Goal: Task Accomplishment & Management: Manage account settings

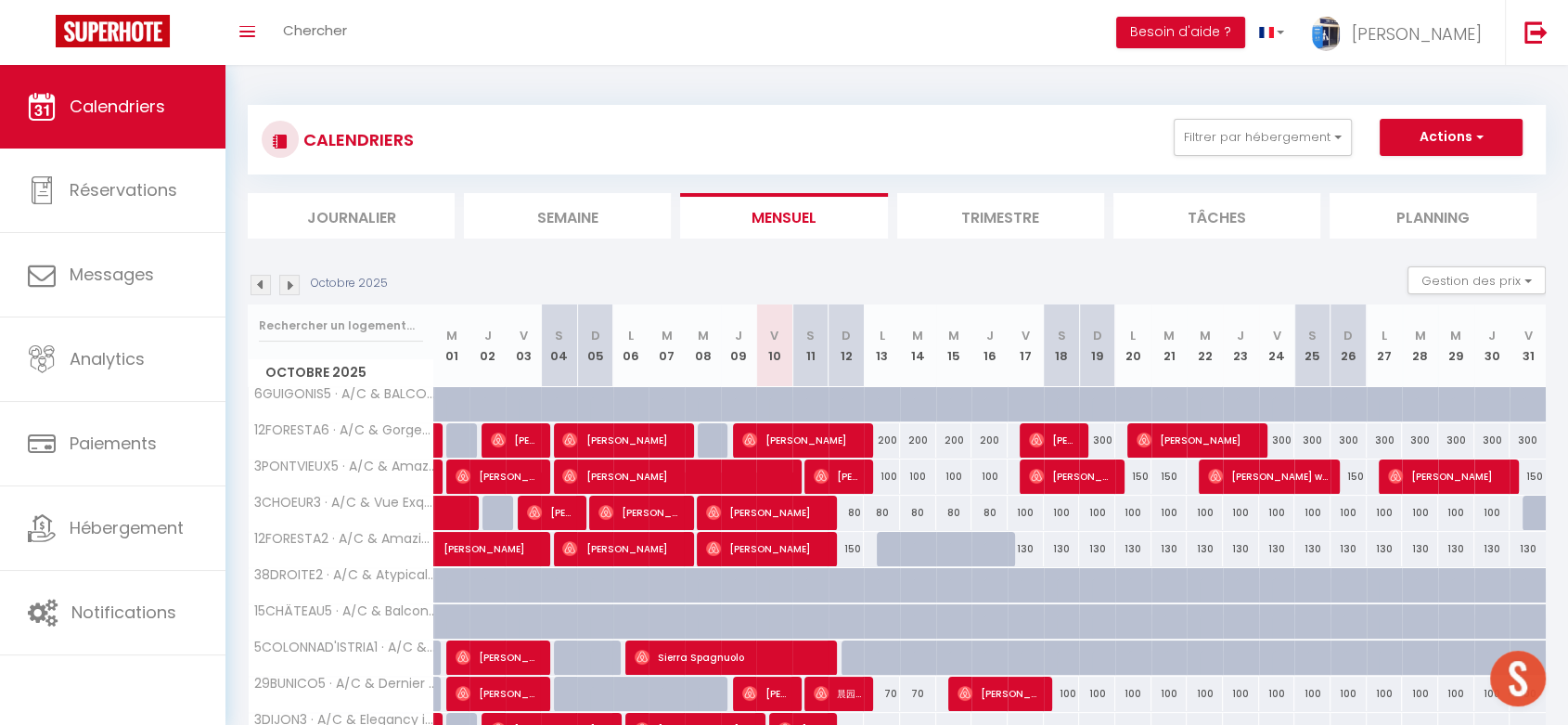
click at [884, 476] on div "100" at bounding box center [881, 476] width 36 height 34
type input "100"
type input "Lun 13 Octobre 2025"
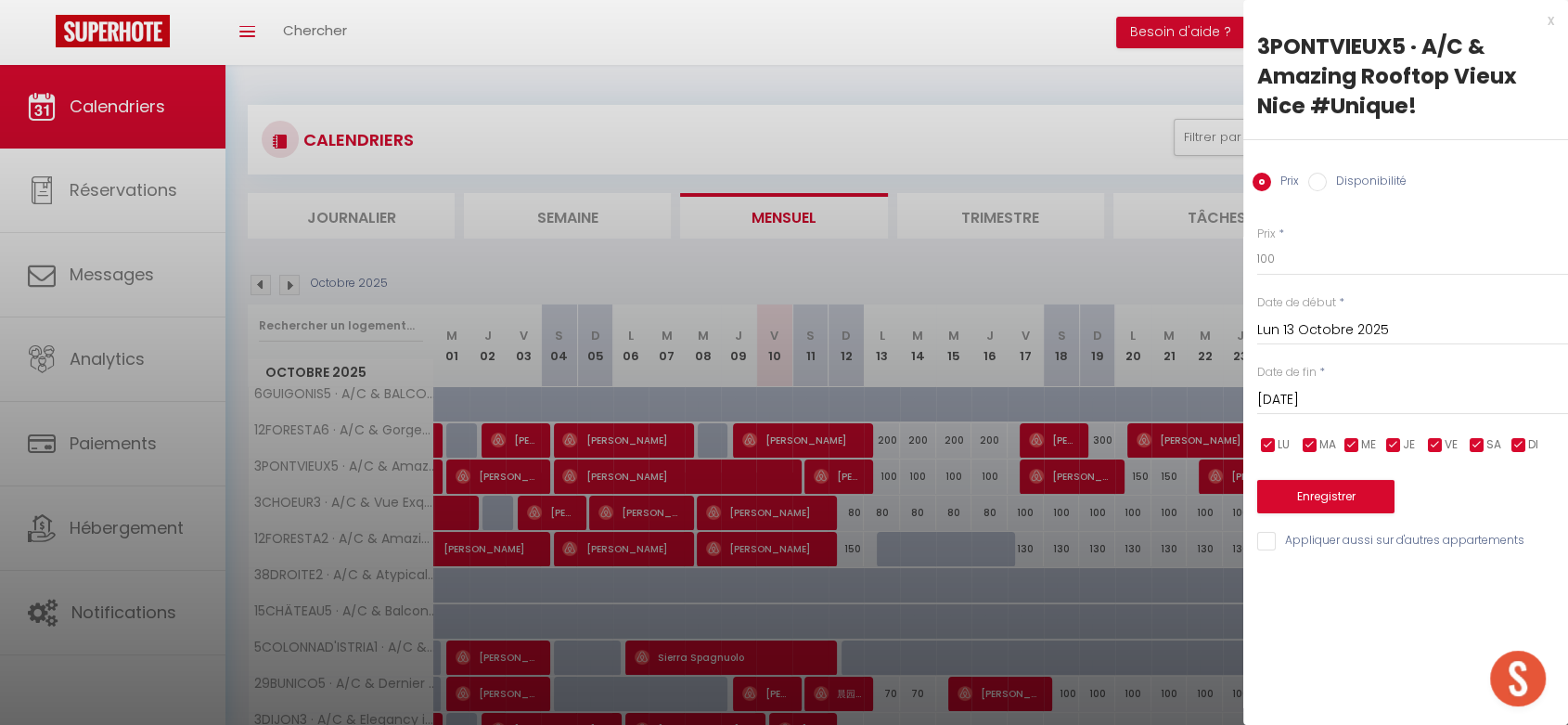
click at [1312, 402] on input "[DATE]" at bounding box center [1412, 400] width 310 height 24
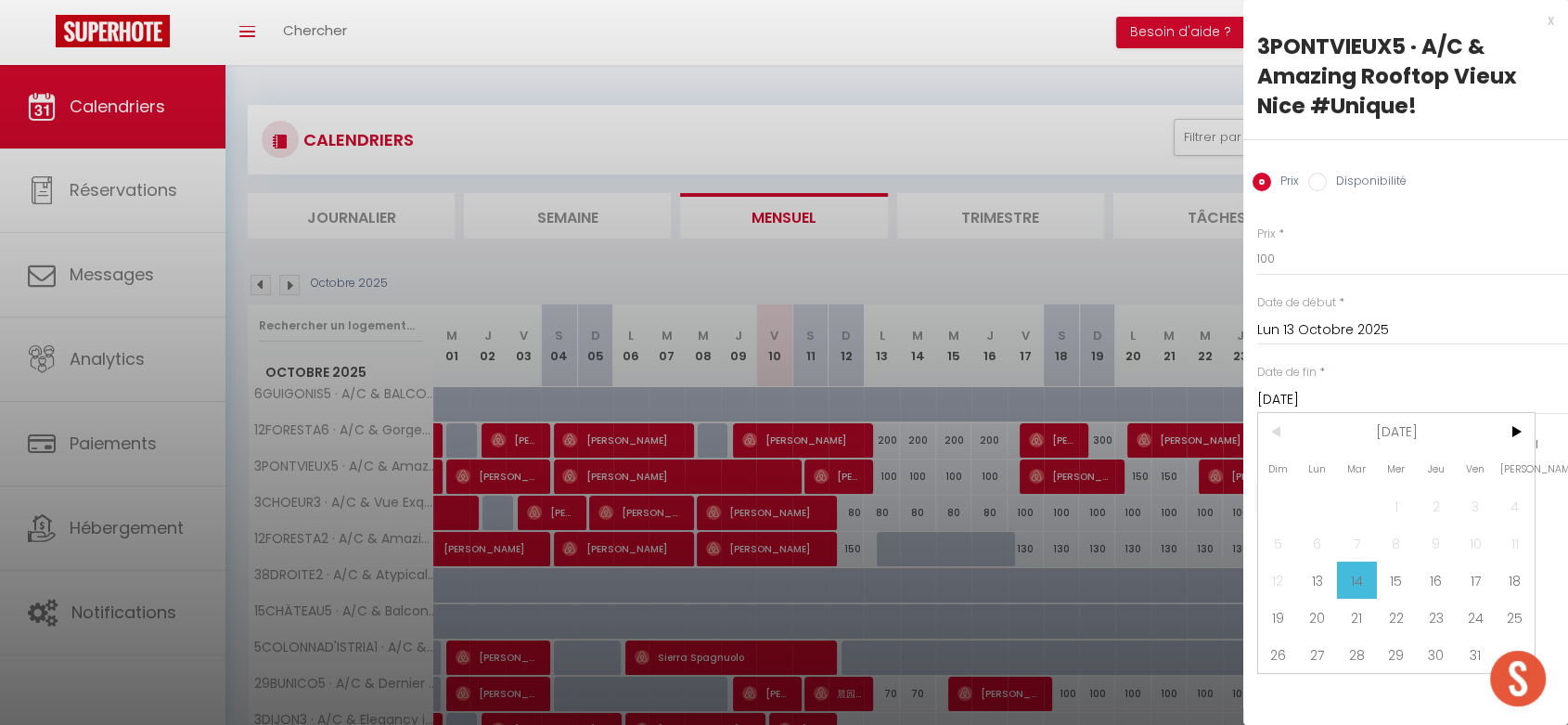
drag, startPoint x: 1481, startPoint y: 577, endPoint x: 1345, endPoint y: 364, distance: 252.7
click at [1478, 573] on span "17" at bounding box center [1475, 579] width 40 height 37
type input "Ven 17 Octobre 2025"
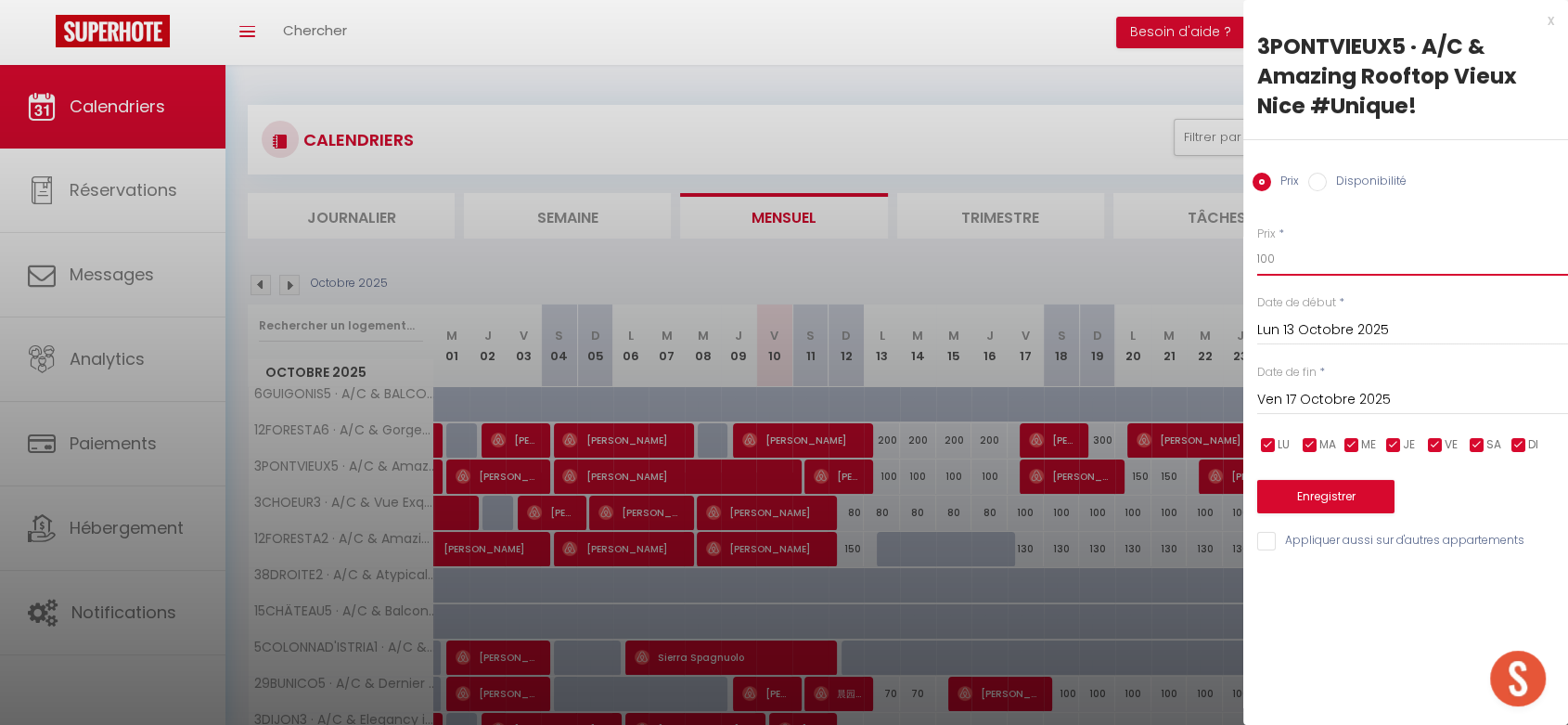
drag, startPoint x: 1276, startPoint y: 253, endPoint x: 1239, endPoint y: 250, distance: 37.1
click at [1239, 250] on body "🟢 Des questions ou besoin d'assistance pour la migration AirBnB? Prenez rdv >>>…" at bounding box center [784, 649] width 1568 height 1169
type input "90"
click at [1309, 492] on button "Enregistrer" at bounding box center [1324, 496] width 137 height 33
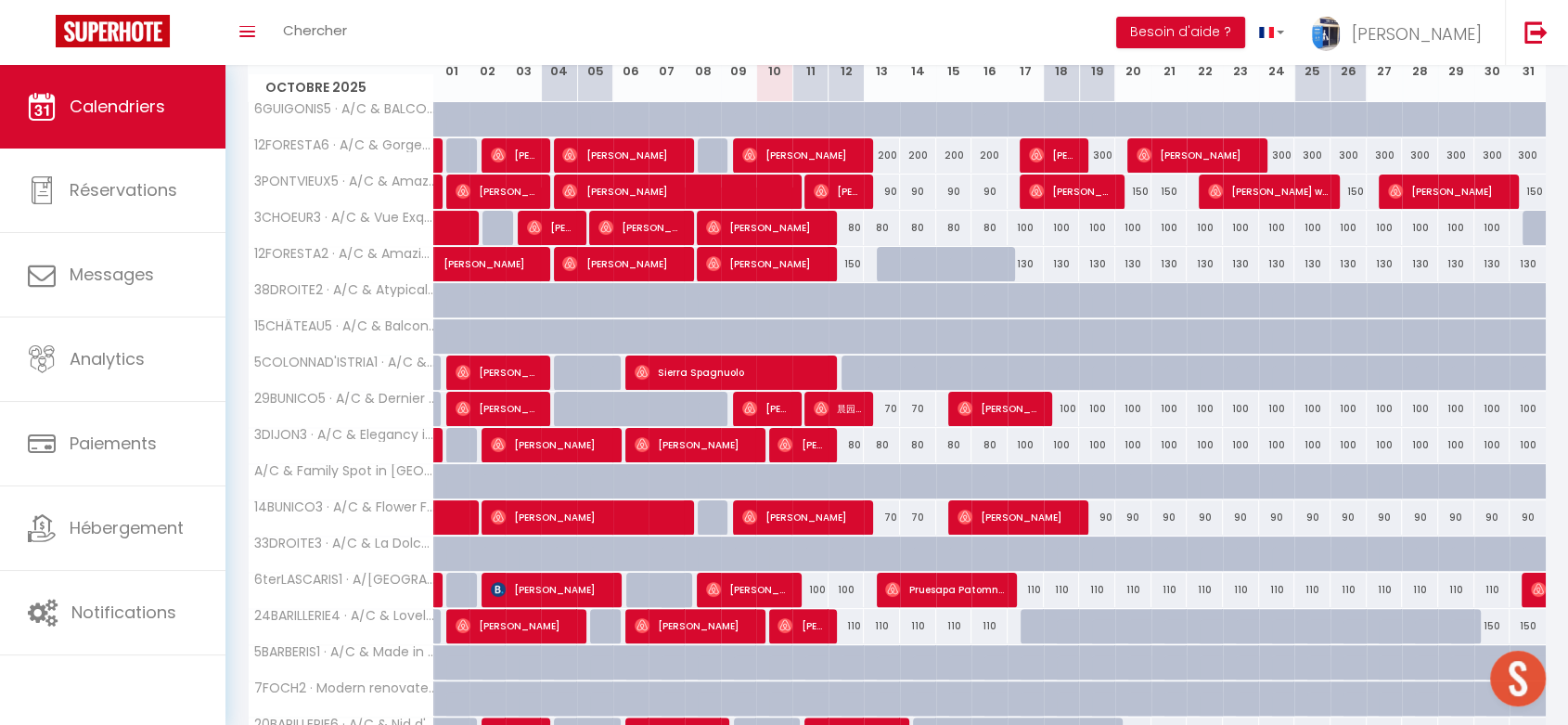
scroll to position [309, 0]
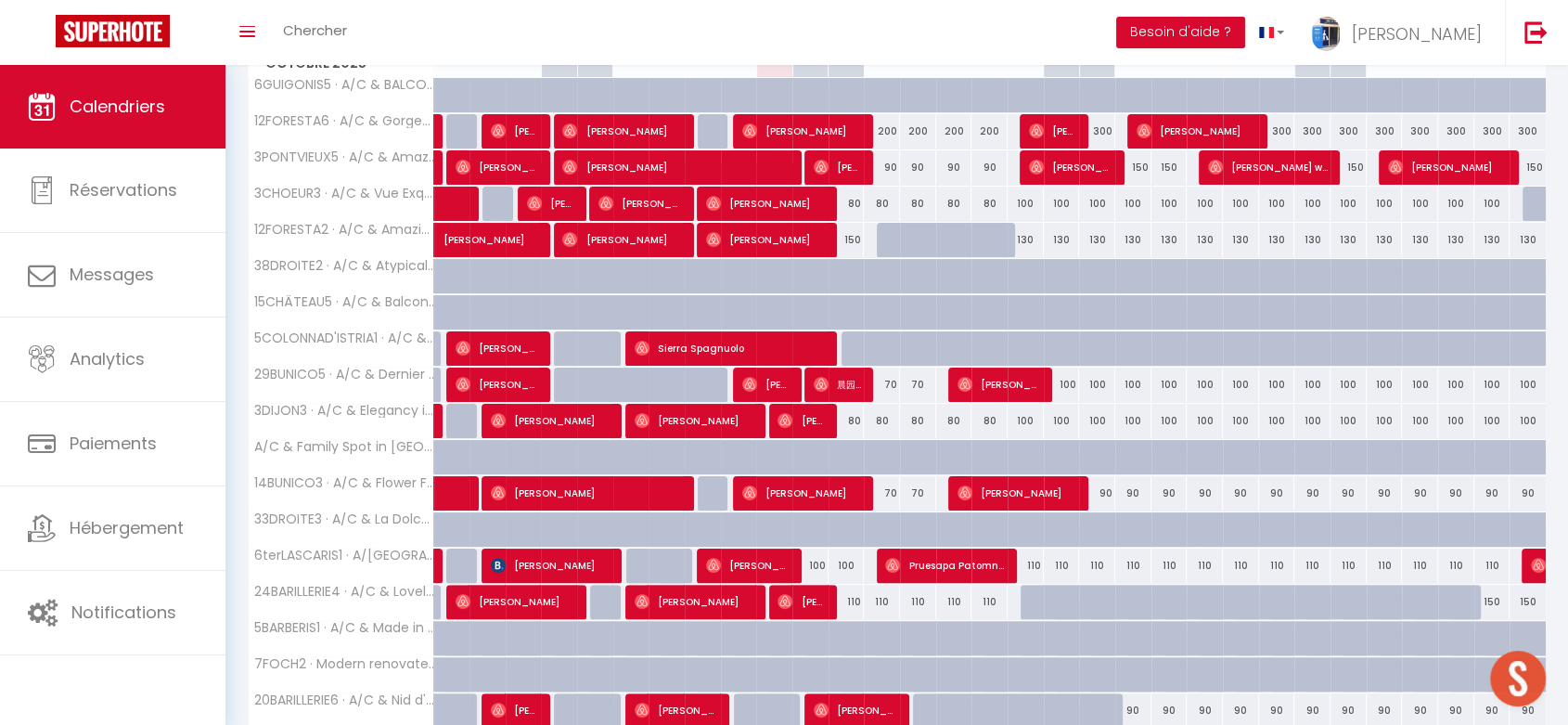
click at [816, 555] on div "100" at bounding box center [809, 565] width 36 height 34
click at [0, 0] on div at bounding box center [0, 0] width 0 height 0
click at [812, 558] on div "100" at bounding box center [809, 565] width 36 height 34
type input "100"
type input "Sam 11 Octobre 2025"
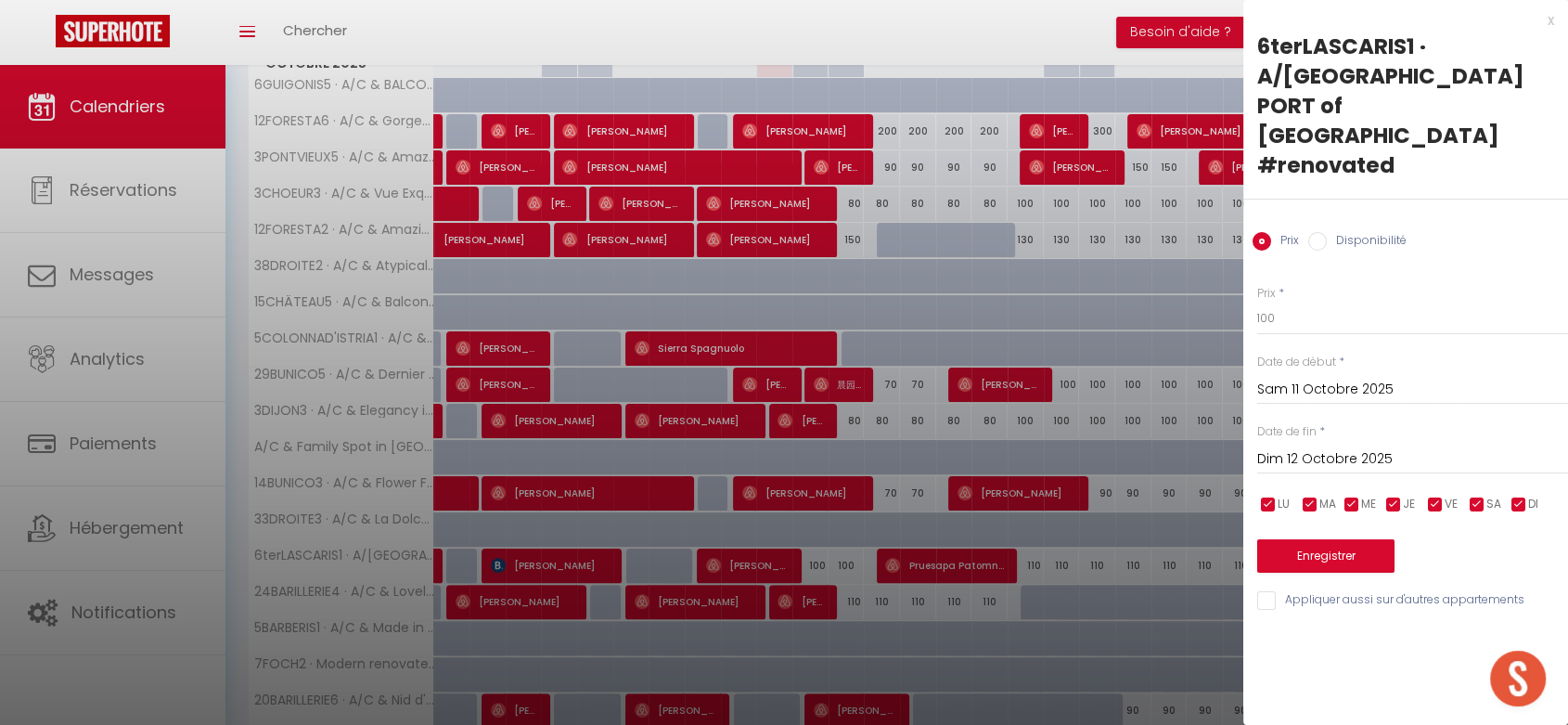
click at [1357, 447] on input "Dim 12 Octobre 2025" at bounding box center [1412, 459] width 310 height 24
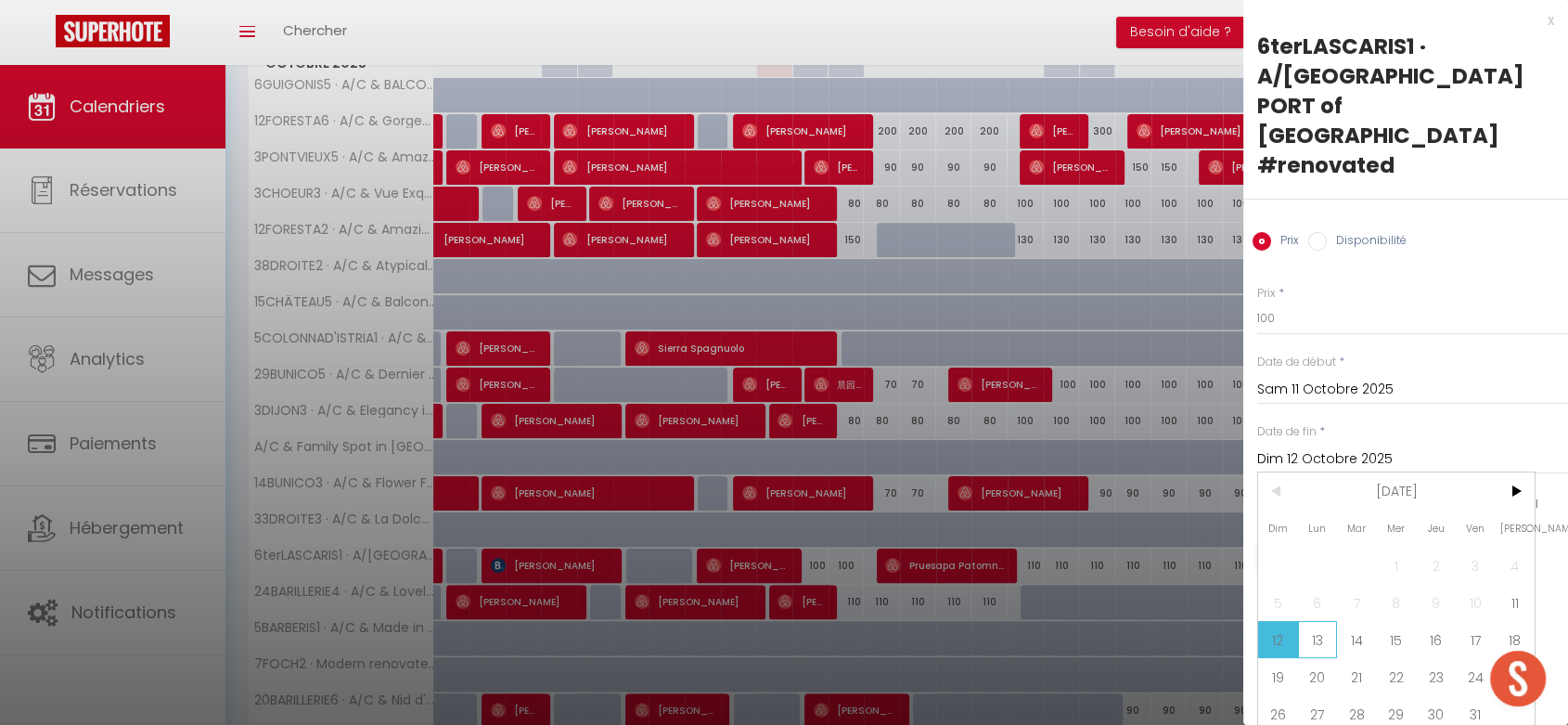
click at [1314, 621] on span "13" at bounding box center [1317, 640] width 40 height 37
type input "Lun 13 Octobre 2025"
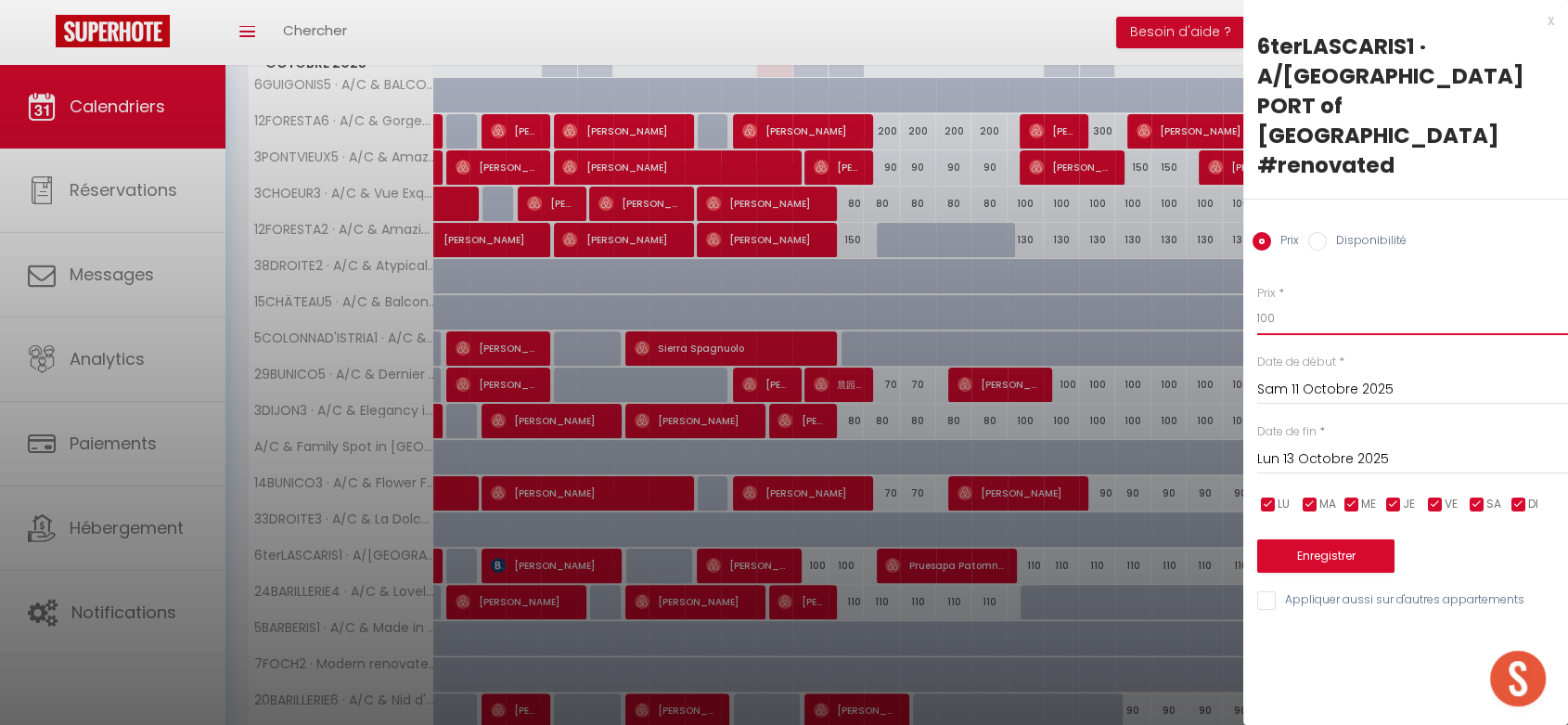
click at [1248, 262] on div "Prix * 100 Statut * Disponible Indisponible Date de début * [DATE] < [DATE] > D…" at bounding box center [1405, 437] width 325 height 350
type input "90"
click at [1314, 539] on button "Enregistrer" at bounding box center [1324, 555] width 137 height 33
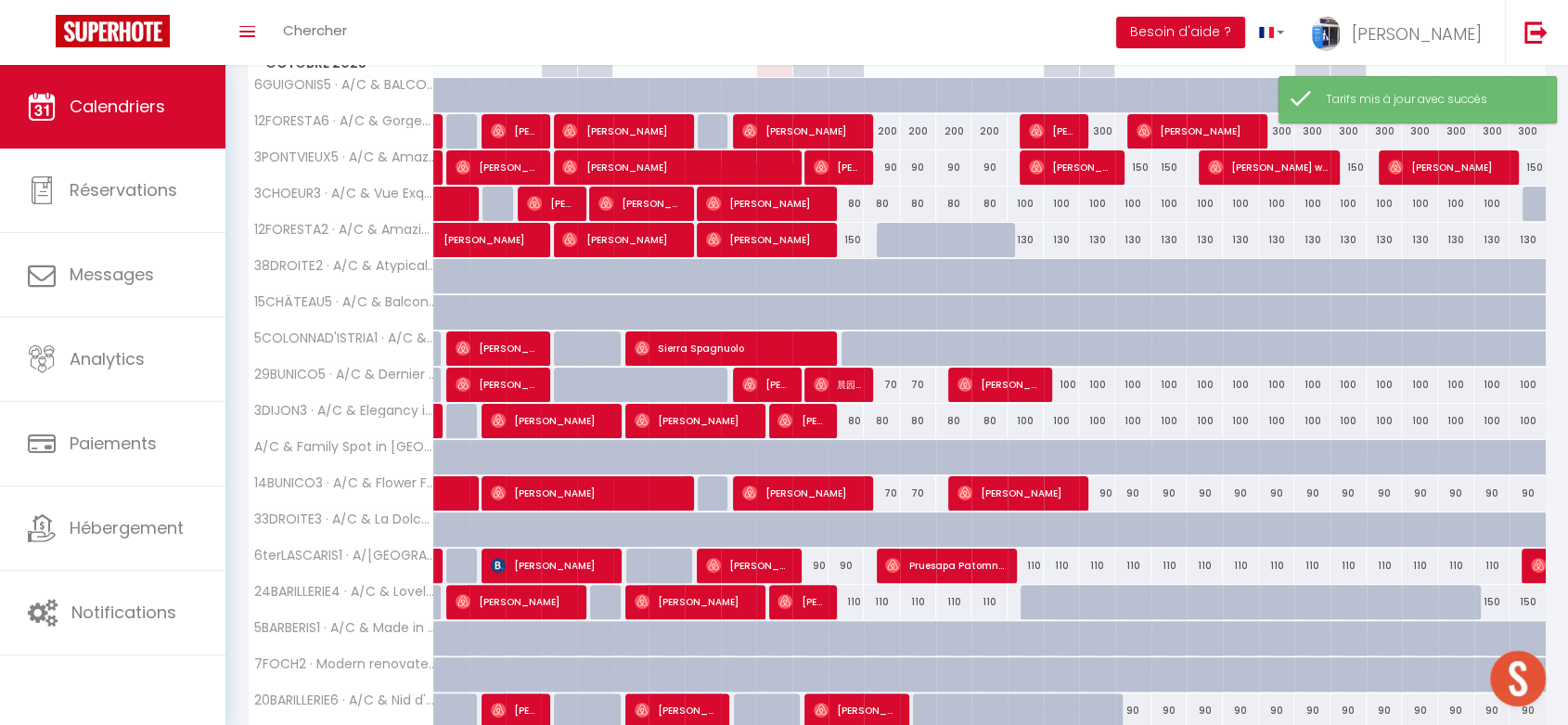
scroll to position [505, 0]
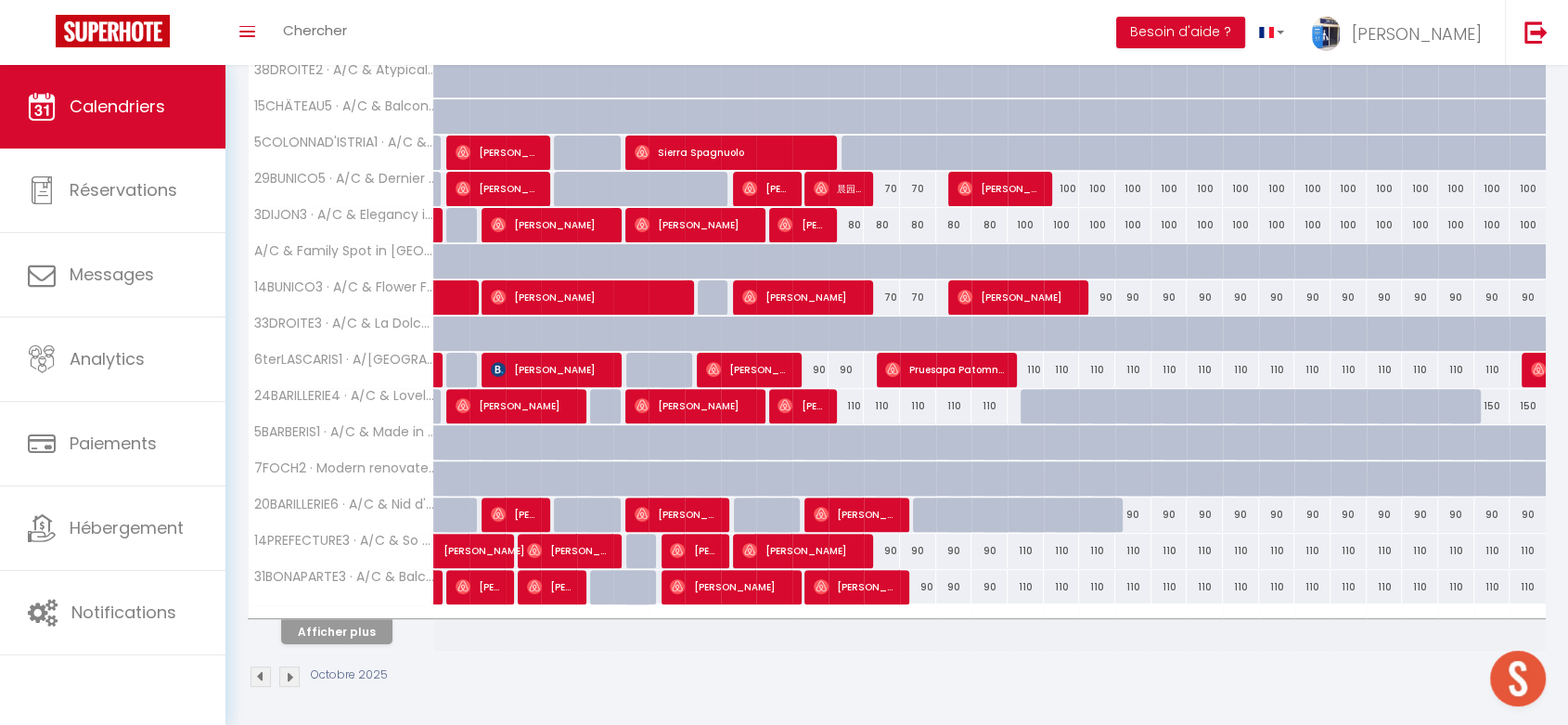
click at [887, 543] on div "90" at bounding box center [881, 550] width 36 height 34
type input "90"
type input "Lun 13 Octobre 2025"
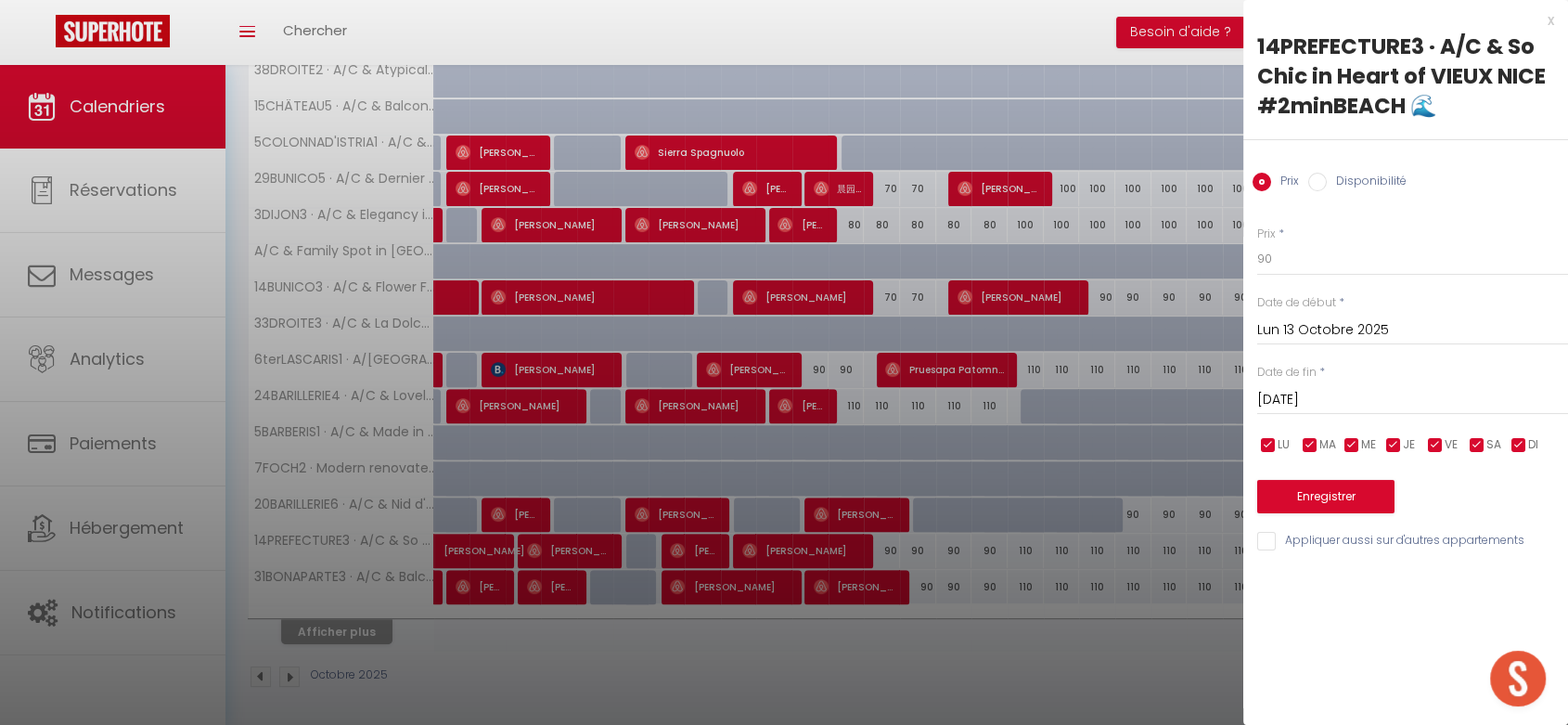
click at [1292, 403] on input "[DATE]" at bounding box center [1412, 400] width 310 height 24
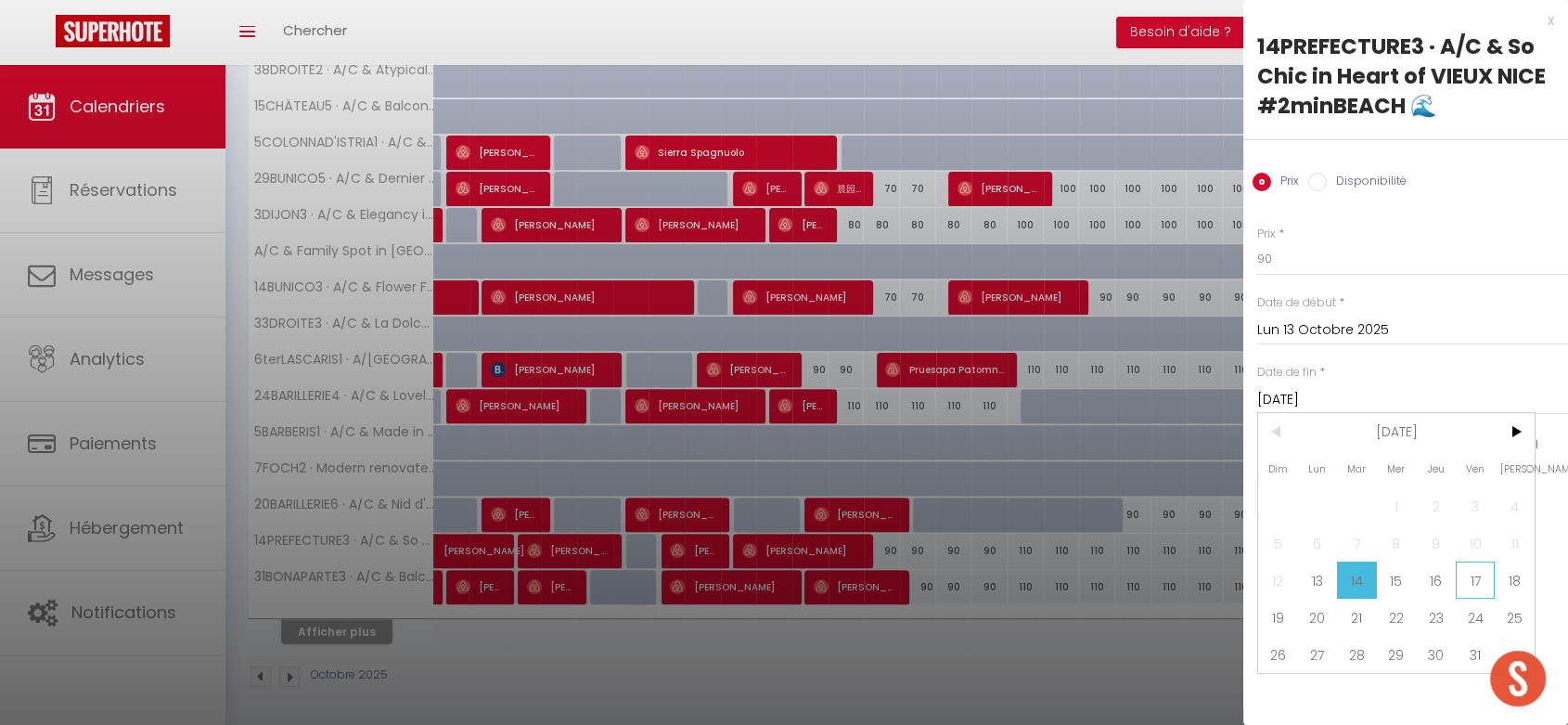
drag, startPoint x: 1482, startPoint y: 584, endPoint x: 1357, endPoint y: 384, distance: 235.8
click at [1480, 583] on span "17" at bounding box center [1475, 579] width 40 height 37
type input "Ven 17 Octobre 2025"
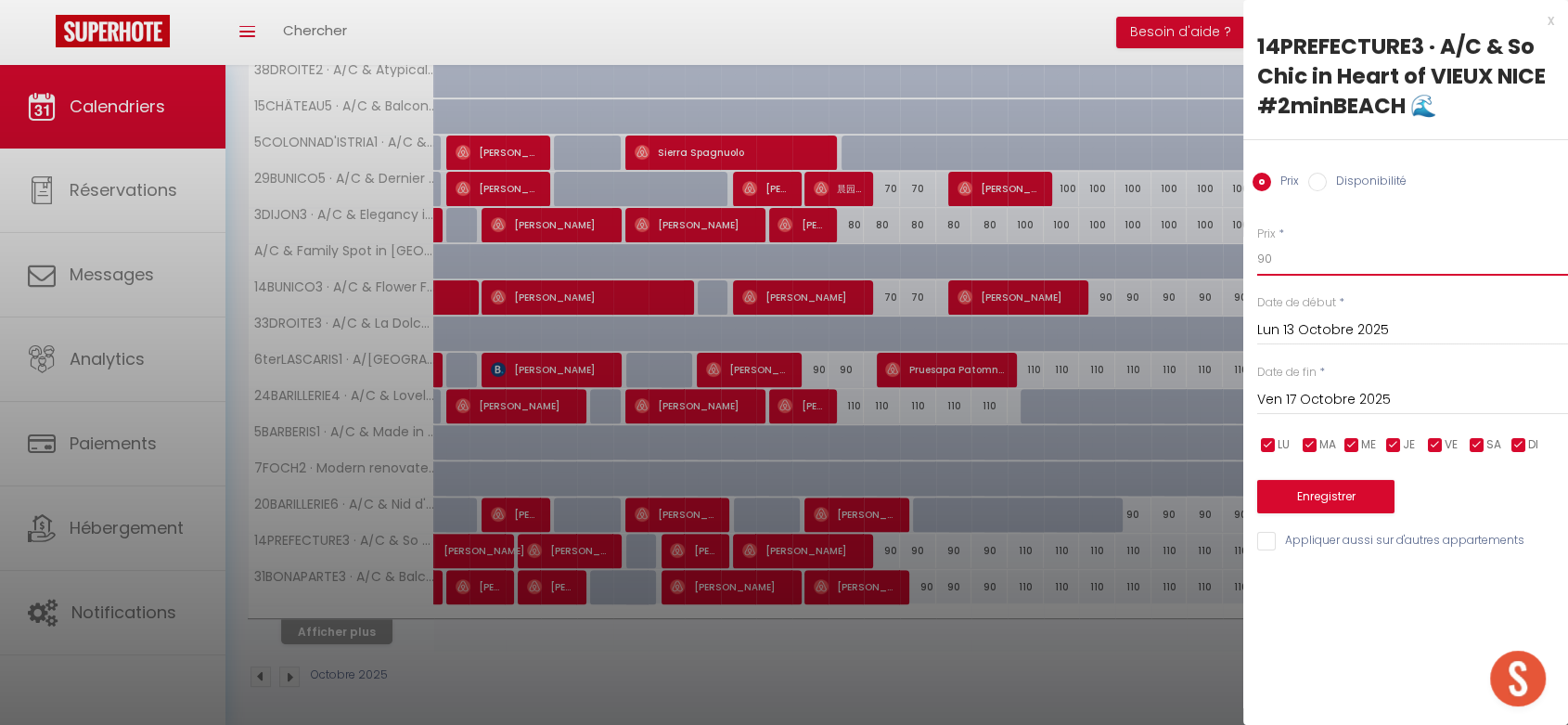
drag, startPoint x: 1265, startPoint y: 256, endPoint x: 1254, endPoint y: 251, distance: 12.1
click at [1254, 251] on div "Prix * 90 Statut * Disponible Indisponible Date de début * [DATE] < [DATE] > Di…" at bounding box center [1405, 377] width 325 height 350
type input "80"
click at [1321, 495] on button "Enregistrer" at bounding box center [1324, 496] width 137 height 33
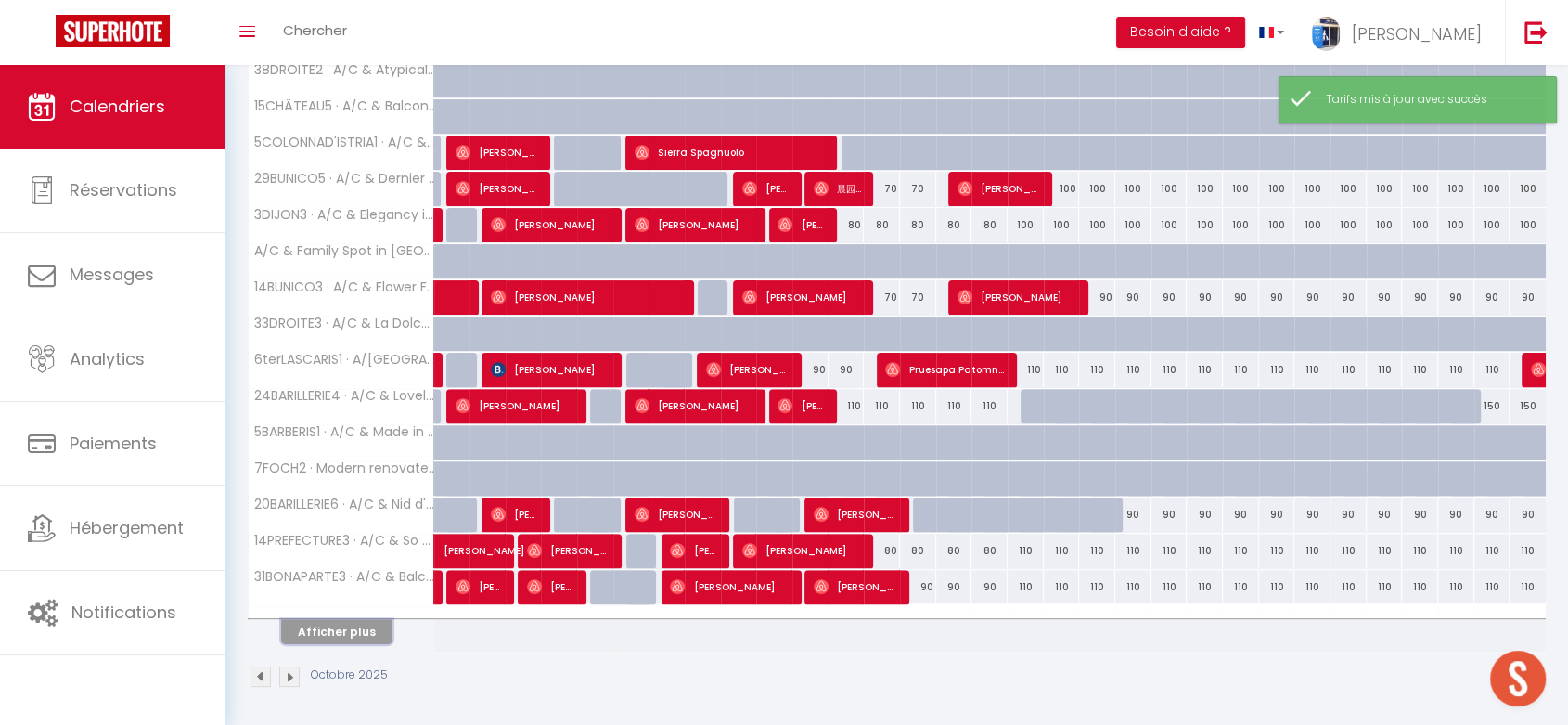
click at [344, 632] on button "Afficher plus" at bounding box center [337, 632] width 112 height 25
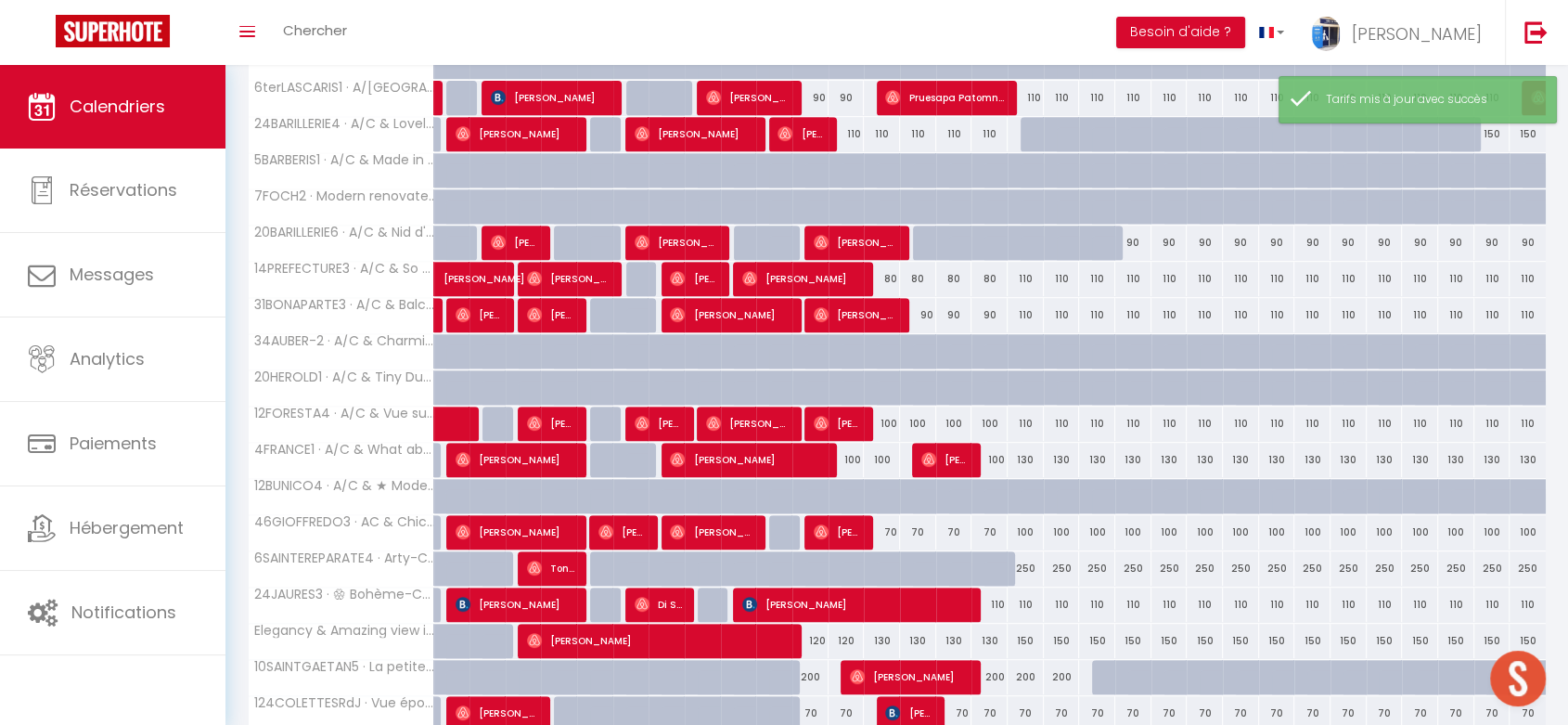
scroll to position [813, 0]
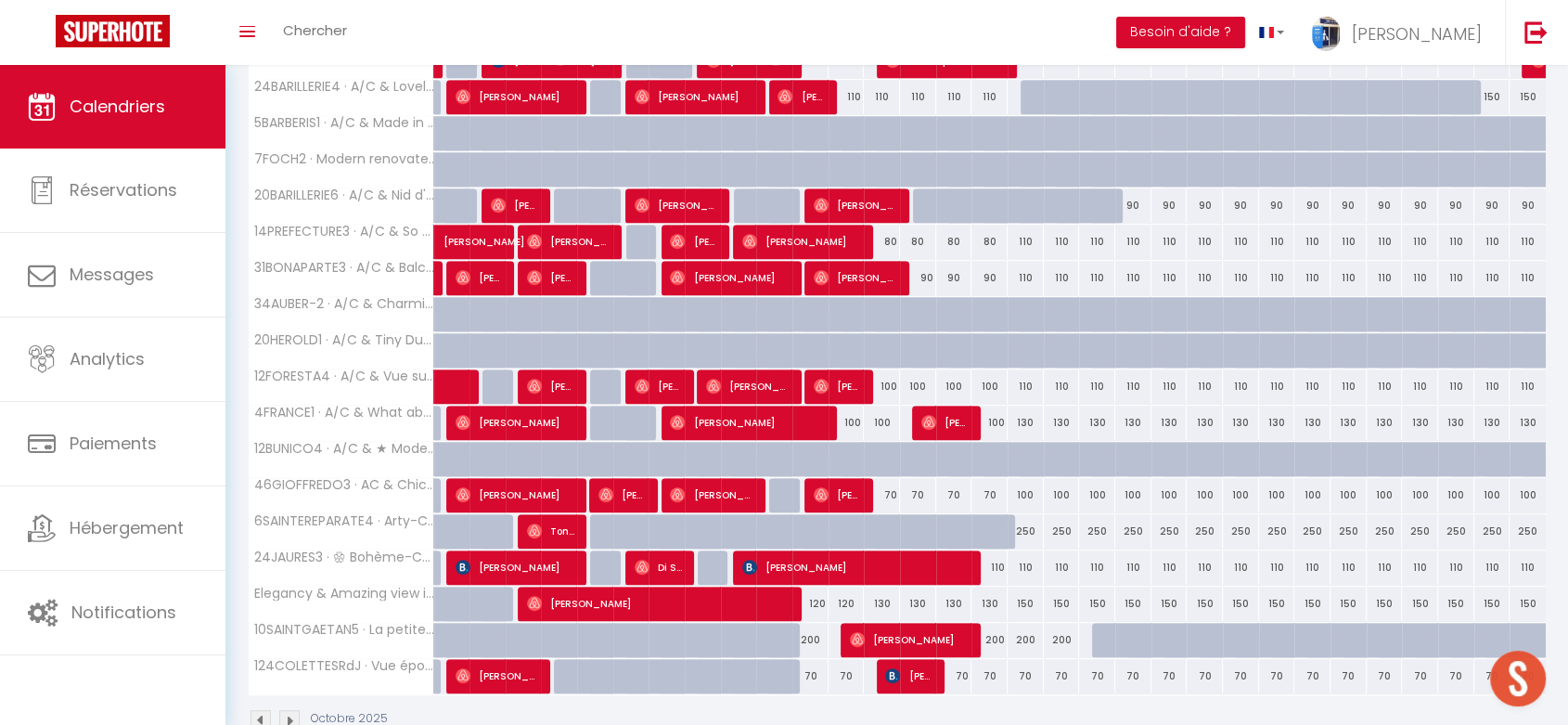
click at [875, 380] on div "100" at bounding box center [881, 385] width 36 height 34
type input "100"
type input "Lun 13 Octobre 2025"
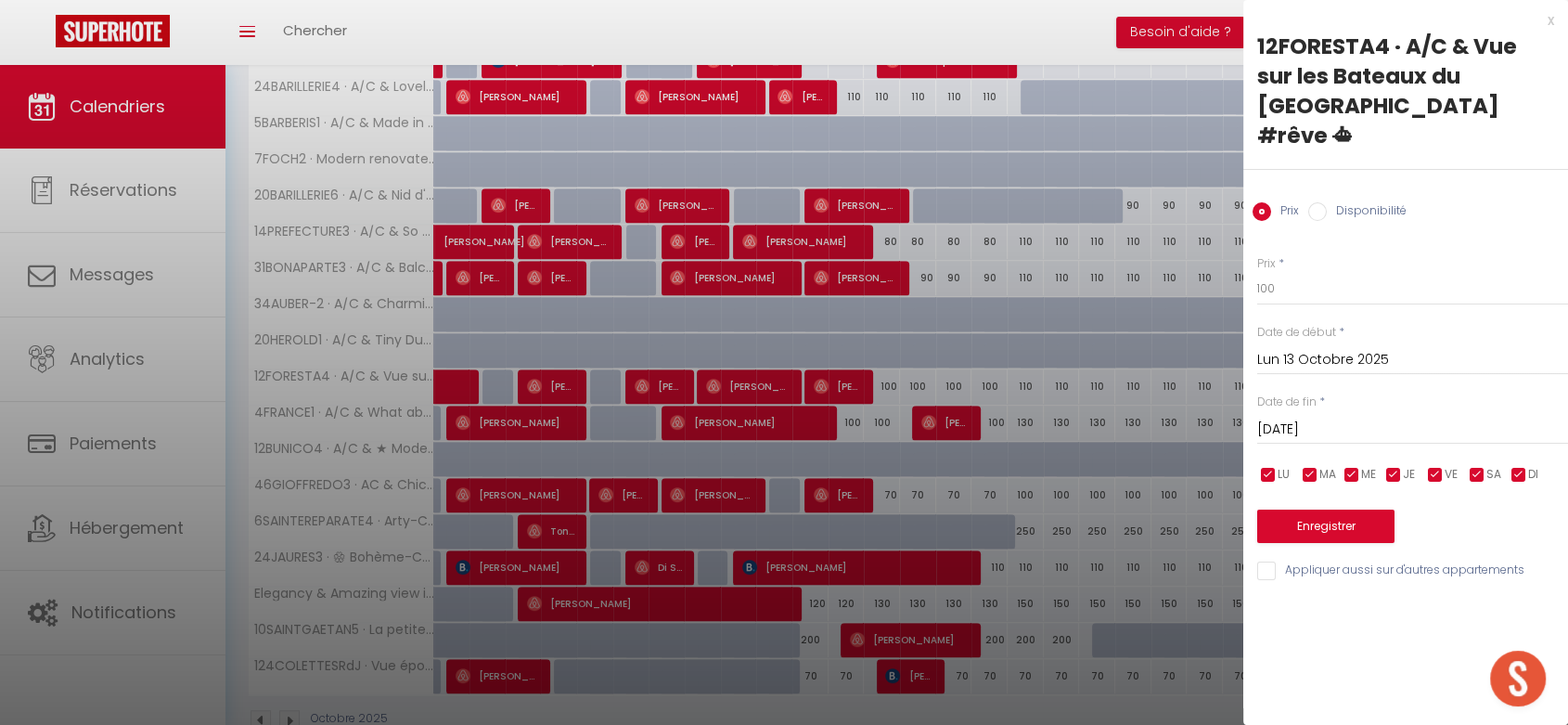
click at [1295, 411] on div "[DATE] < [DATE] > Dim Lun Mar Mer Jeu Ven Sam 1 2 3 4 5 6 7 8 9 10 11 12 13 14 …" at bounding box center [1412, 427] width 310 height 33
click at [1310, 417] on input "[DATE]" at bounding box center [1412, 429] width 310 height 24
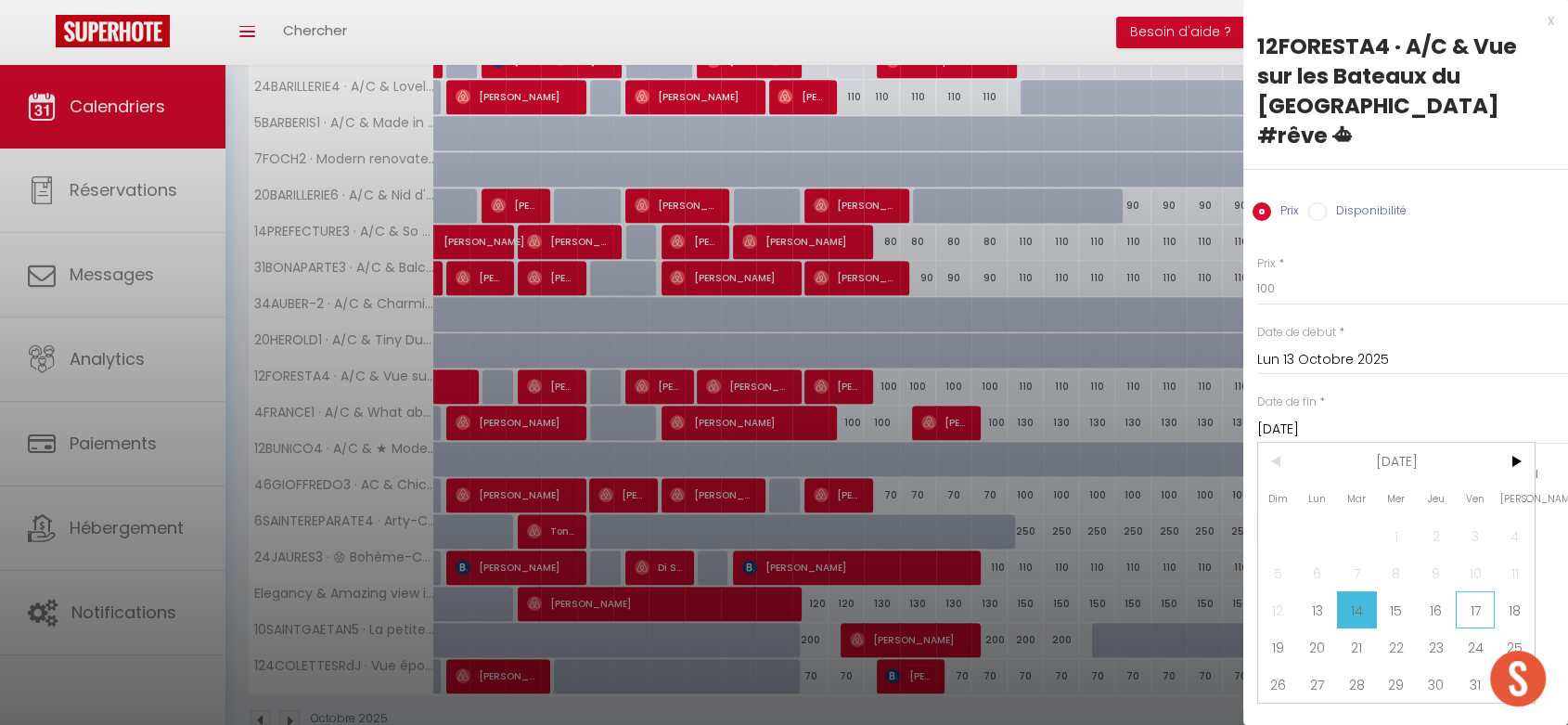
drag, startPoint x: 1463, startPoint y: 577, endPoint x: 1339, endPoint y: 339, distance: 268.4
click at [1462, 591] on span "17" at bounding box center [1475, 610] width 40 height 37
type input "Ven 17 Octobre 2025"
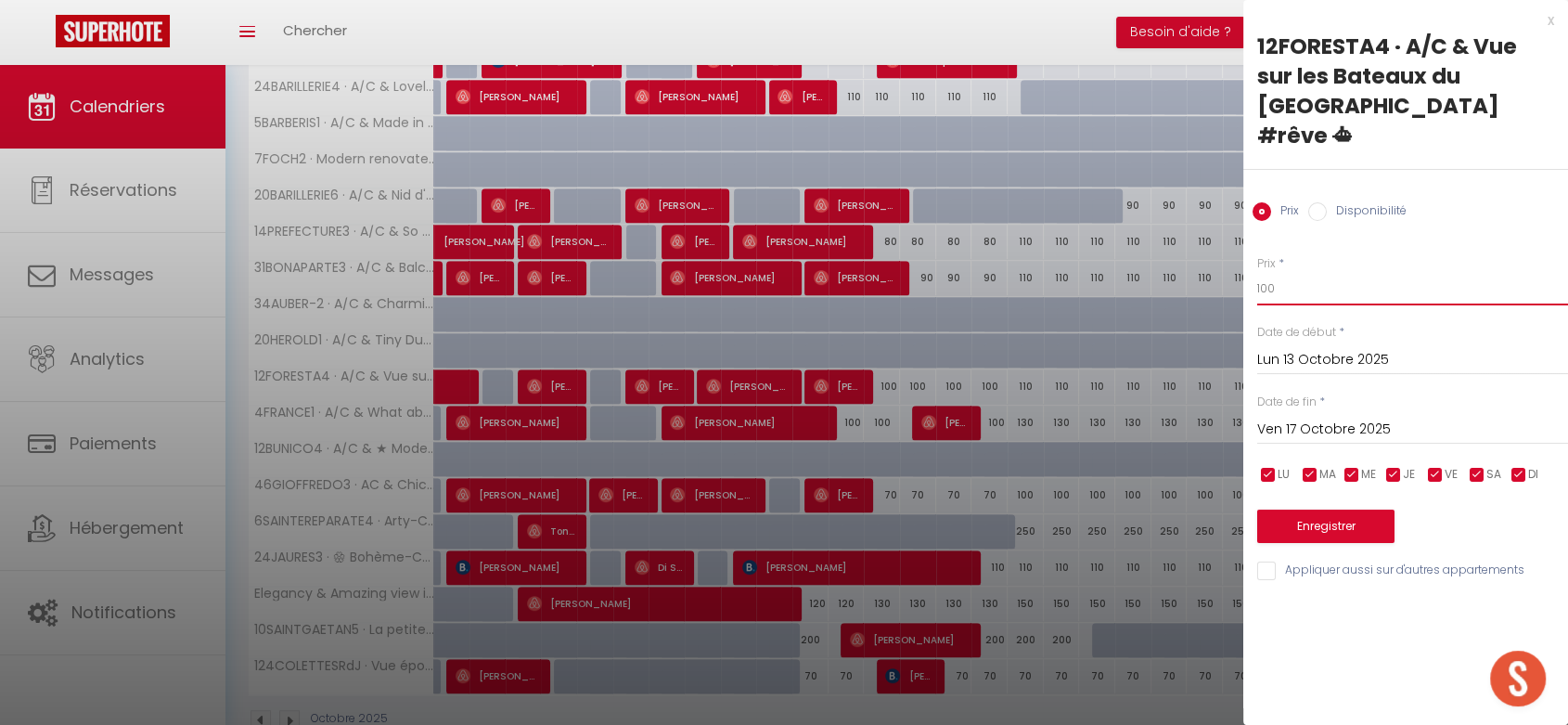
drag, startPoint x: 1269, startPoint y: 260, endPoint x: 1247, endPoint y: 258, distance: 22.1
click at [1247, 258] on div "Prix * 100 Statut * Disponible Indisponible Date de début * [DATE] < [DATE] > D…" at bounding box center [1405, 407] width 325 height 350
type input "90"
click at [1336, 510] on button "Enregistrer" at bounding box center [1324, 526] width 137 height 33
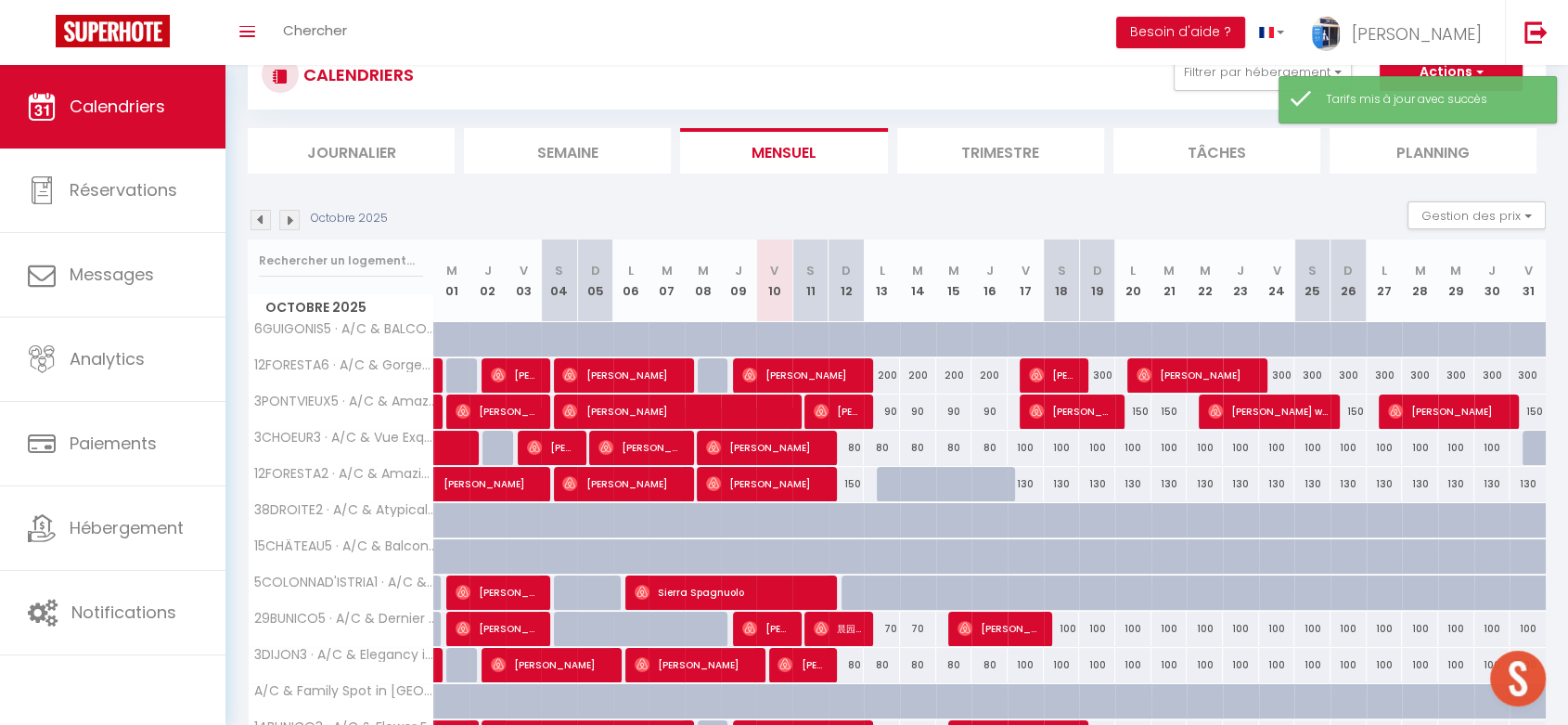
scroll to position [505, 0]
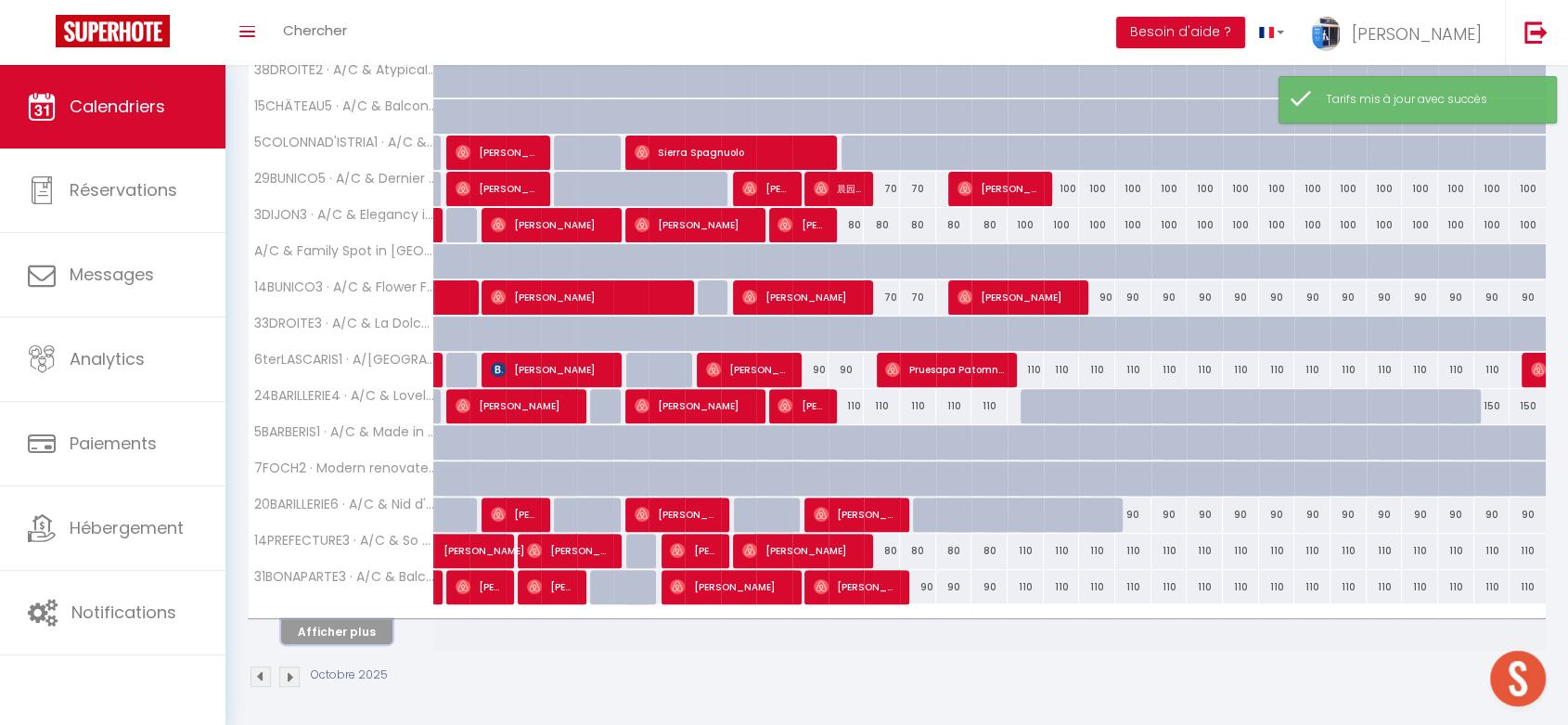
click at [335, 624] on button "Afficher plus" at bounding box center [337, 632] width 112 height 25
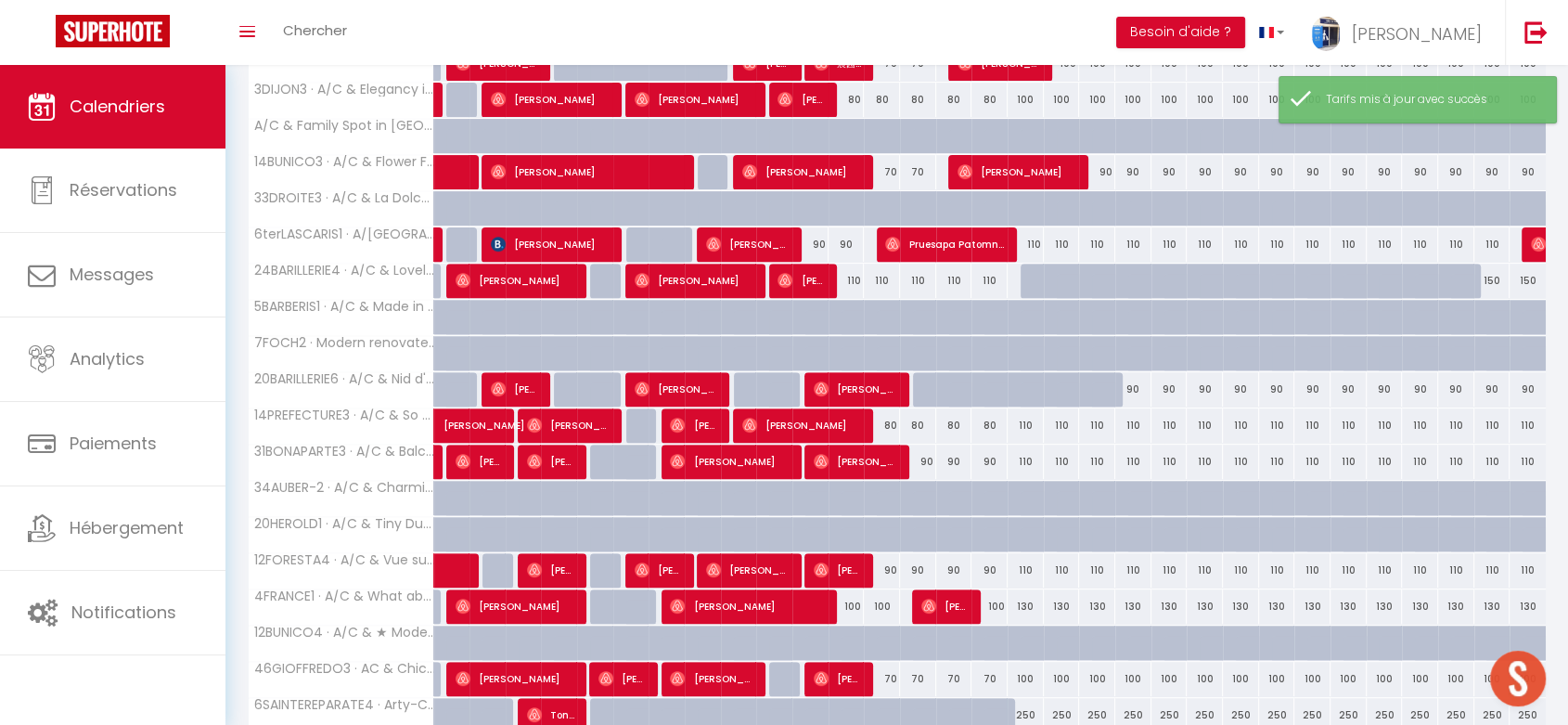
scroll to position [855, 0]
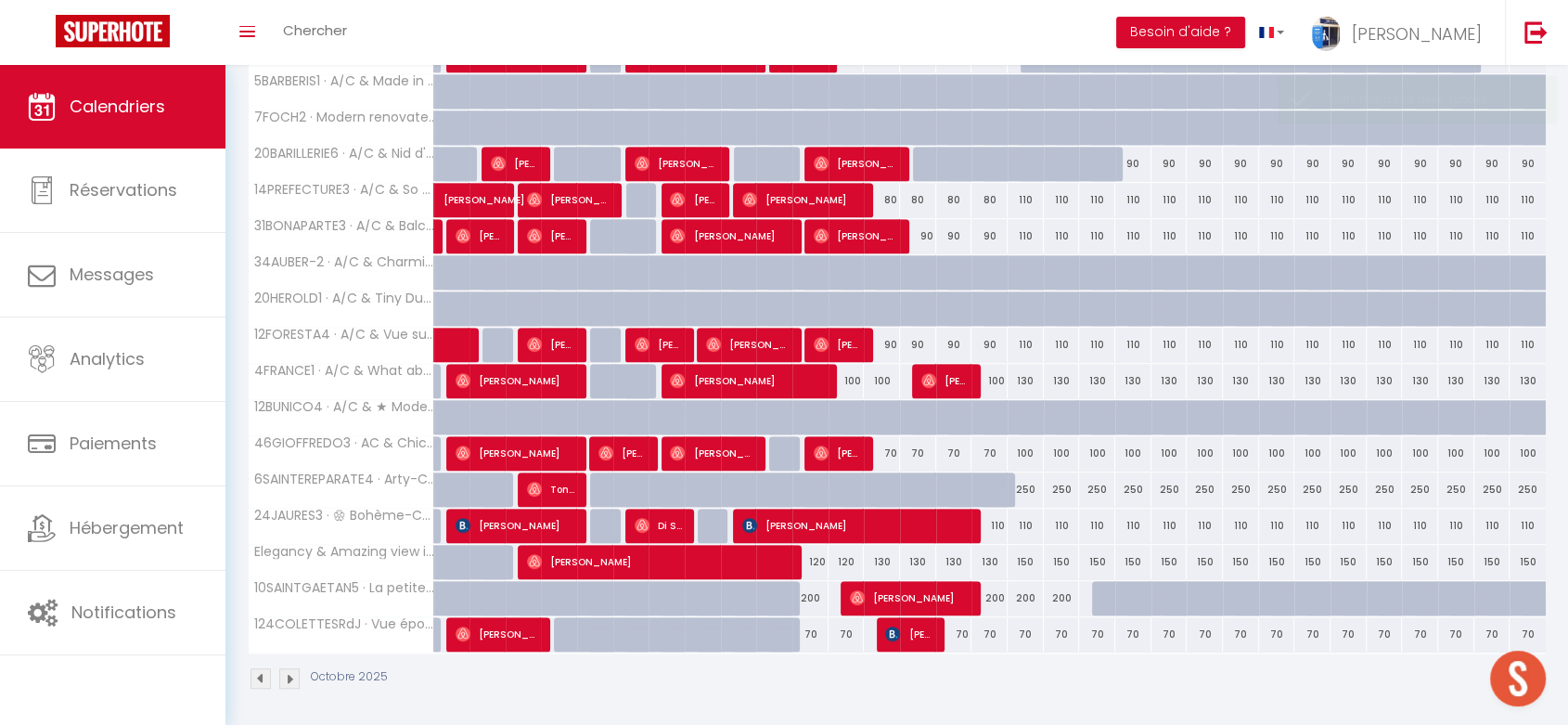
click at [847, 379] on div "100" at bounding box center [846, 380] width 36 height 34
type input "100"
type input "Dim 12 Octobre 2025"
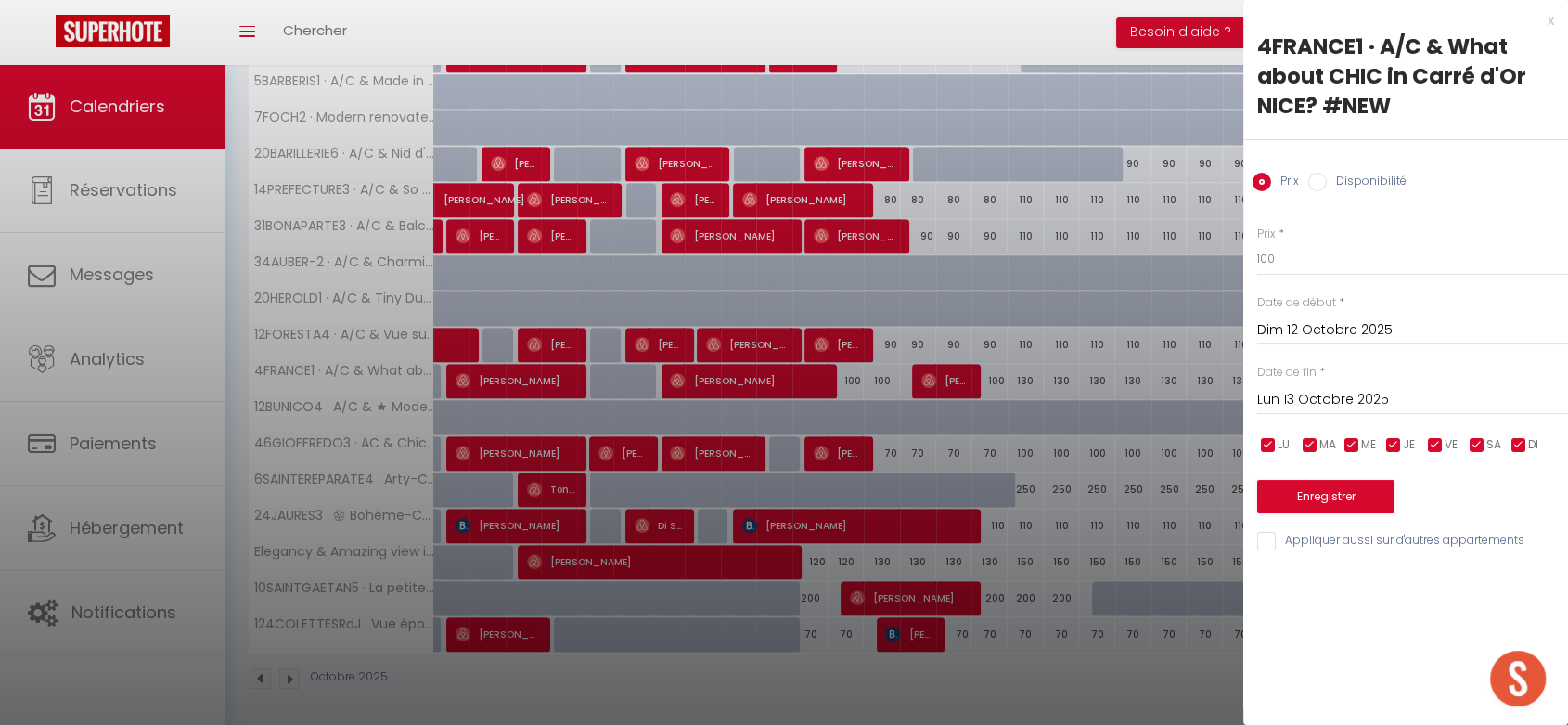
click at [1282, 392] on input "Lun 13 Octobre 2025" at bounding box center [1412, 400] width 310 height 24
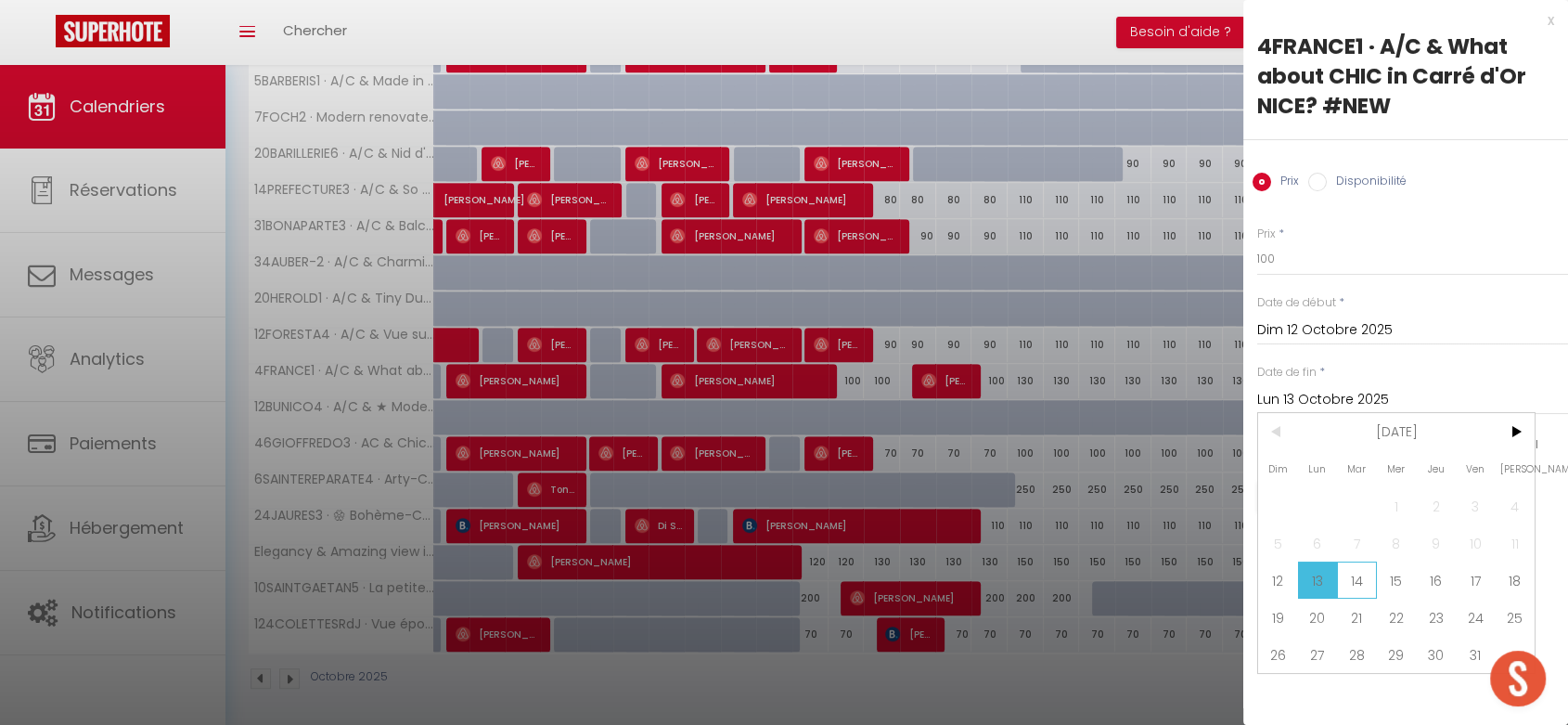
click at [1353, 579] on span "14" at bounding box center [1356, 579] width 40 height 37
type input "[DATE]"
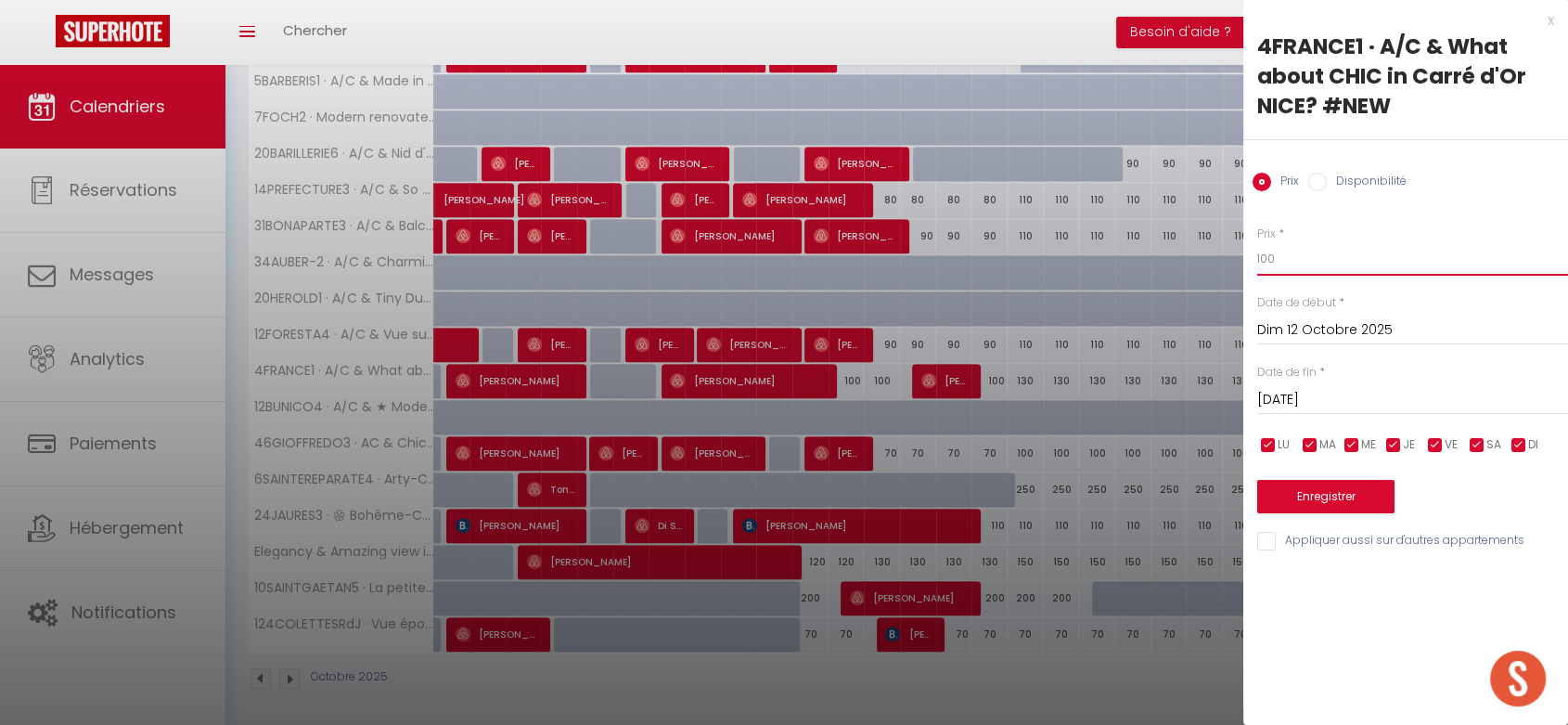
drag, startPoint x: 1267, startPoint y: 250, endPoint x: 1247, endPoint y: 245, distance: 20.6
click at [1247, 245] on div "Prix * 100 Statut * Disponible Indisponible Date de début * [DATE] < [DATE] > D…" at bounding box center [1405, 377] width 325 height 350
type input "90"
click at [1329, 499] on button "Enregistrer" at bounding box center [1324, 496] width 137 height 33
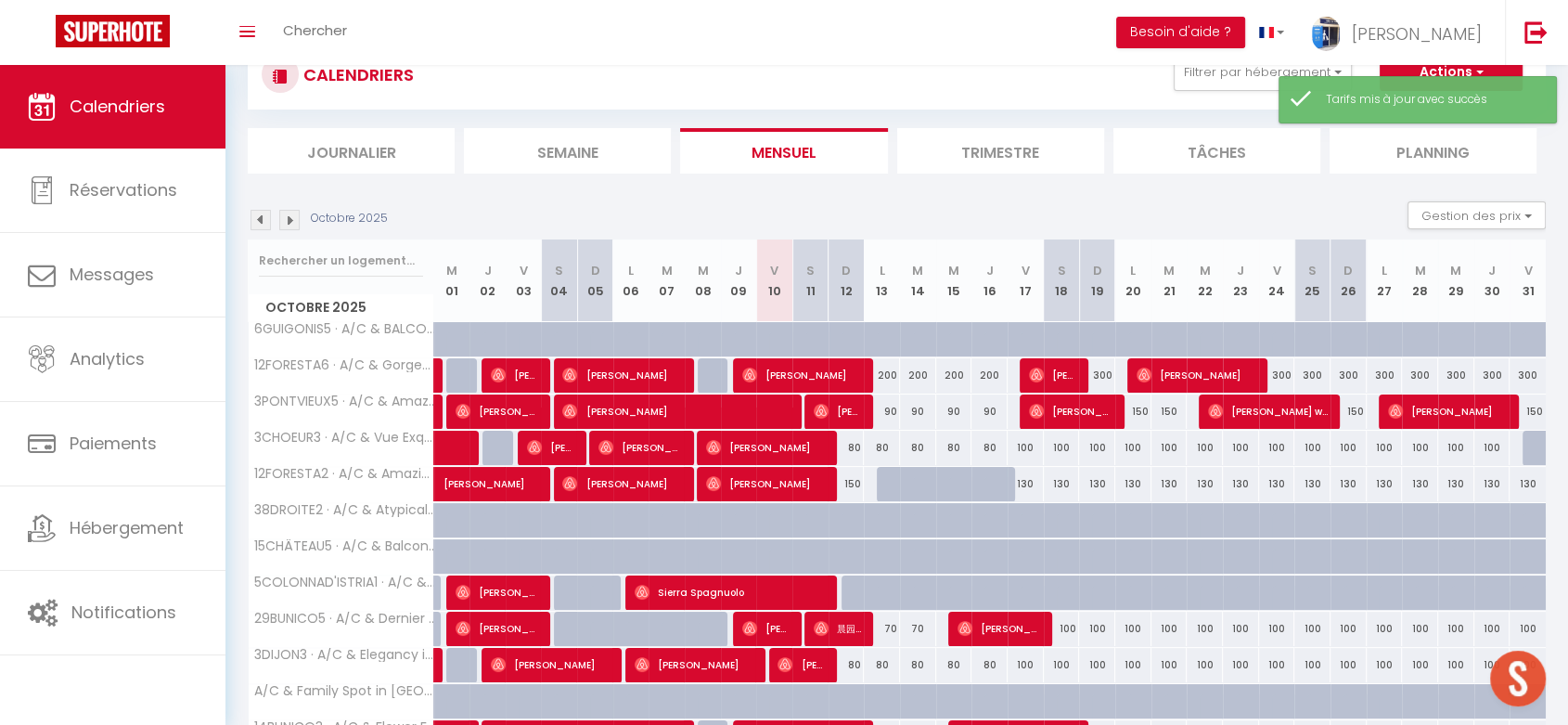
scroll to position [505, 0]
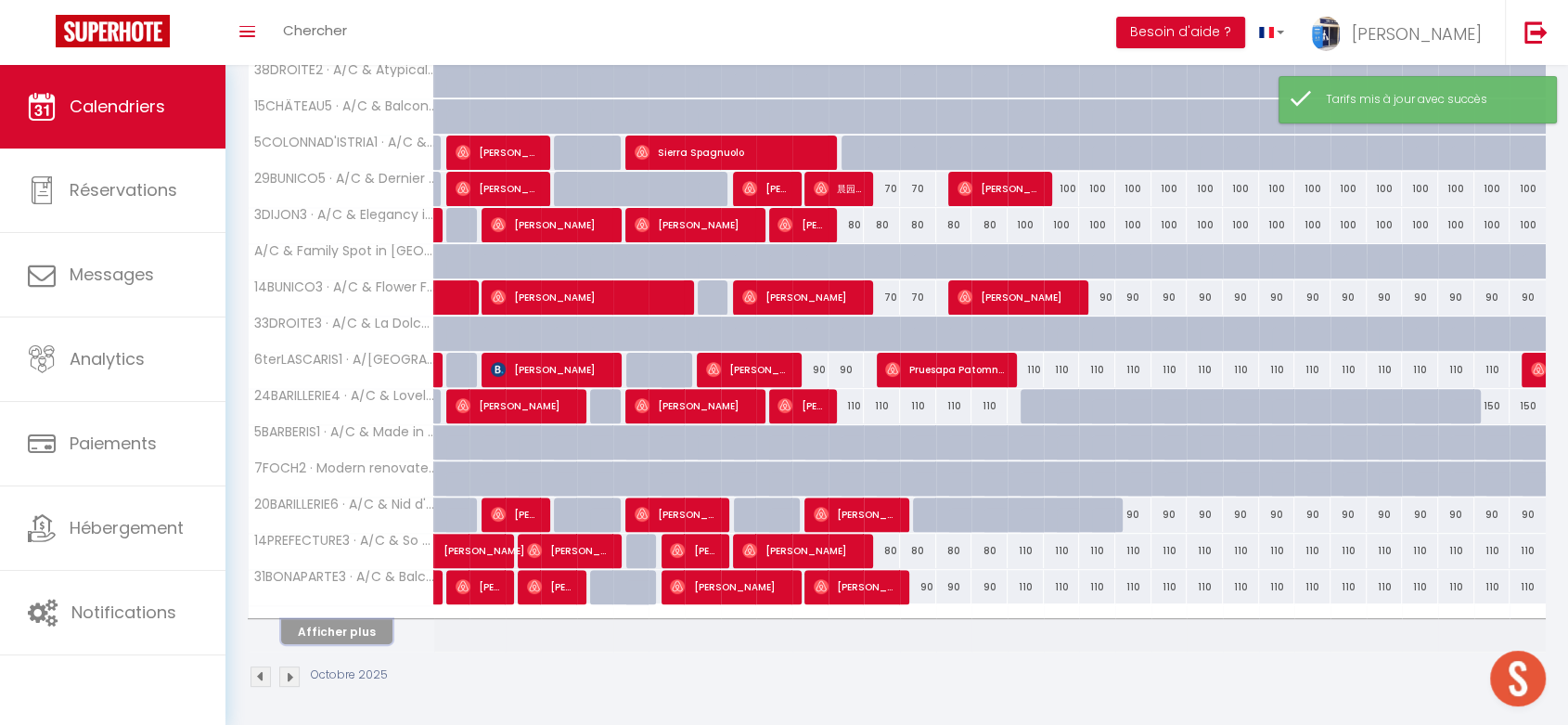
click at [359, 624] on button "Afficher plus" at bounding box center [337, 632] width 112 height 25
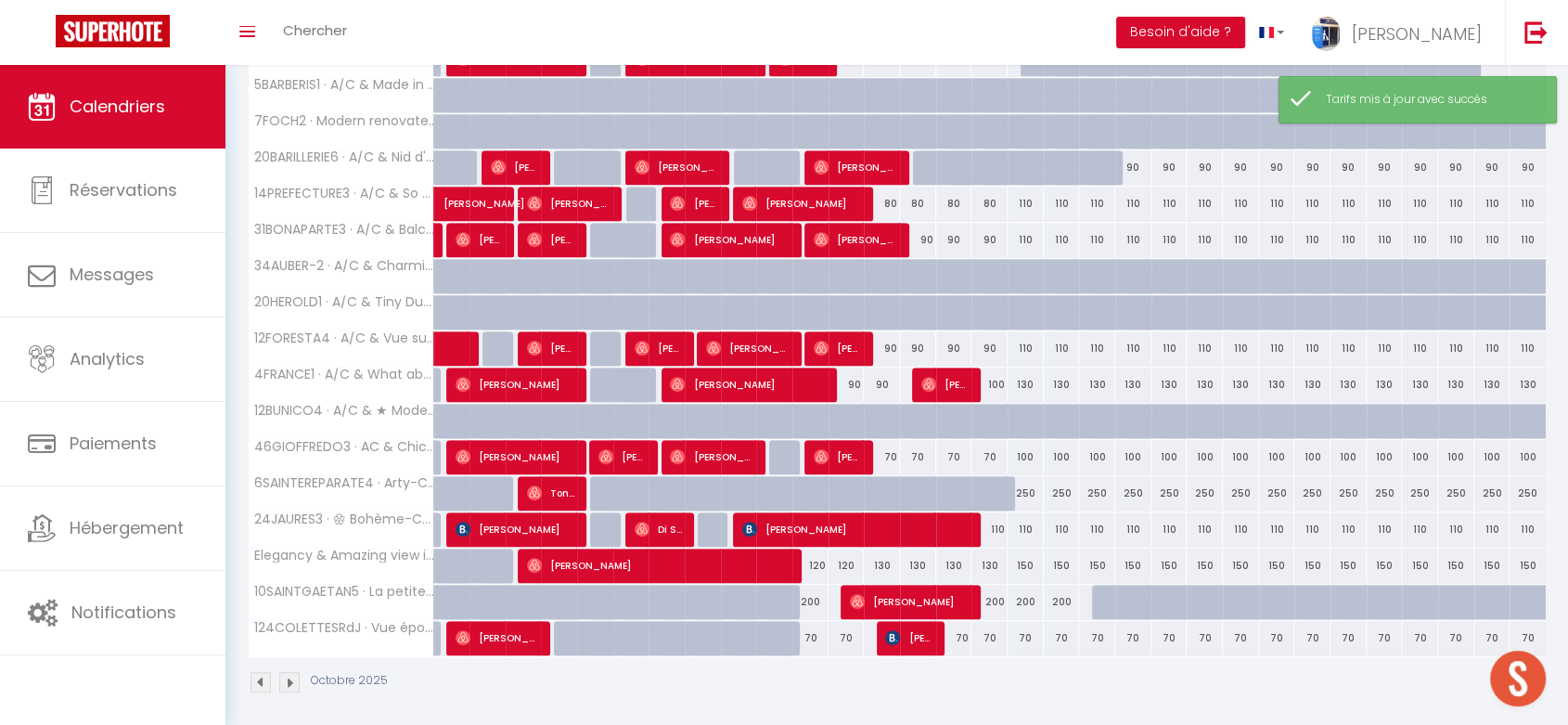
scroll to position [855, 0]
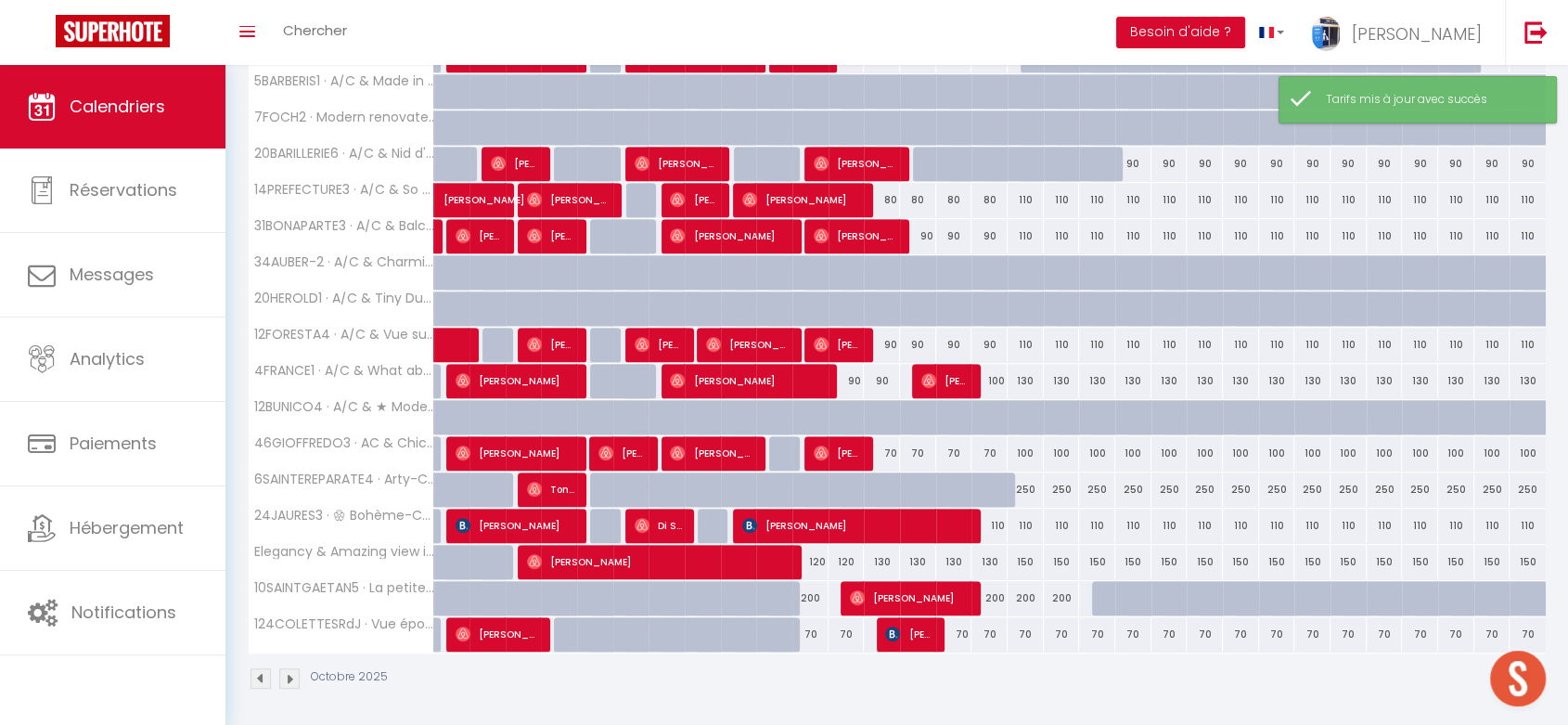
click at [1024, 444] on div "100" at bounding box center [1025, 452] width 36 height 34
type input "100"
type input "Ven 17 Octobre 2025"
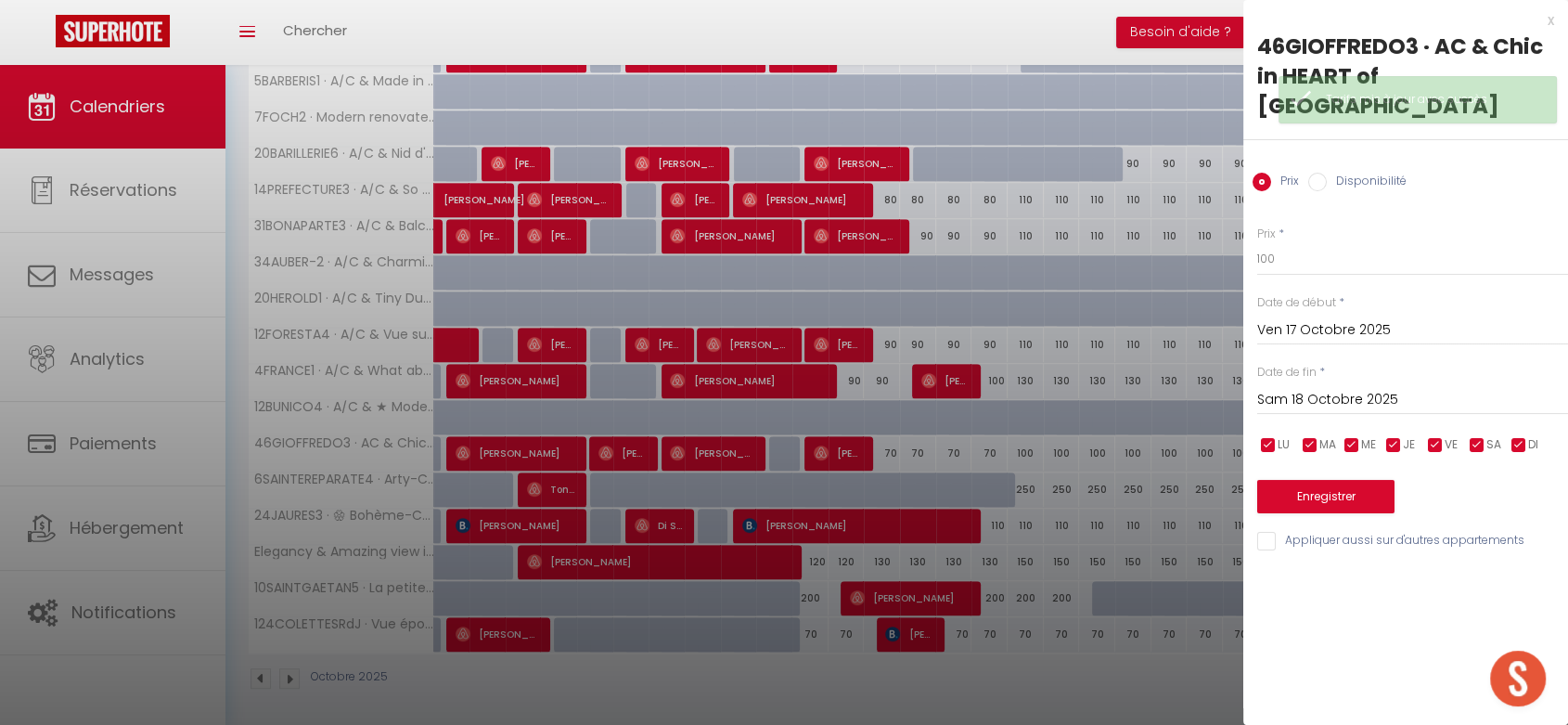
click at [1324, 388] on input "Sam 18 Octobre 2025" at bounding box center [1412, 400] width 310 height 24
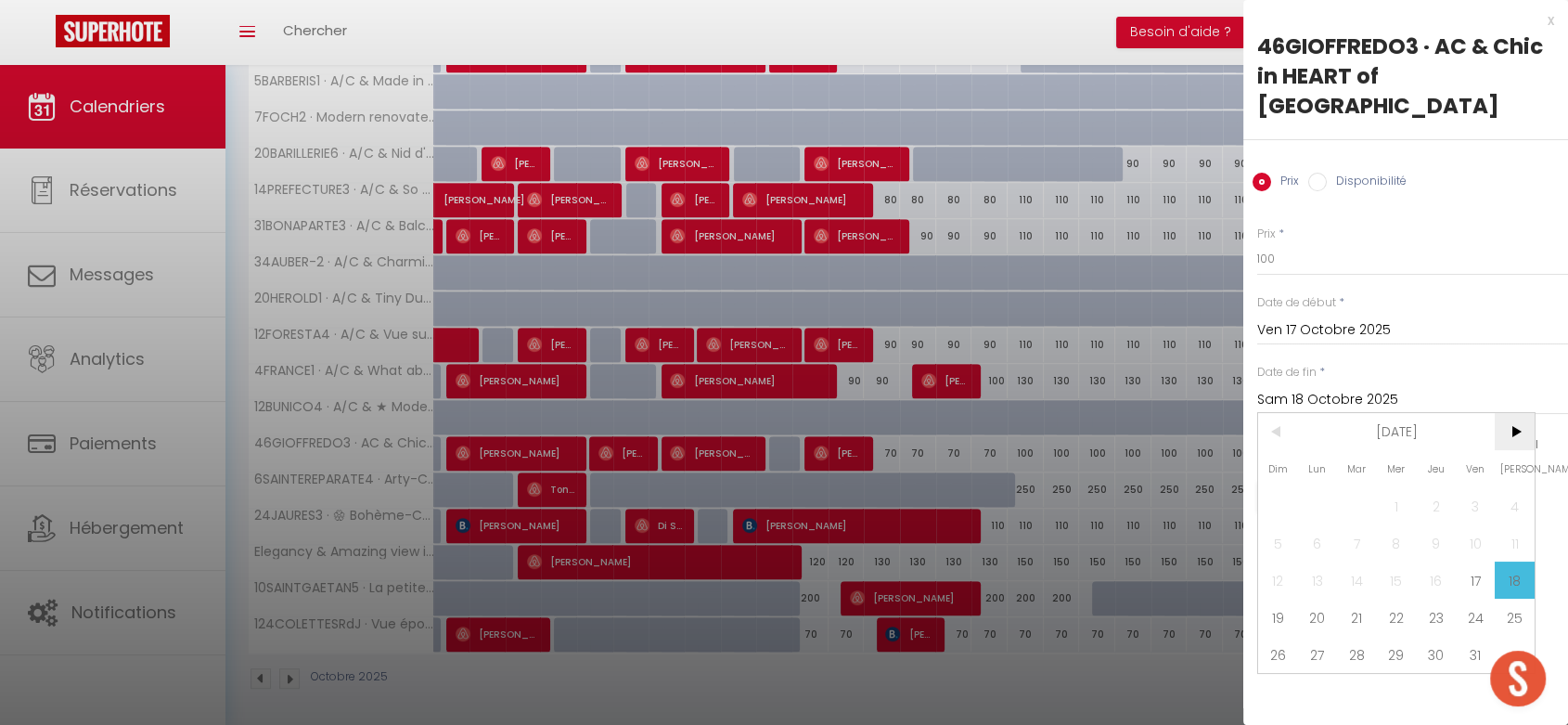
click at [1497, 412] on span ">" at bounding box center [1514, 431] width 40 height 37
click at [1265, 524] on span "2" at bounding box center [1277, 543] width 40 height 37
type input "Dim 02 Novembre 2025"
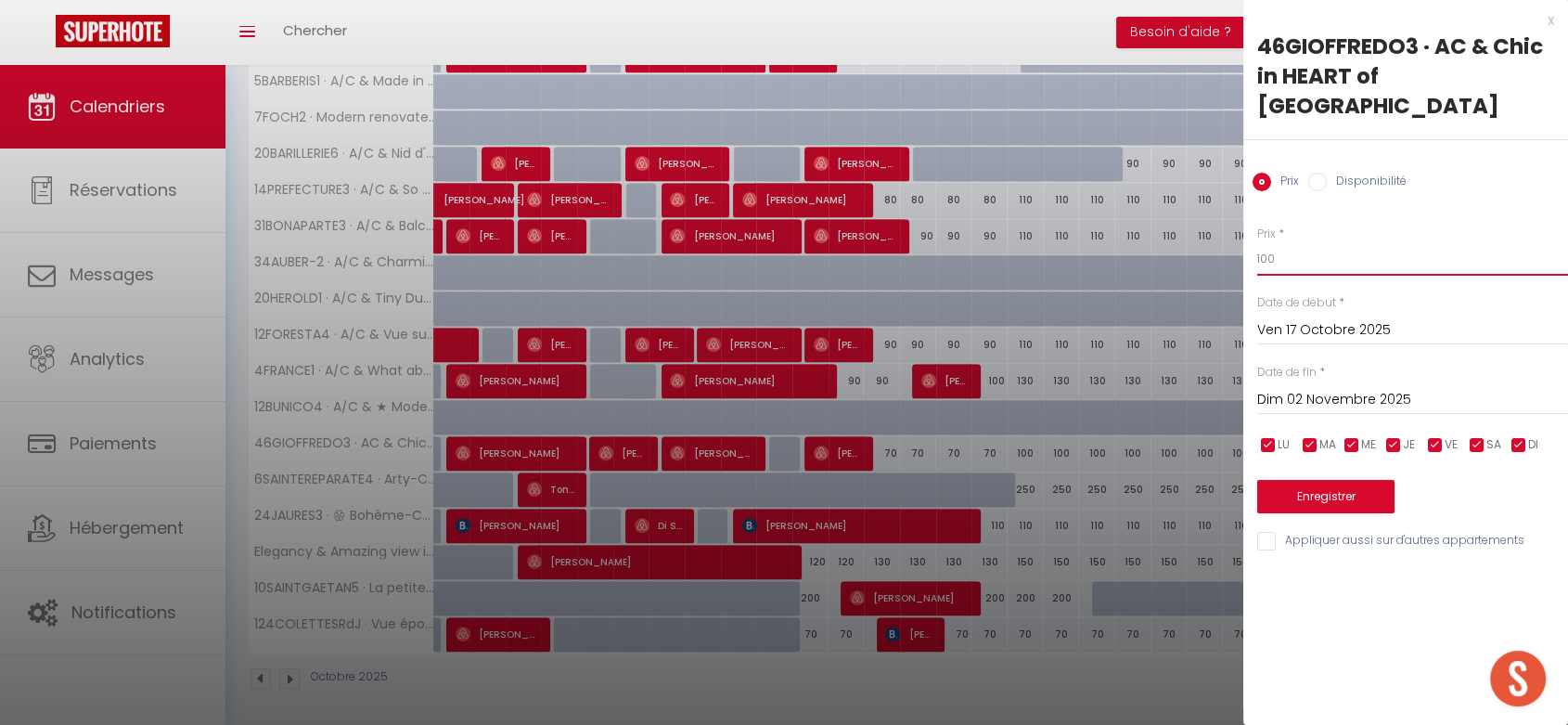
drag, startPoint x: 1263, startPoint y: 221, endPoint x: 1243, endPoint y: 221, distance: 20.0
click at [1244, 221] on div "Prix * 100 Statut * Disponible Indisponible Date de début * [DATE] < [DATE] > D…" at bounding box center [1405, 377] width 325 height 350
type input "90"
click at [1352, 479] on button "Enregistrer" at bounding box center [1324, 496] width 137 height 33
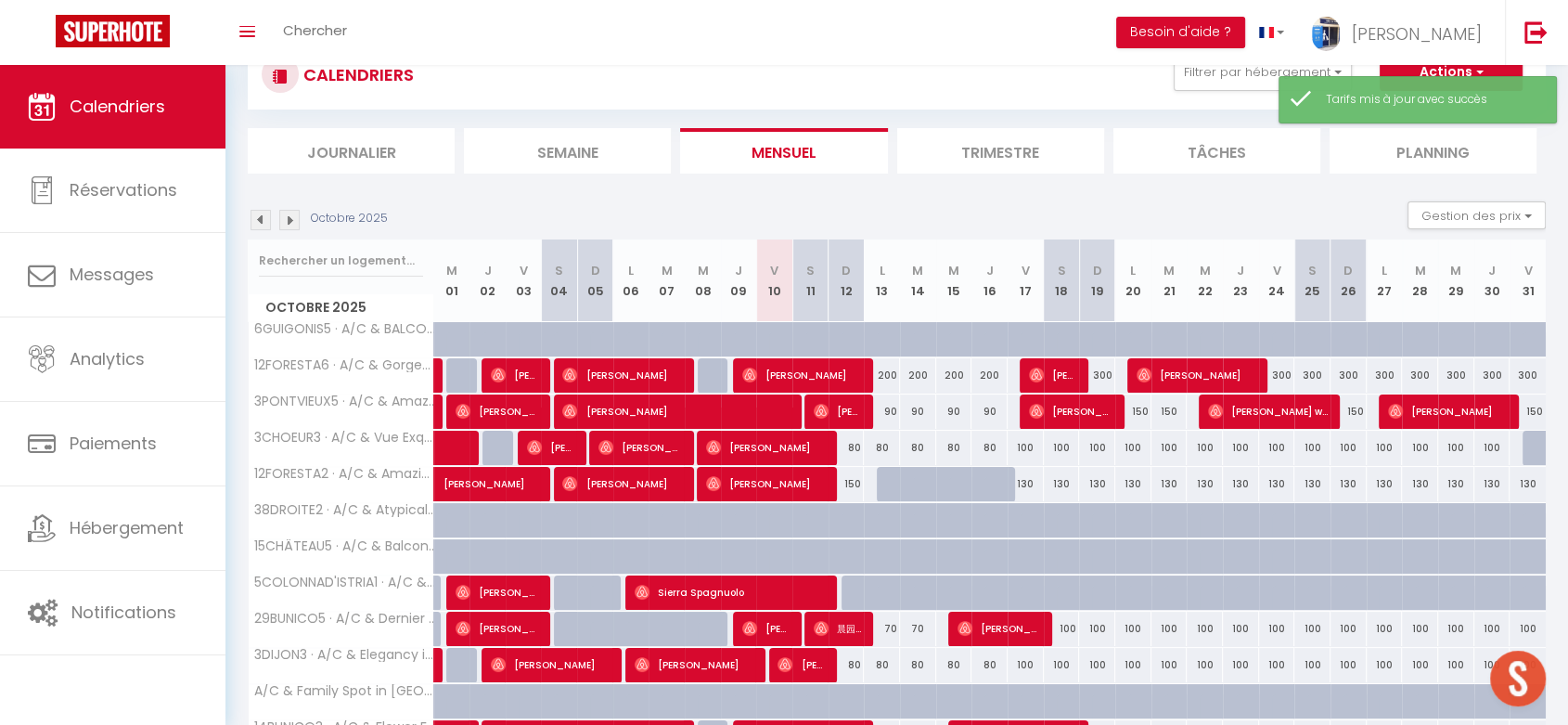
scroll to position [505, 0]
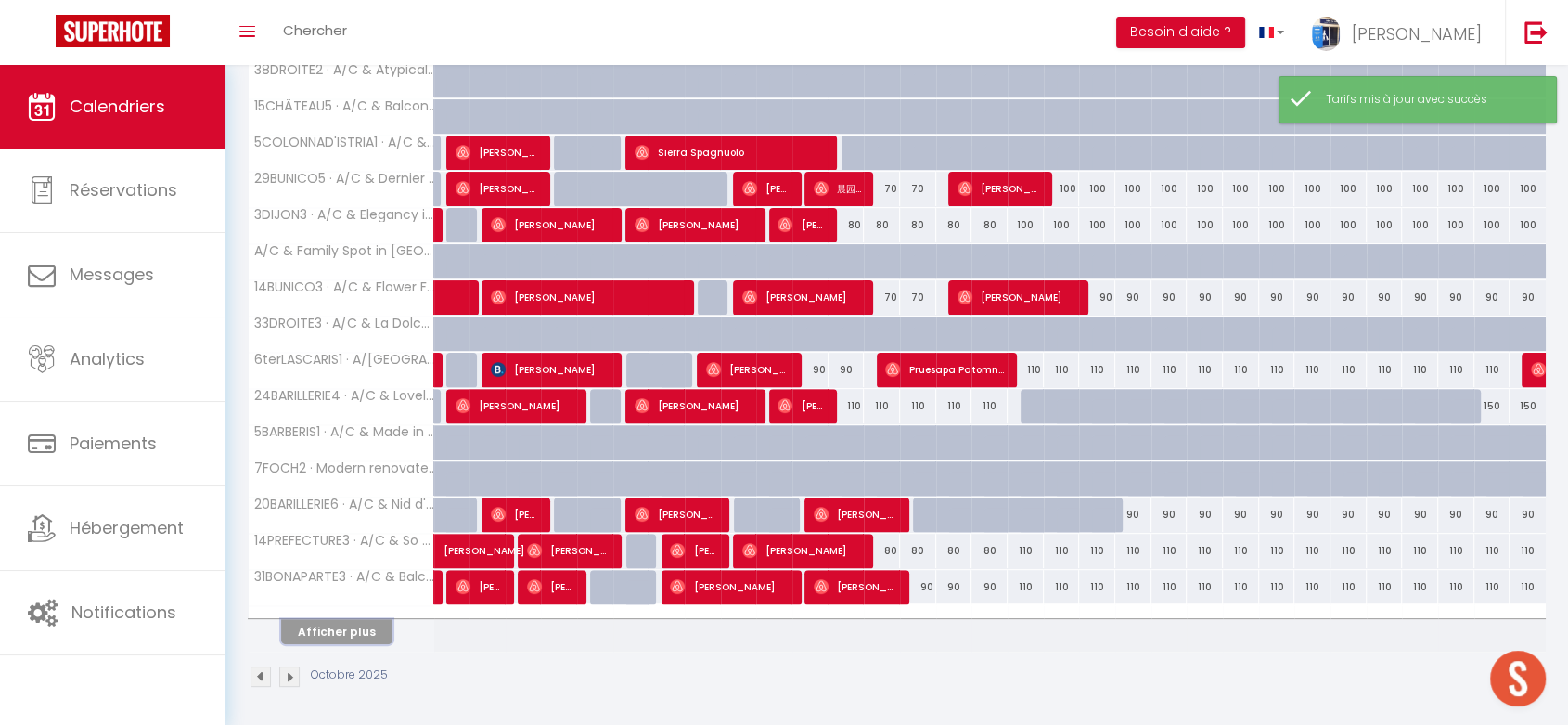
click at [344, 634] on button "Afficher plus" at bounding box center [337, 632] width 112 height 25
click at [343, 615] on th "Afficher plus" at bounding box center [341, 628] width 185 height 47
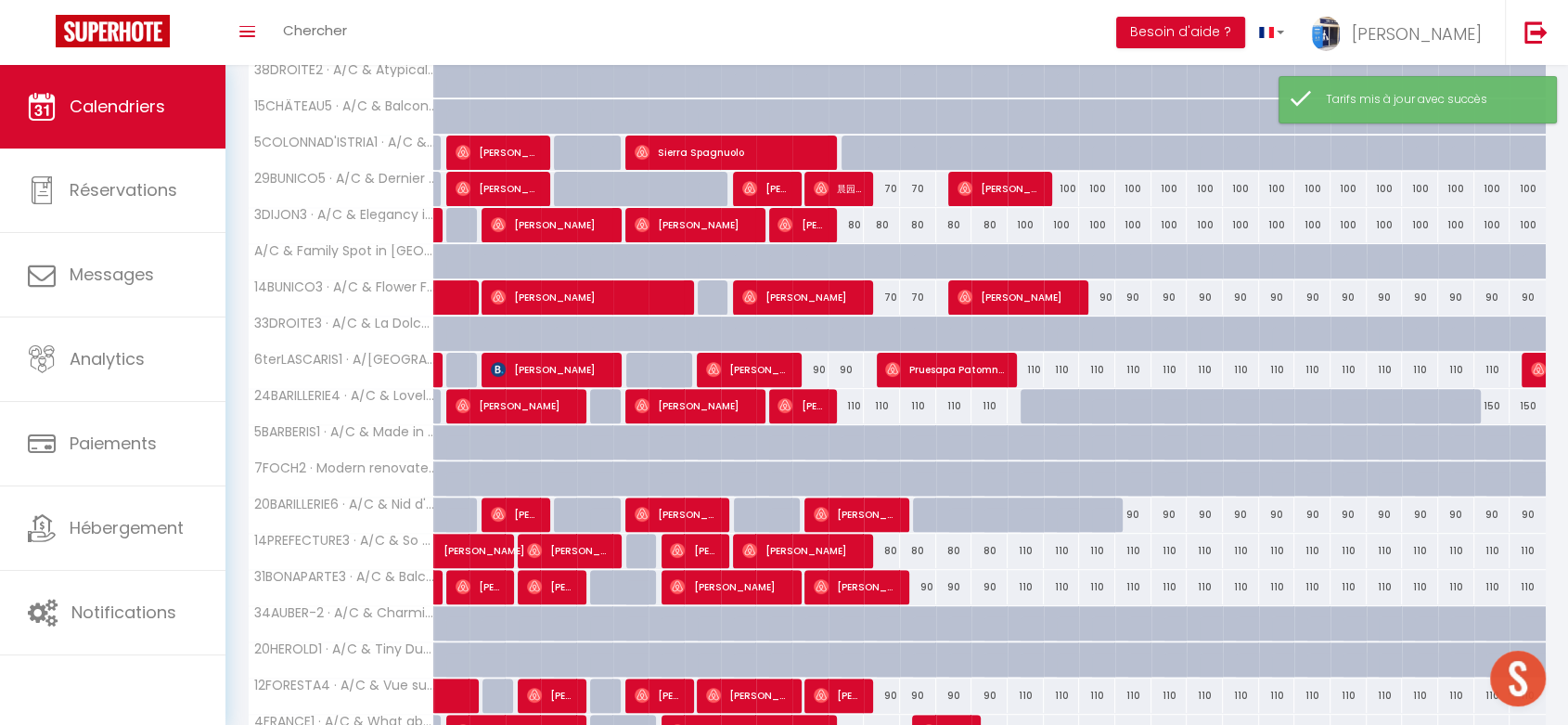
scroll to position [855, 0]
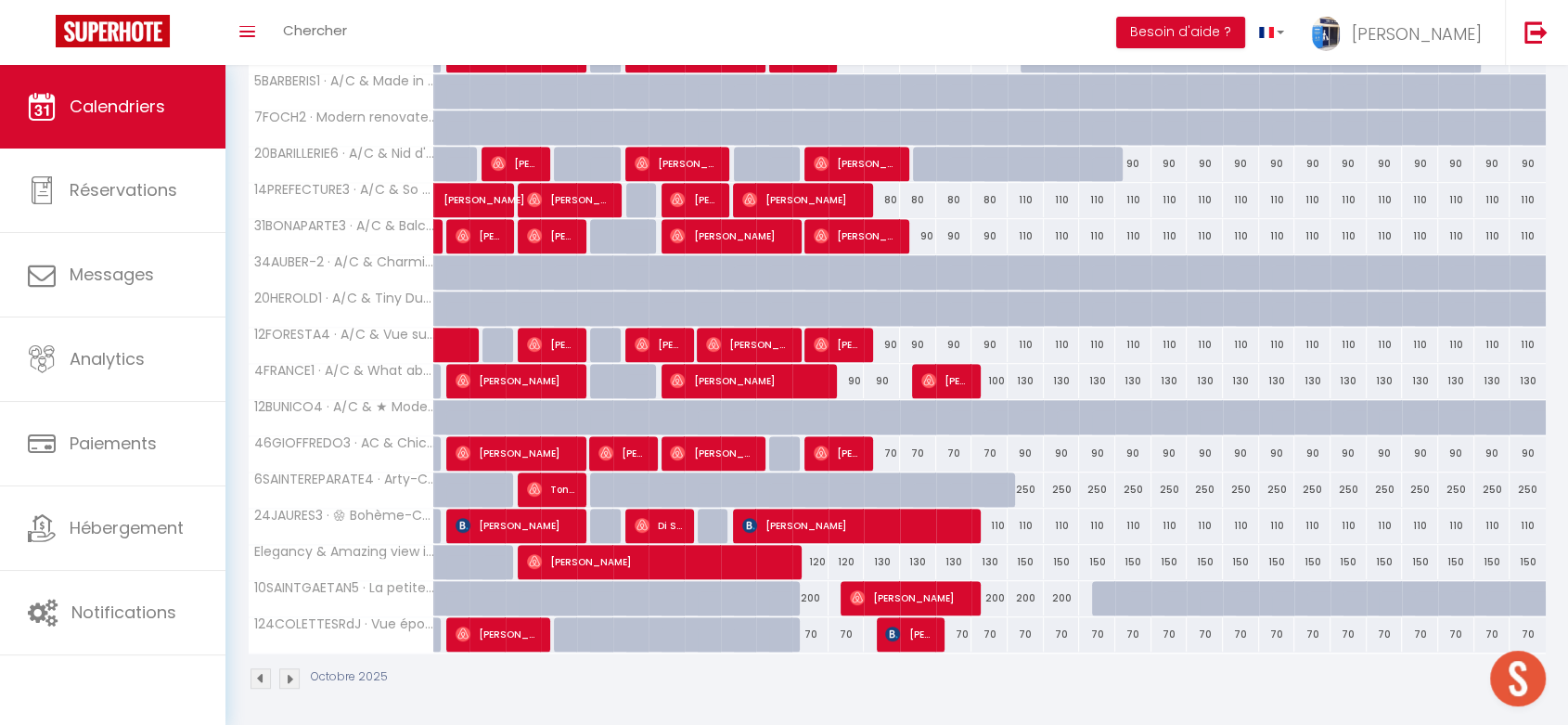
click at [999, 516] on div "110" at bounding box center [989, 525] width 36 height 34
type input "110"
type input "Jeu 16 Octobre 2025"
type input "Ven 17 Octobre 2025"
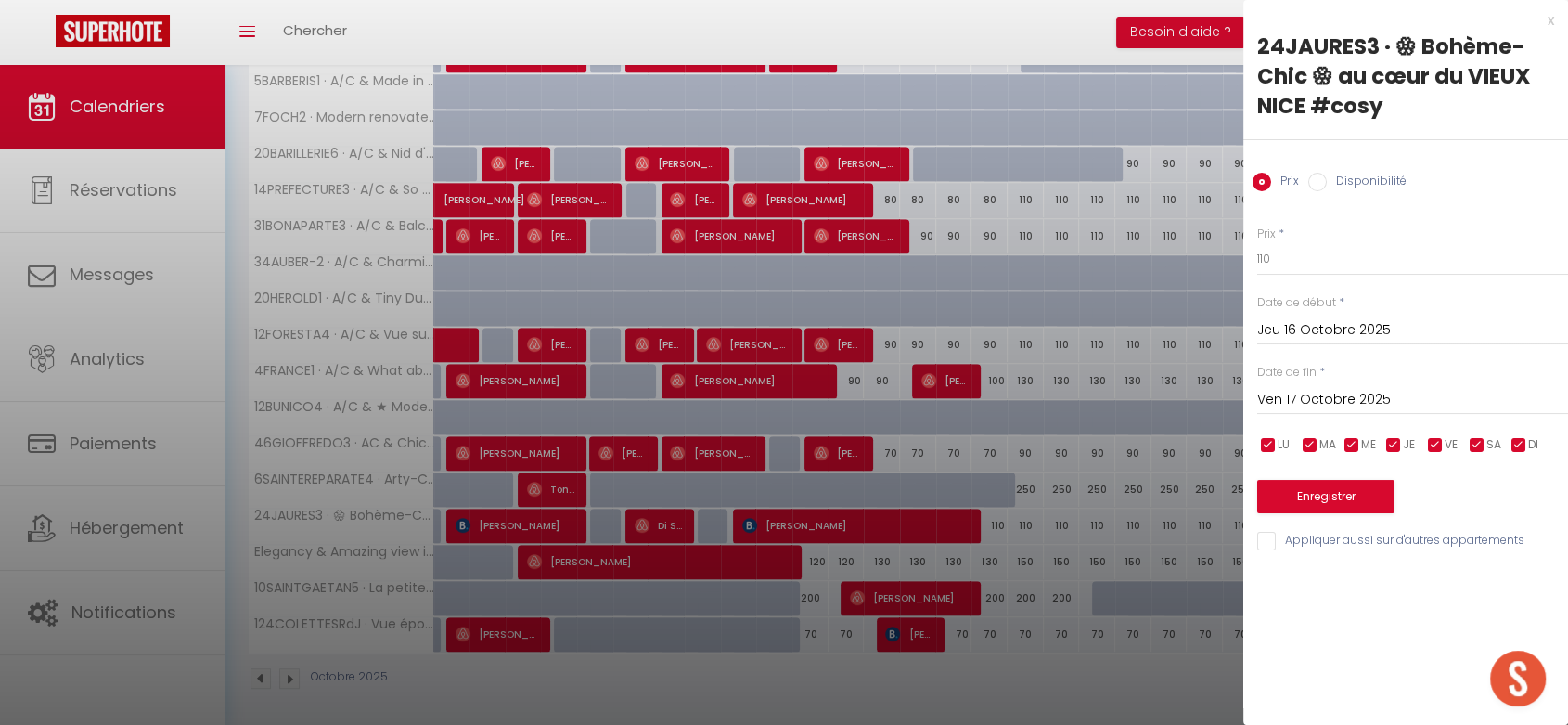
drag, startPoint x: 1546, startPoint y: 20, endPoint x: 1412, endPoint y: 190, distance: 216.5
click at [1547, 20] on div "x" at bounding box center [1398, 20] width 310 height 22
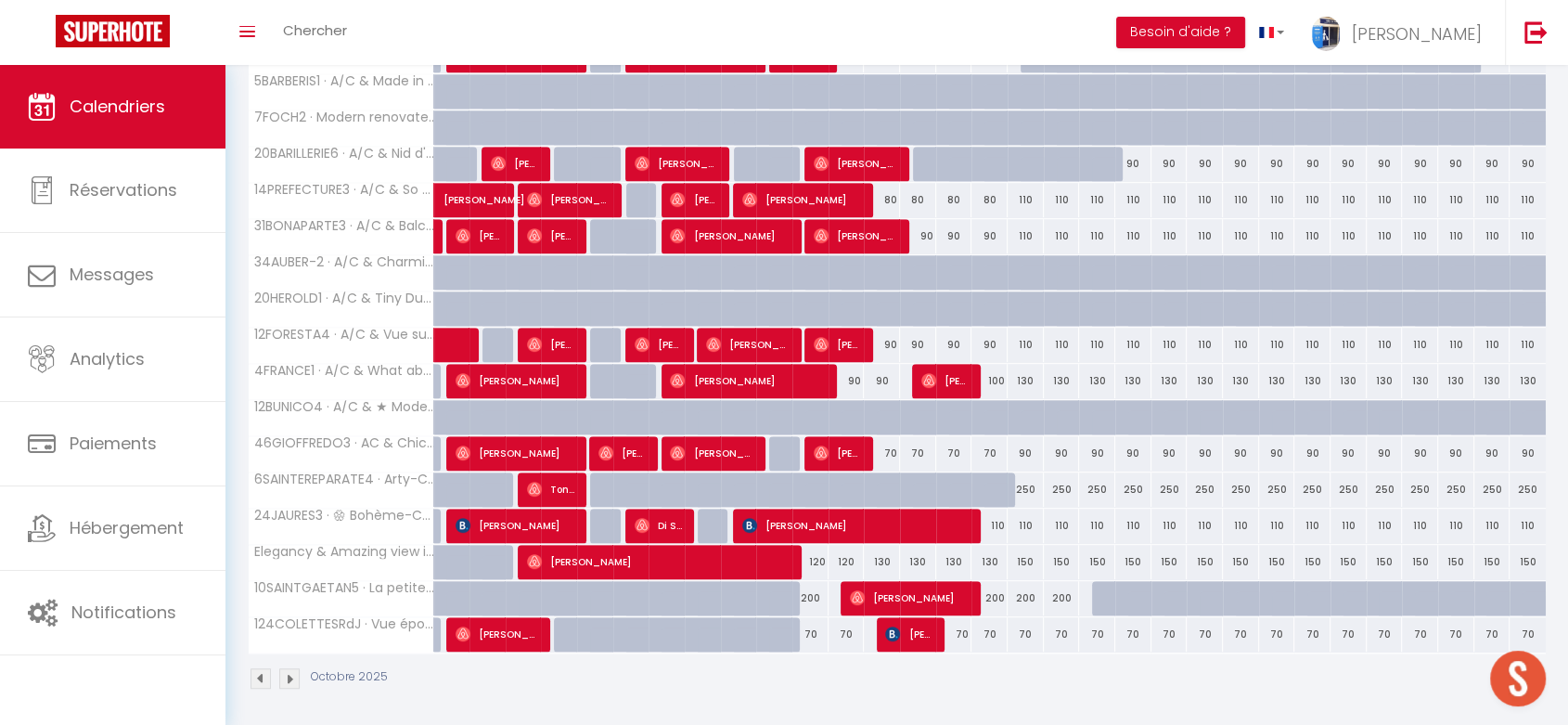
click at [808, 628] on div "70" at bounding box center [809, 634] width 36 height 34
type input "70"
type input "Sam 11 Octobre 2025"
type input "Dim 12 Octobre 2025"
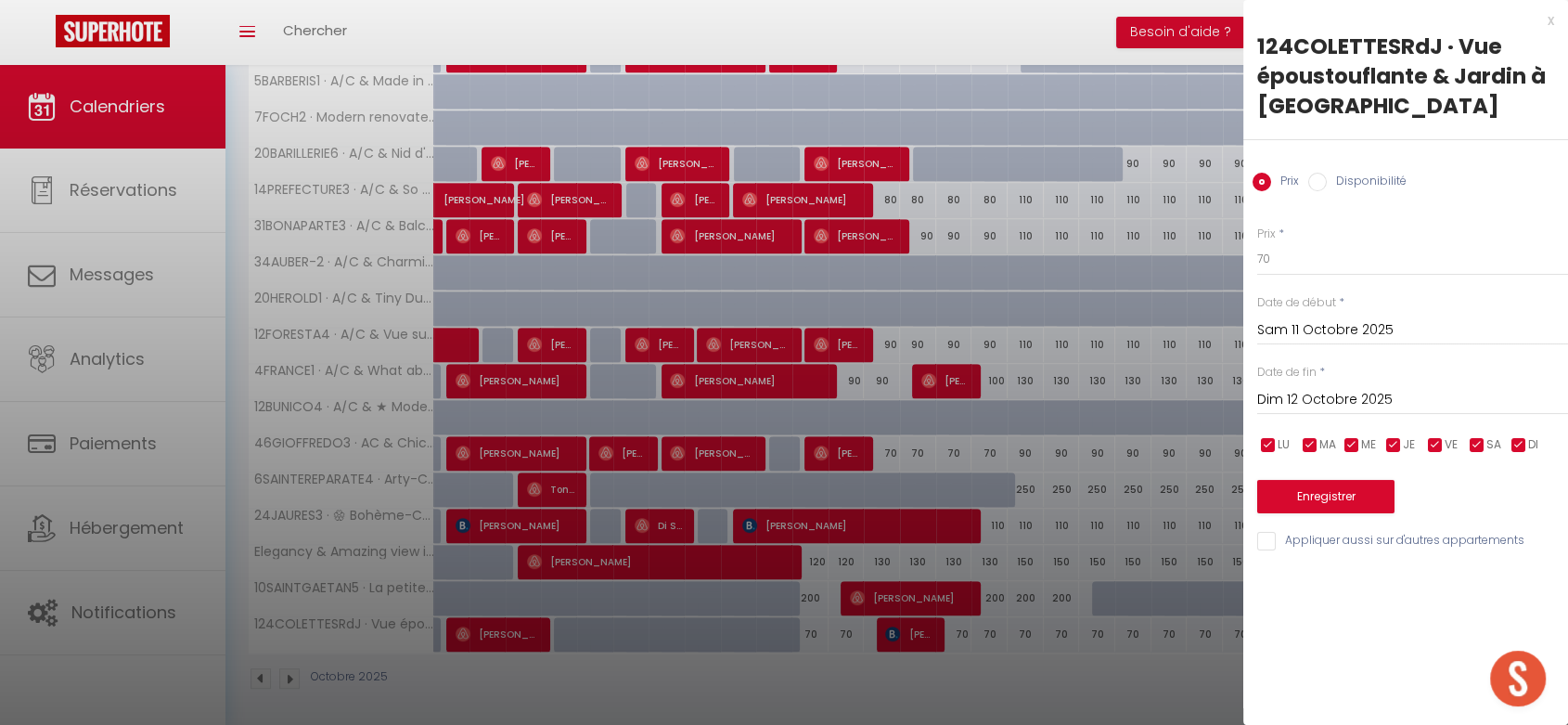
click at [1548, 17] on div "x" at bounding box center [1398, 20] width 310 height 22
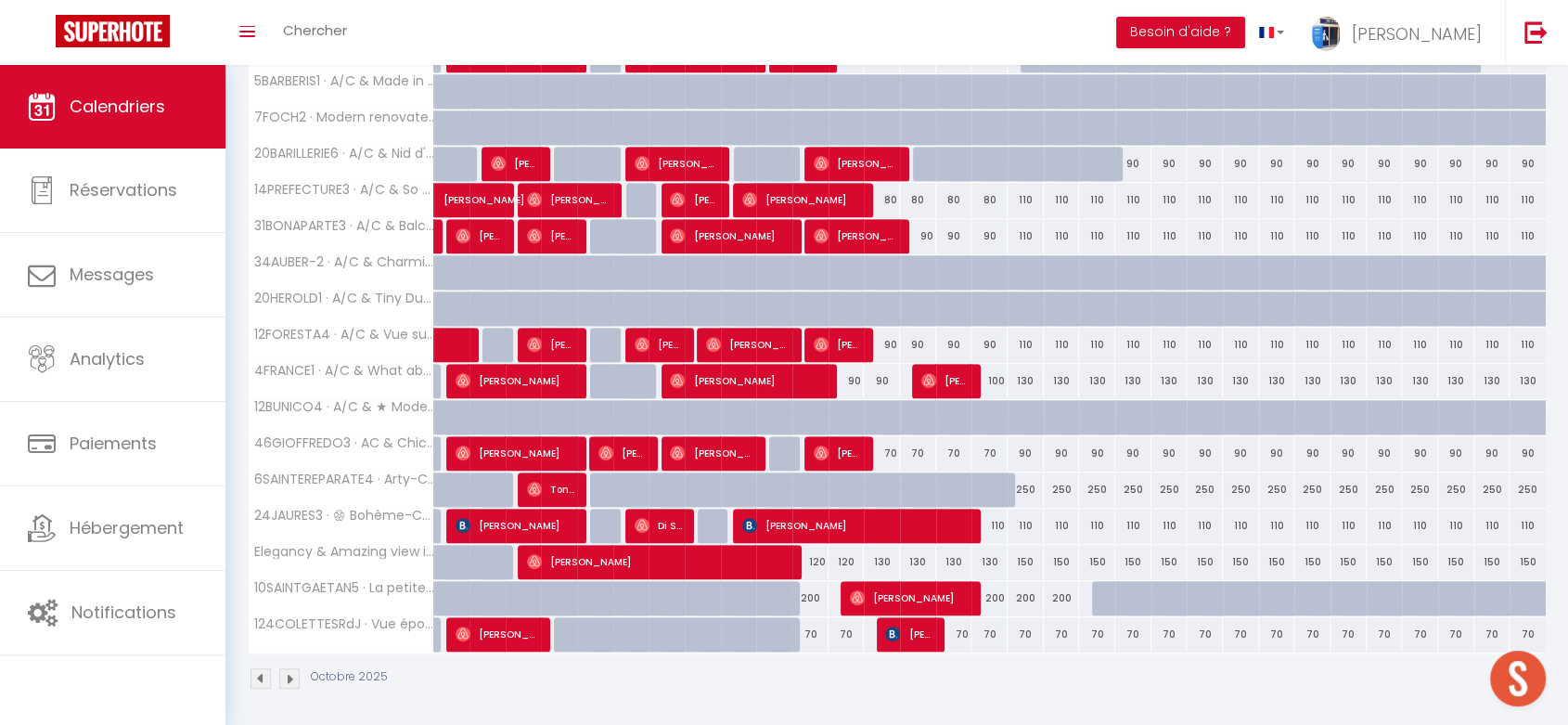
click at [788, 630] on div at bounding box center [786, 644] width 36 height 35
type input "70"
select select "1"
type input "Ven 10 Octobre 2025"
type input "Sam 11 Octobre 2025"
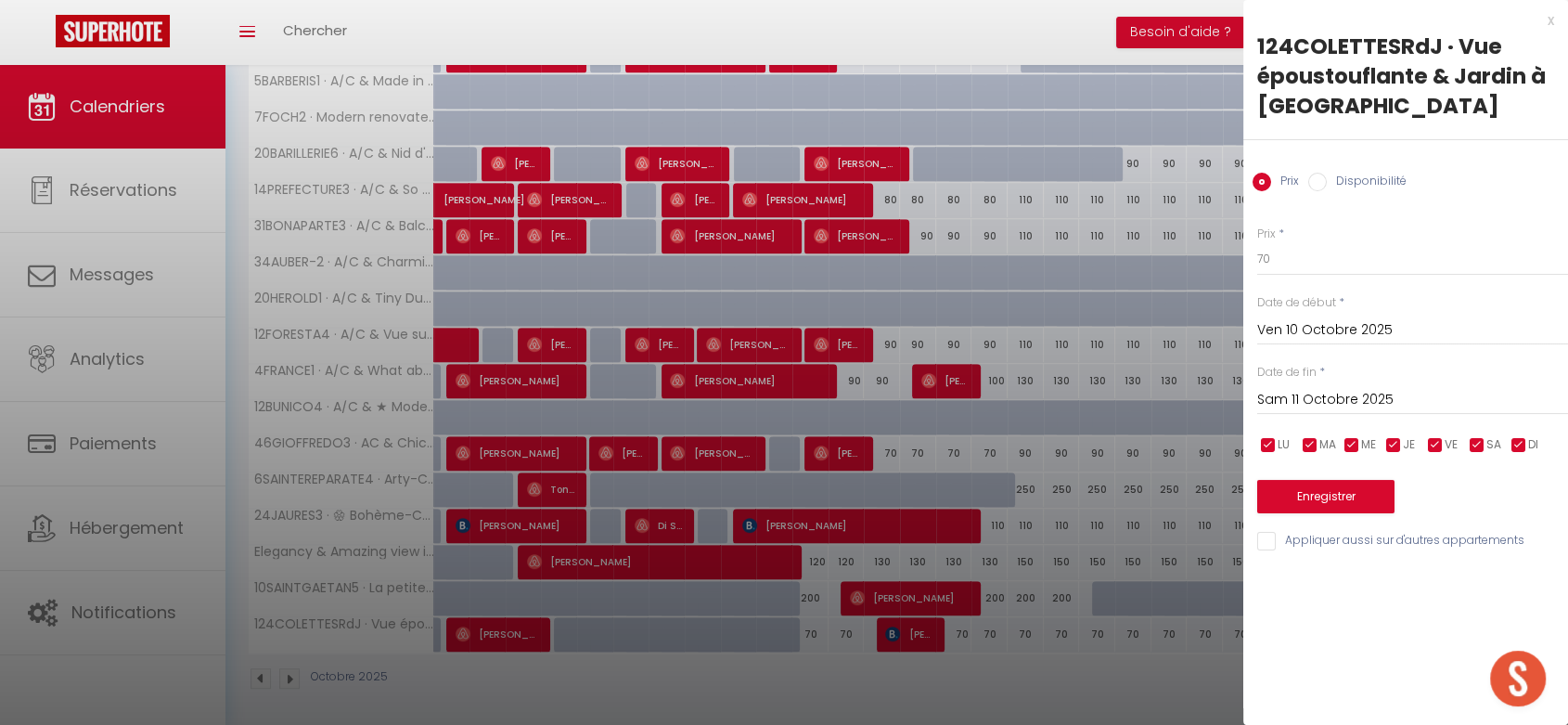
drag, startPoint x: 1321, startPoint y: 178, endPoint x: 1314, endPoint y: 258, distance: 80.3
click at [1320, 178] on input "Disponibilité" at bounding box center [1317, 181] width 18 height 18
radio input "true"
radio input "false"
click at [1287, 496] on button "Enregistrer" at bounding box center [1324, 498] width 137 height 33
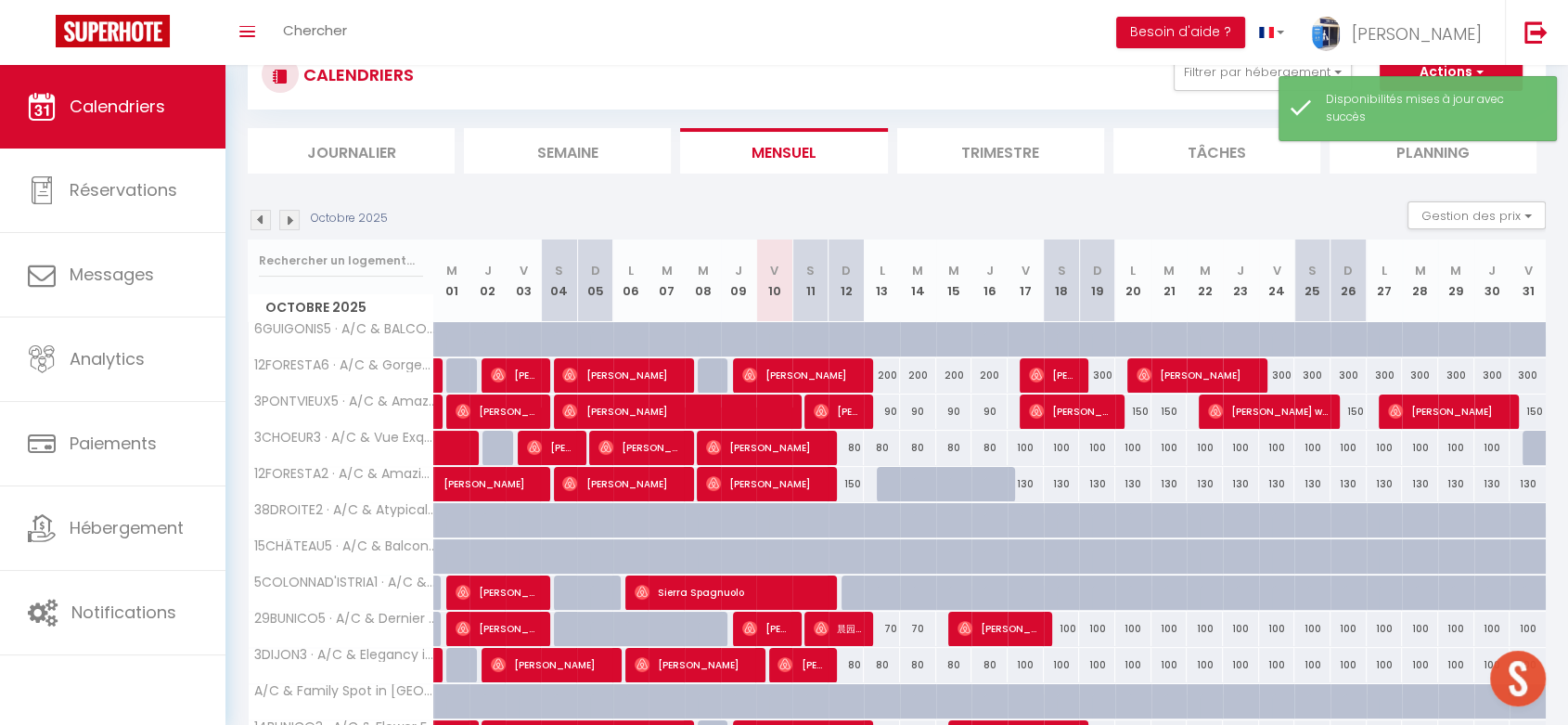
scroll to position [505, 0]
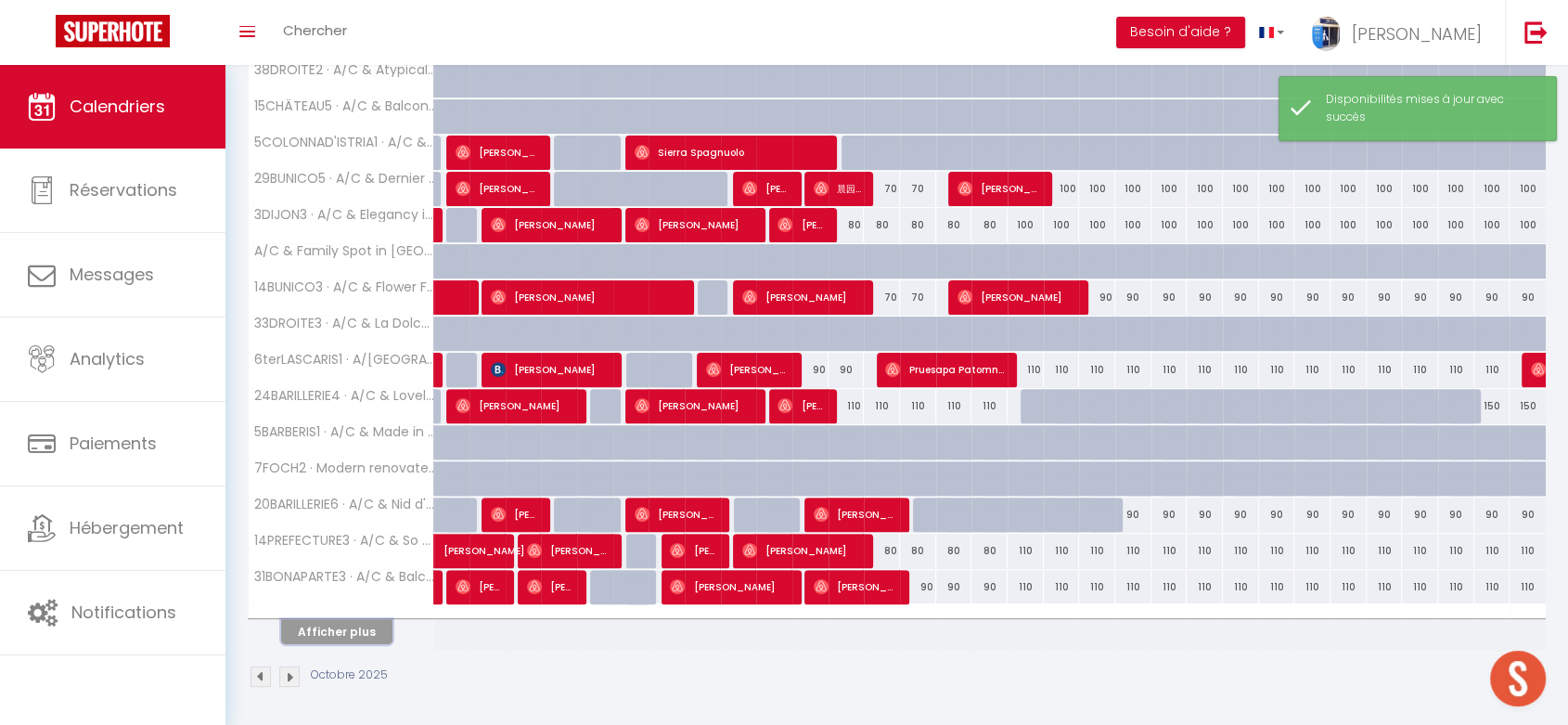
click at [364, 624] on button "Afficher plus" at bounding box center [337, 632] width 112 height 25
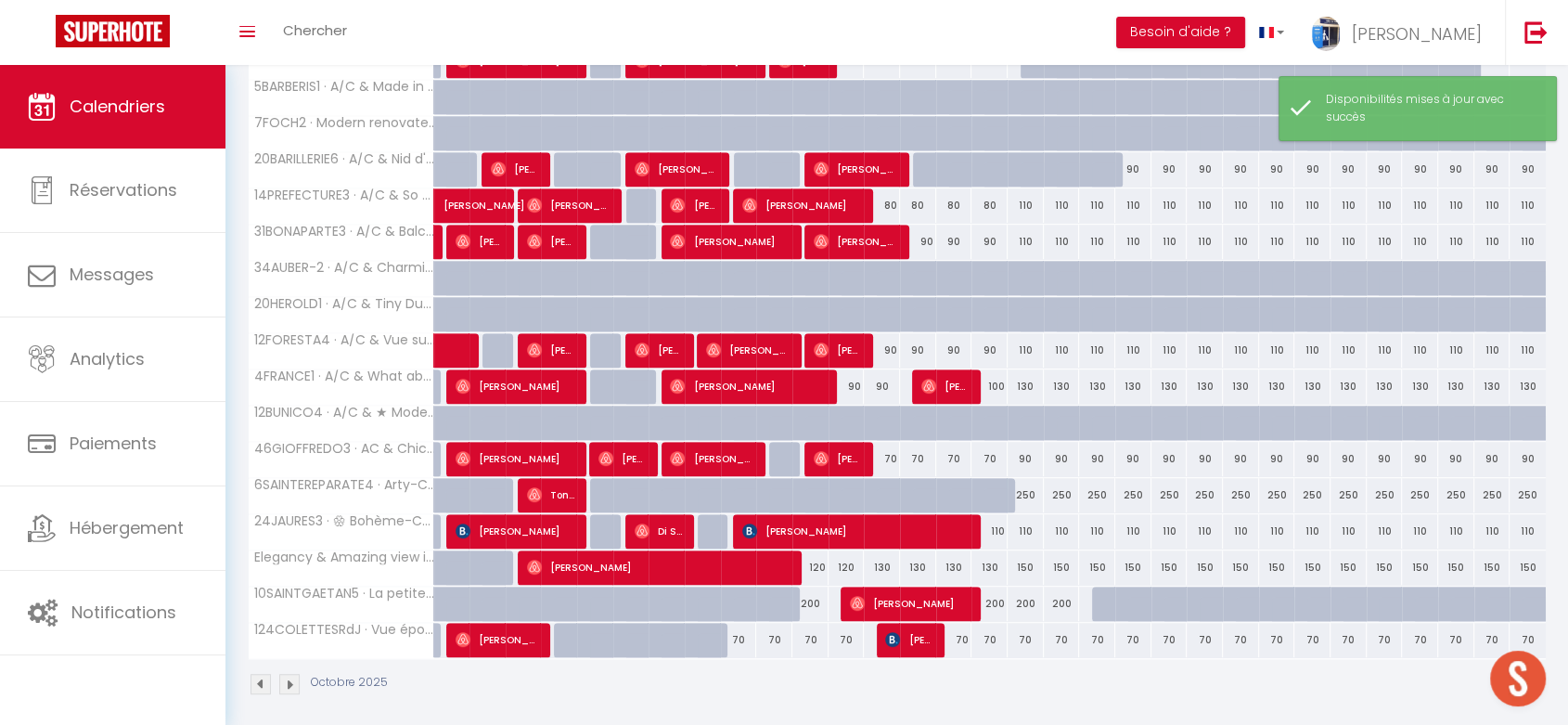
scroll to position [855, 0]
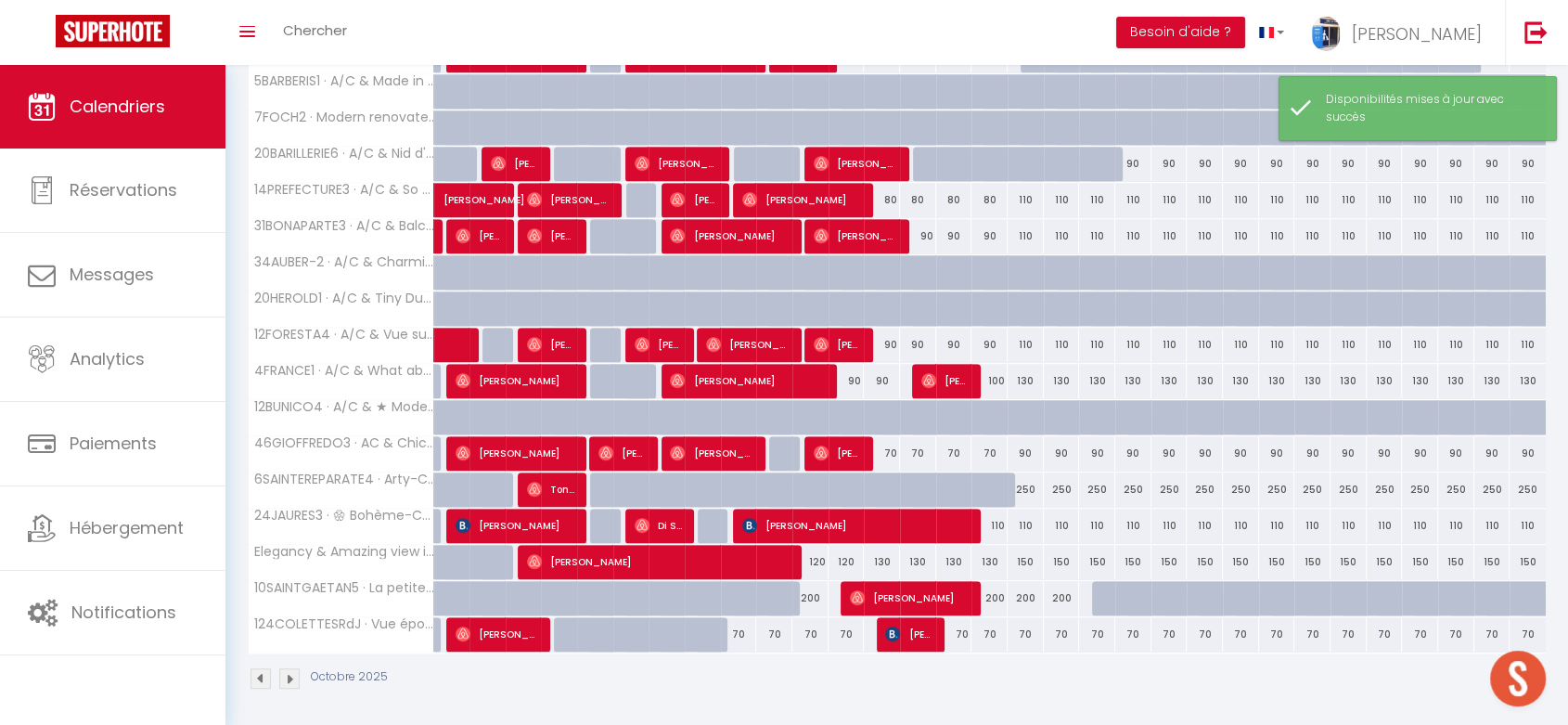
click at [741, 629] on div "70" at bounding box center [738, 634] width 36 height 34
select select "1"
type input "Jeu 09 Octobre 2025"
type input "Ven 10 Octobre 2025"
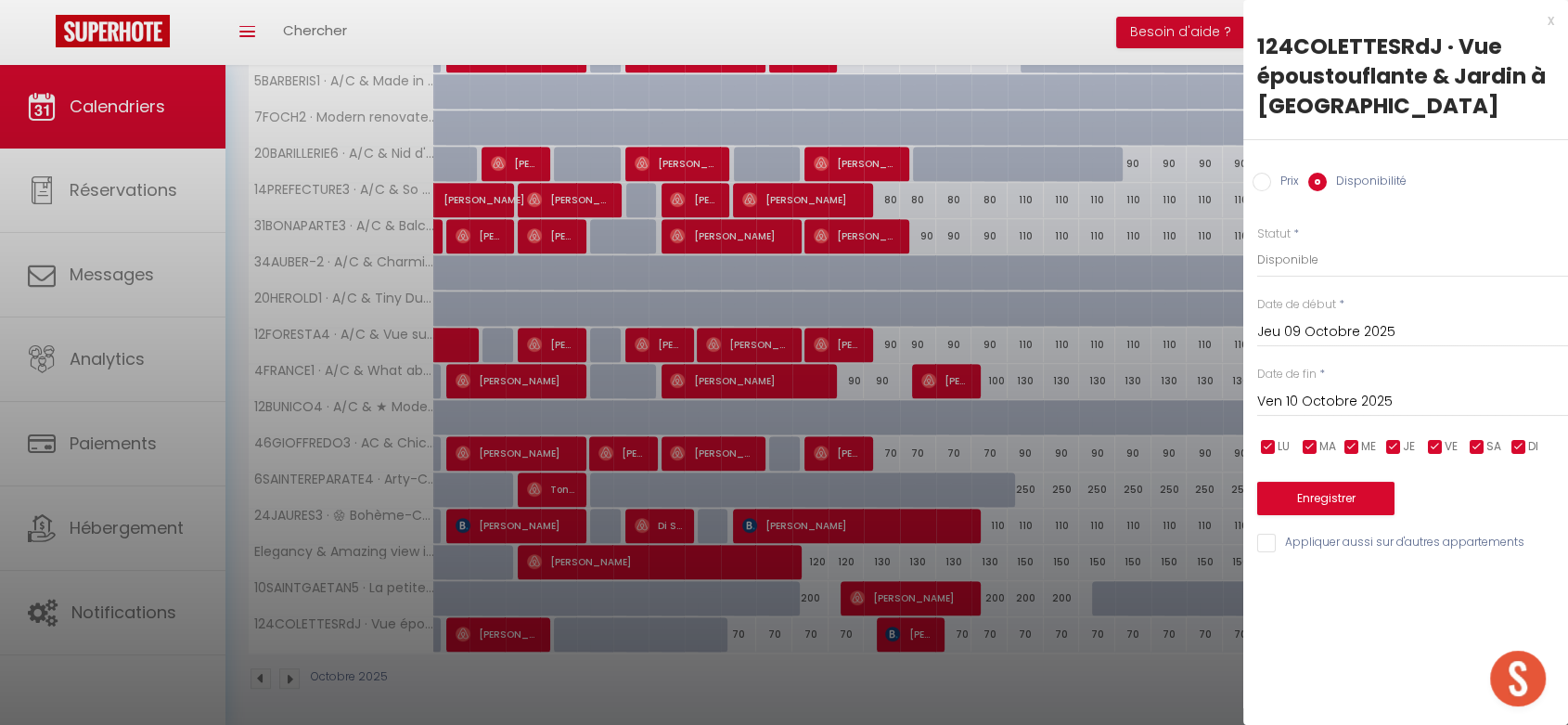
click at [1551, 22] on div "x" at bounding box center [1398, 20] width 310 height 22
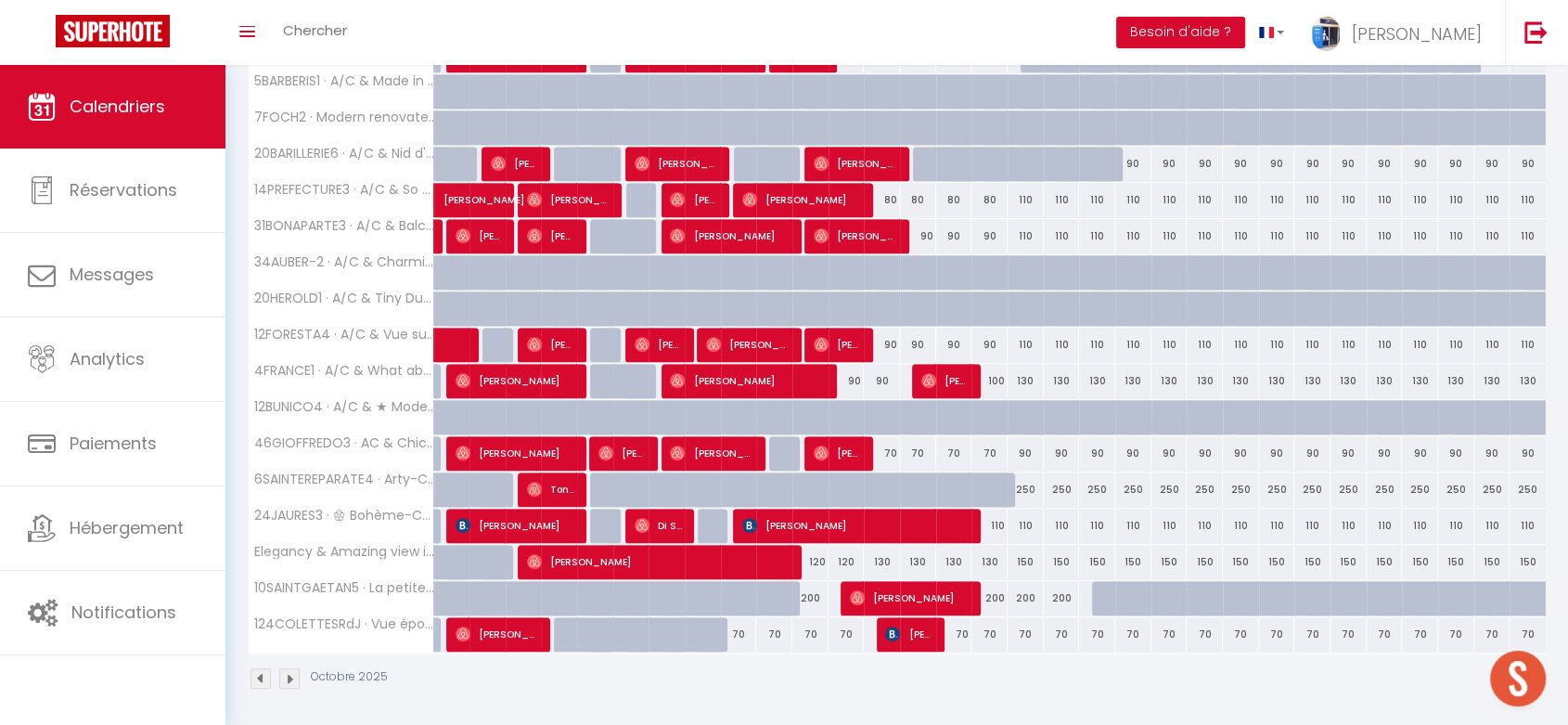
click at [737, 628] on div "70" at bounding box center [738, 634] width 36 height 34
select select "1"
type input "Jeu 09 Octobre 2025"
type input "Ven 10 Octobre 2025"
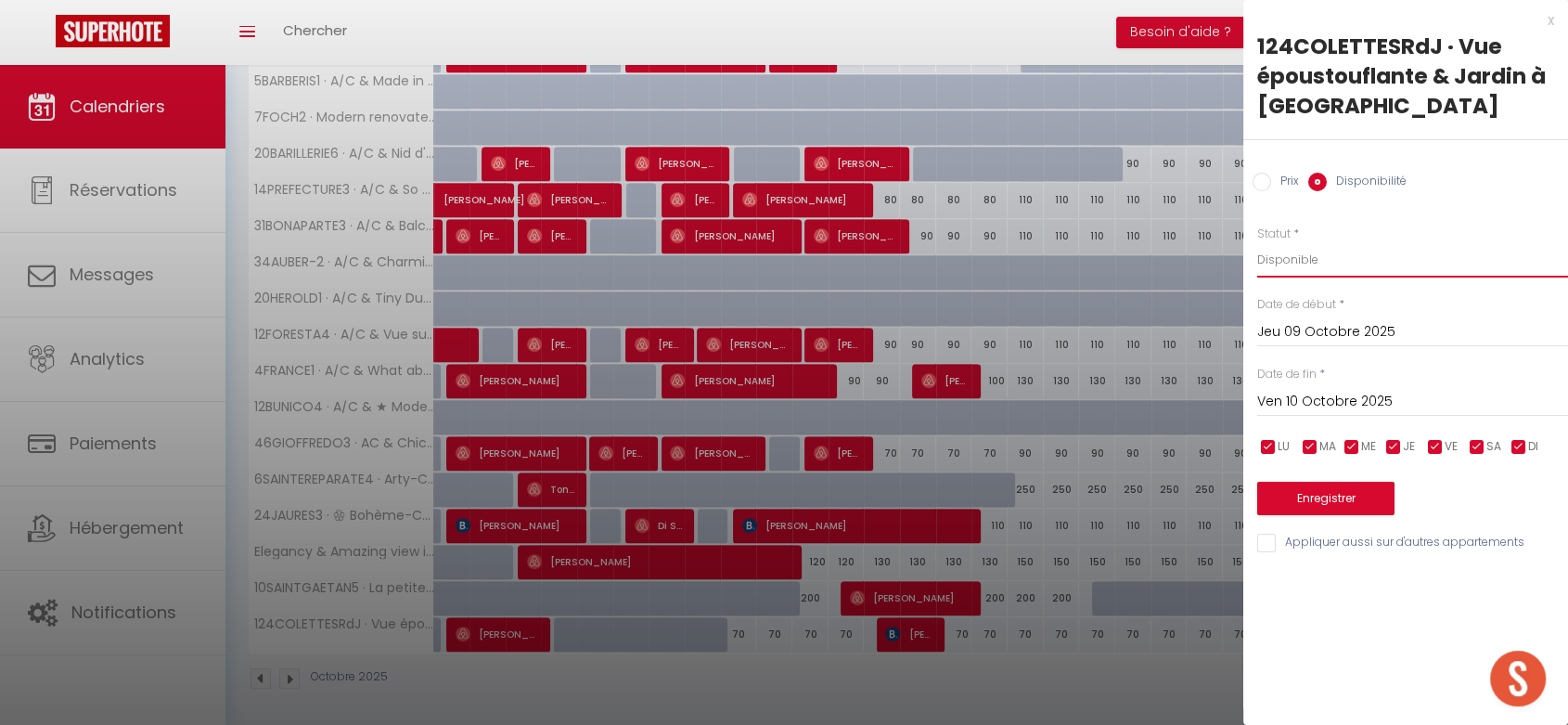
click at [1291, 253] on select "Disponible Indisponible" at bounding box center [1412, 260] width 310 height 35
select select "0"
click at [1257, 243] on select "Disponible Indisponible" at bounding box center [1412, 260] width 310 height 35
click at [1336, 495] on button "Enregistrer" at bounding box center [1324, 498] width 137 height 33
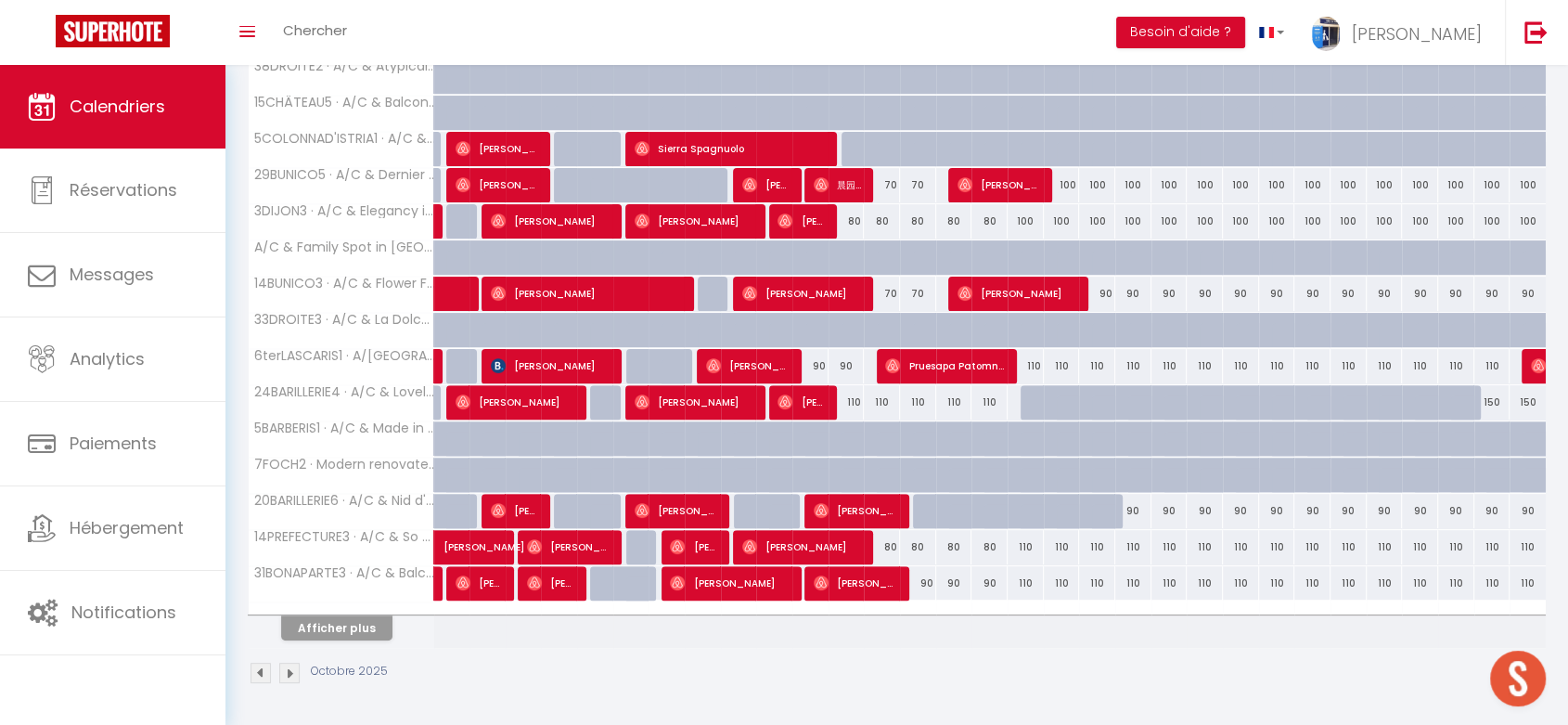
scroll to position [505, 0]
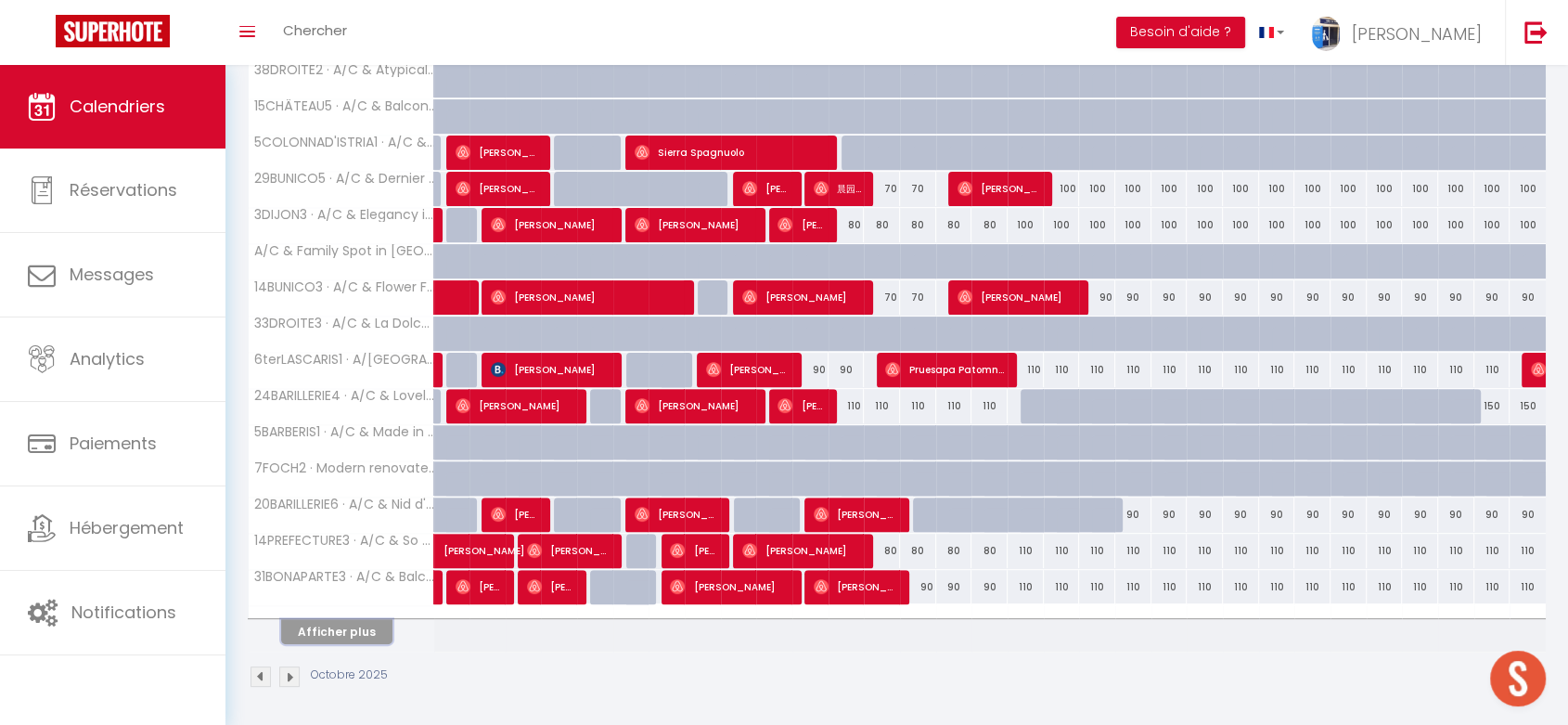
click at [305, 625] on button "Afficher plus" at bounding box center [337, 632] width 112 height 25
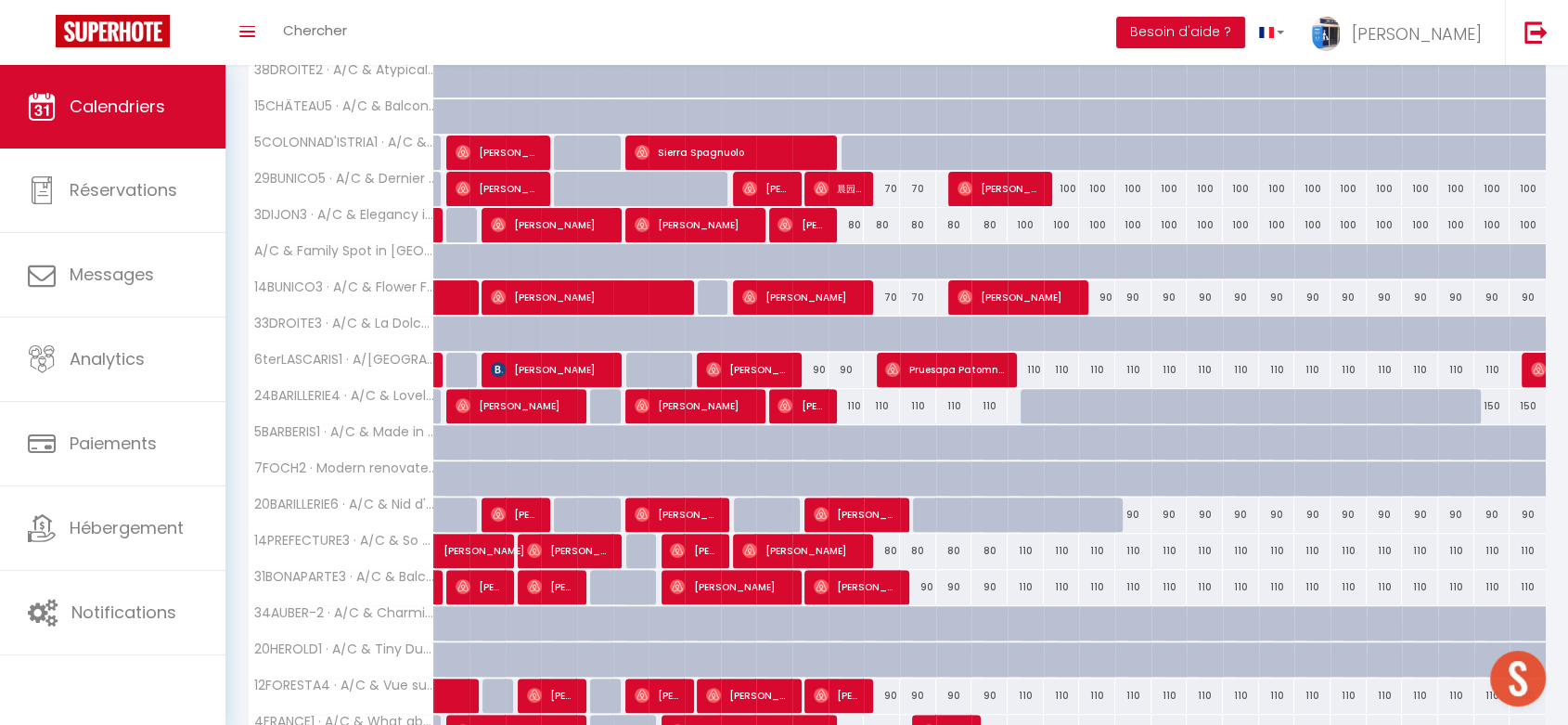
scroll to position [855, 0]
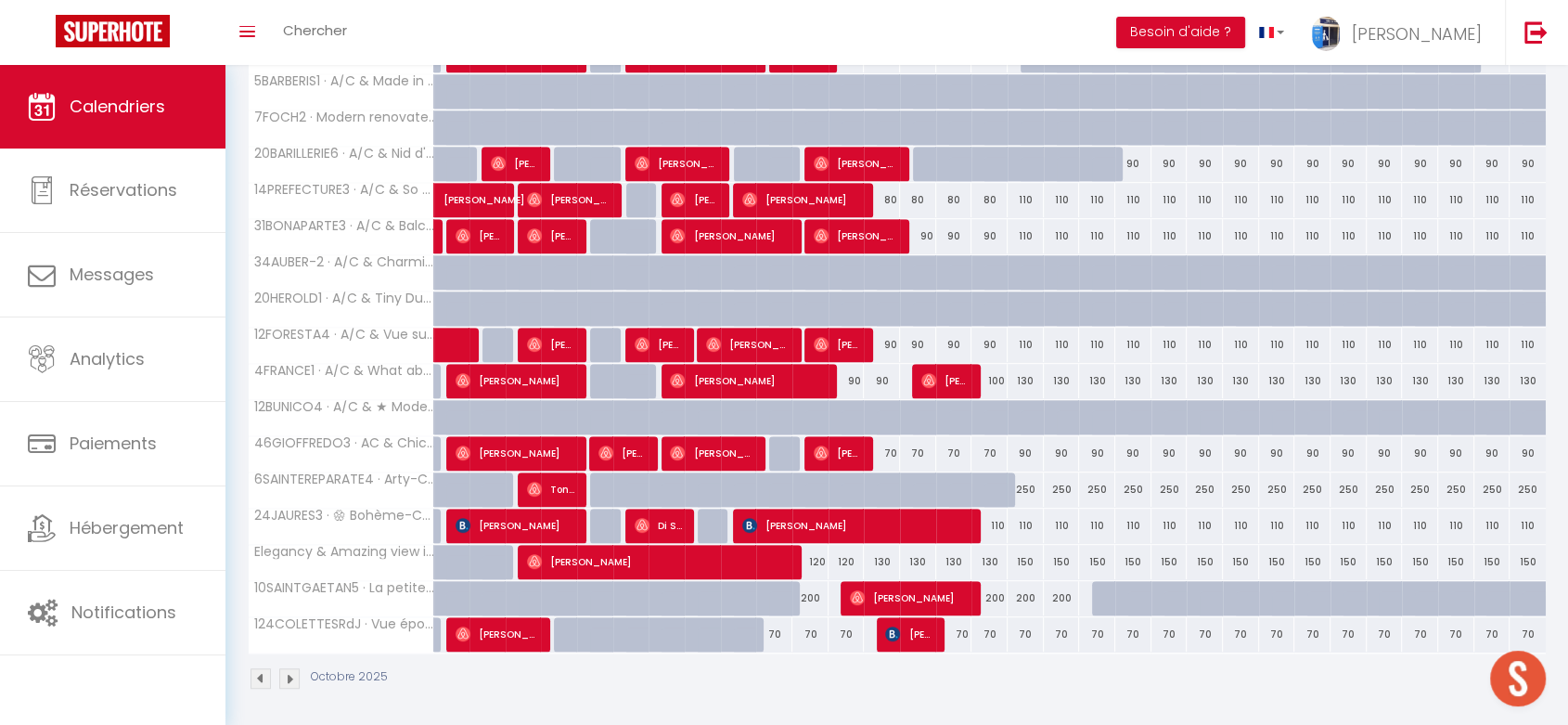
click at [787, 592] on div at bounding box center [786, 609] width 36 height 35
select select "1"
type input "Ven 10 Octobre 2025"
type input "Sam 11 Octobre 2025"
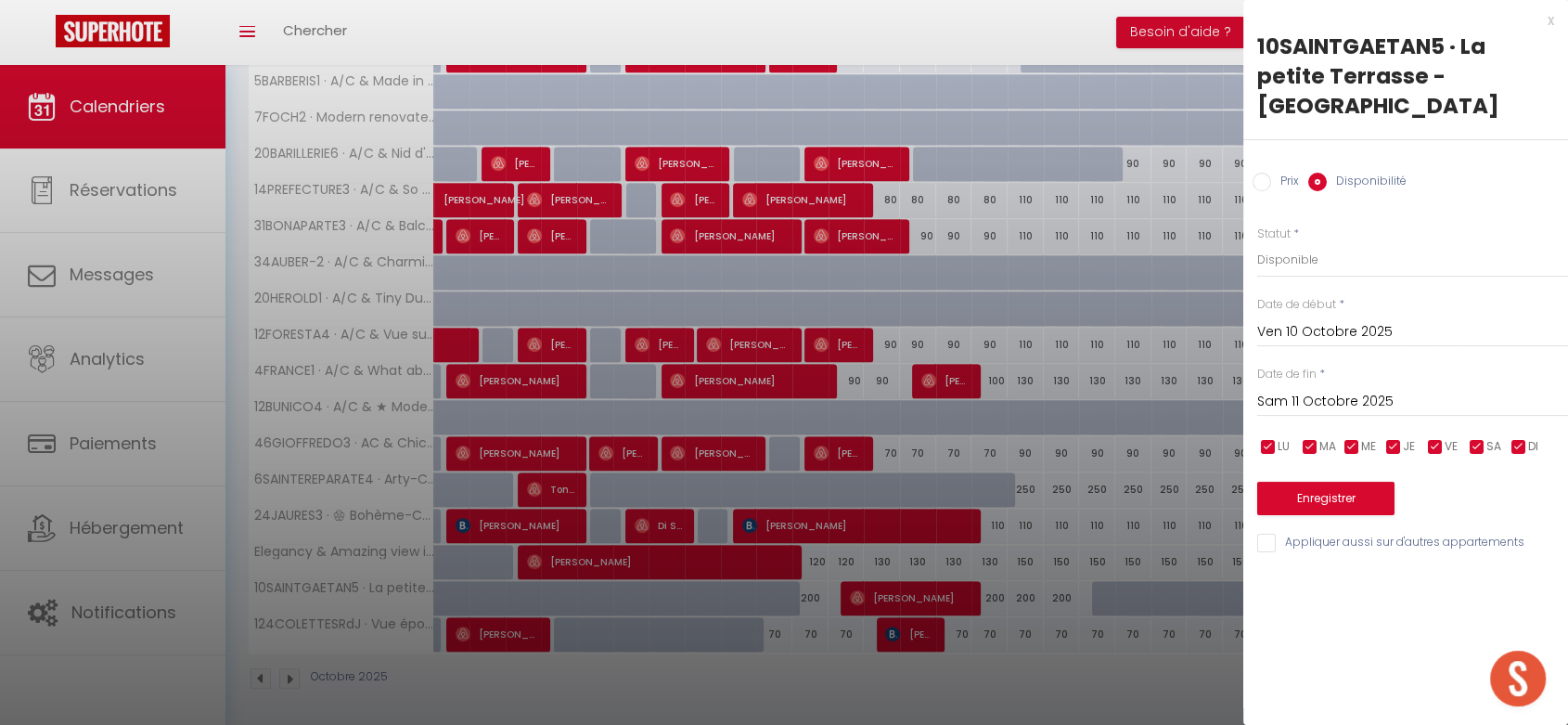
click at [1260, 173] on input "Prix" at bounding box center [1261, 181] width 18 height 18
radio input "true"
click at [1341, 173] on label "Disponibilité" at bounding box center [1366, 182] width 80 height 20
click at [1326, 173] on input "Disponibilité" at bounding box center [1317, 181] width 18 height 18
radio input "true"
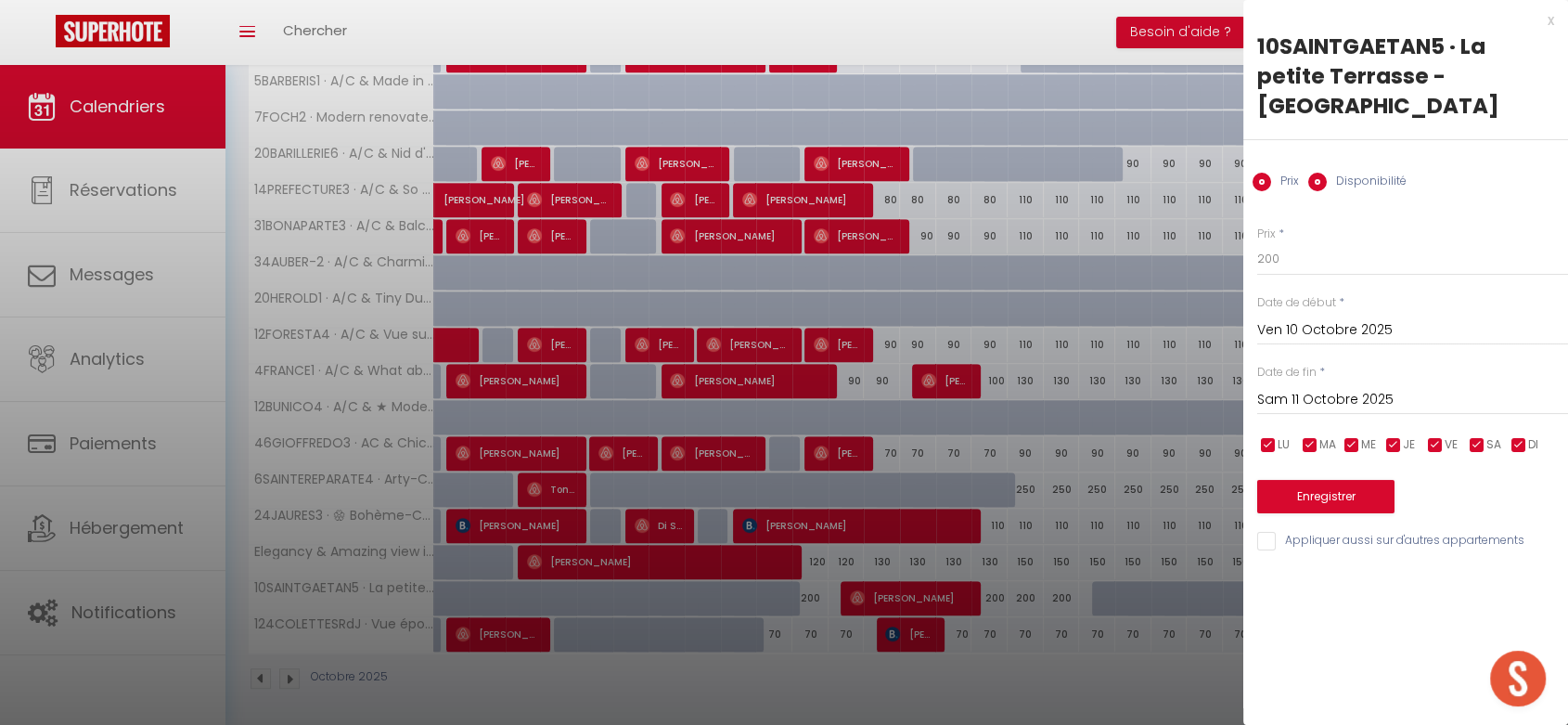
radio input "false"
click at [1320, 481] on button "Enregistrer" at bounding box center [1324, 498] width 137 height 33
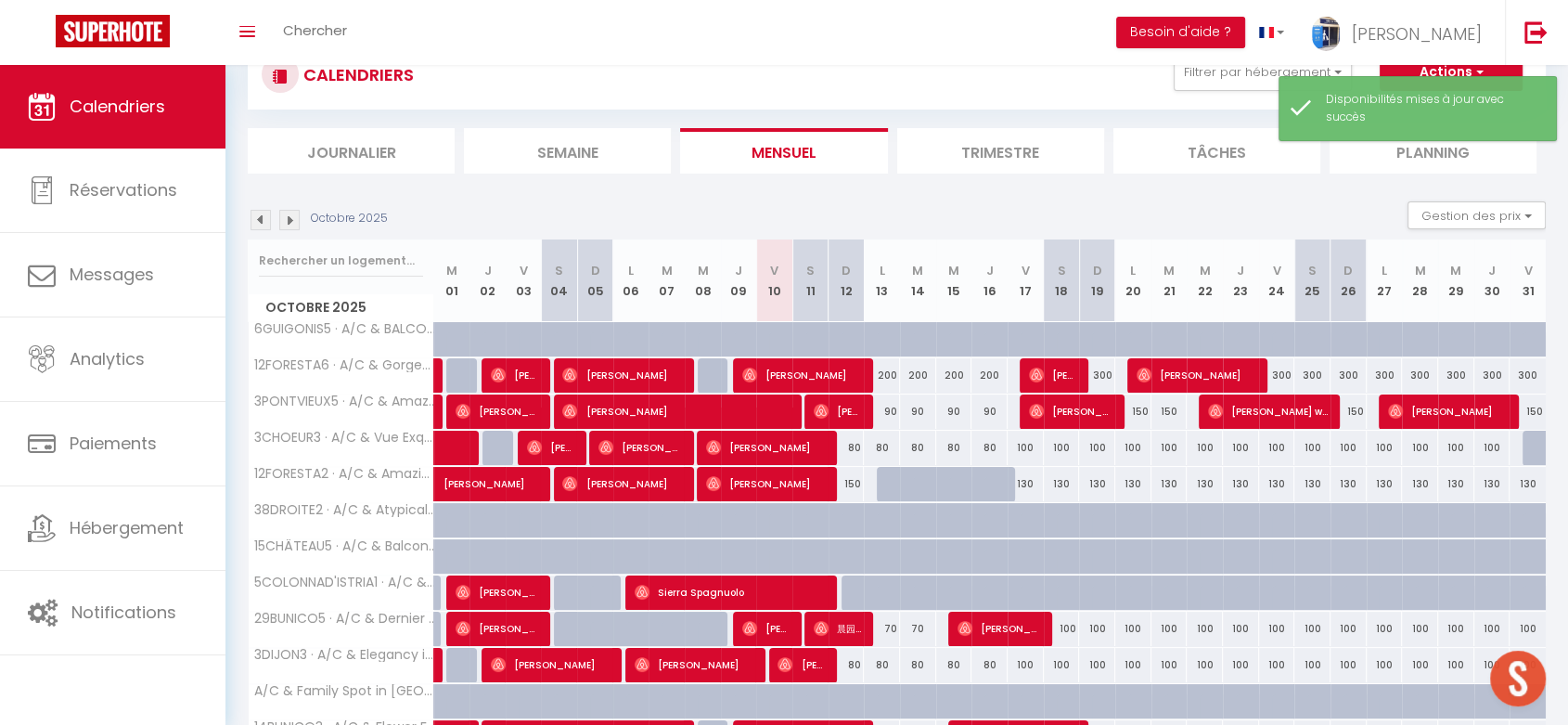
scroll to position [505, 0]
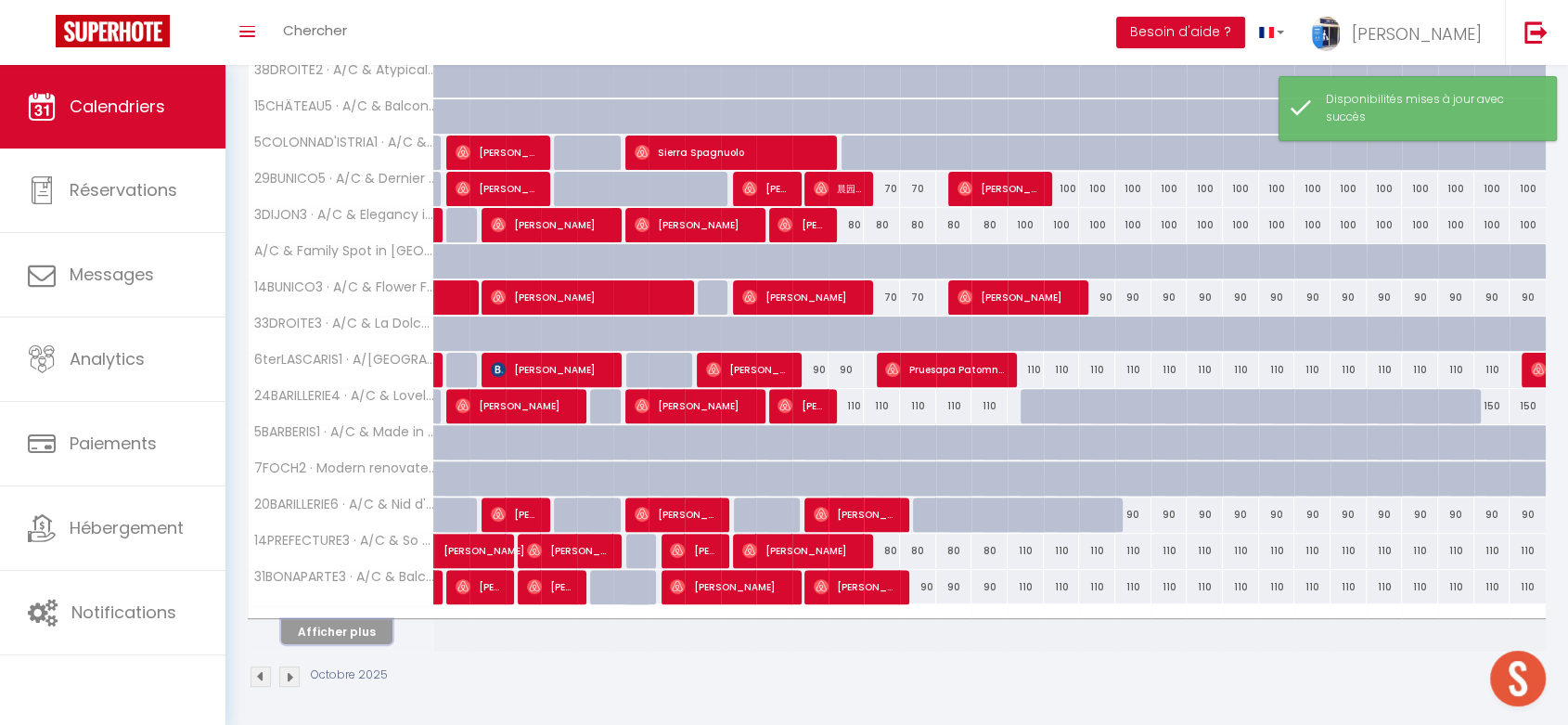
click at [310, 637] on button "Afficher plus" at bounding box center [337, 632] width 112 height 25
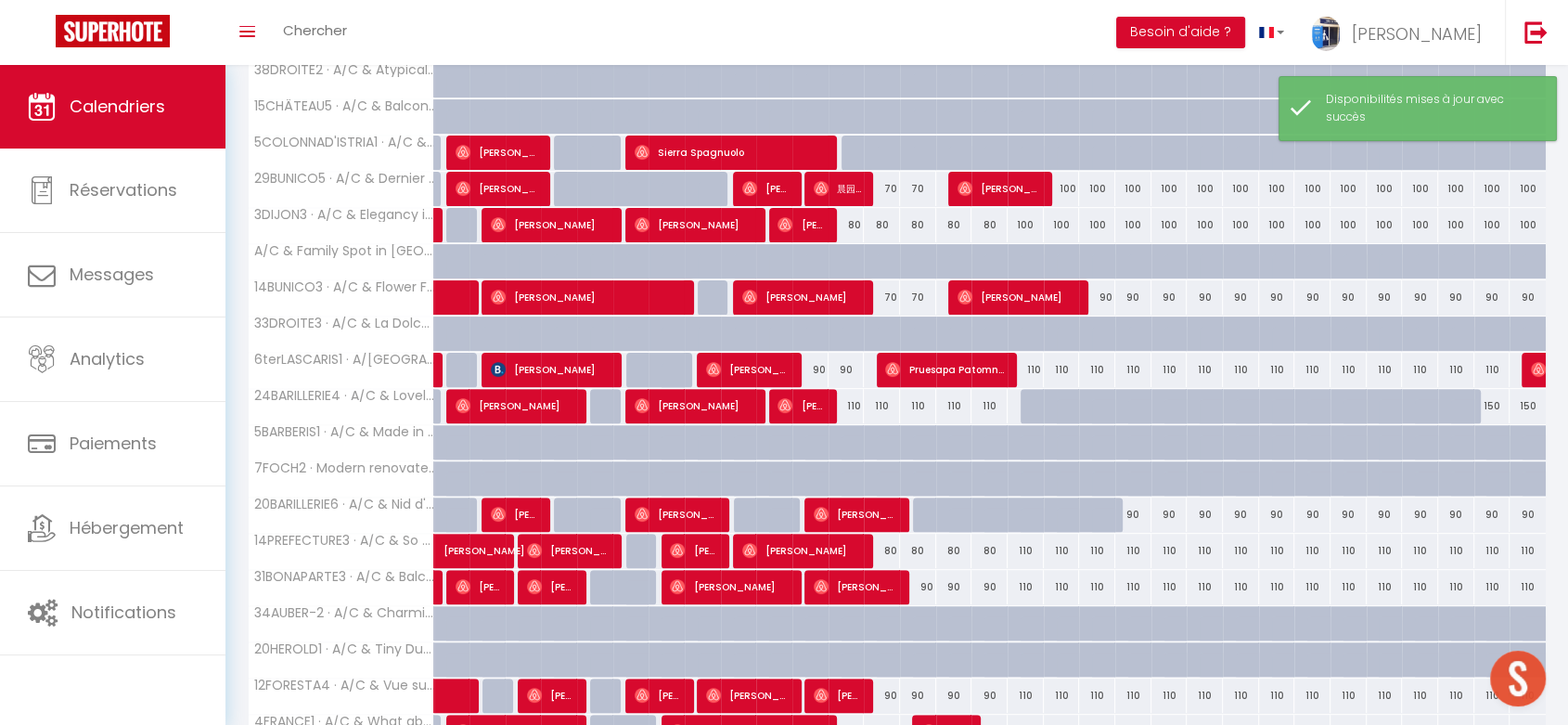
scroll to position [855, 0]
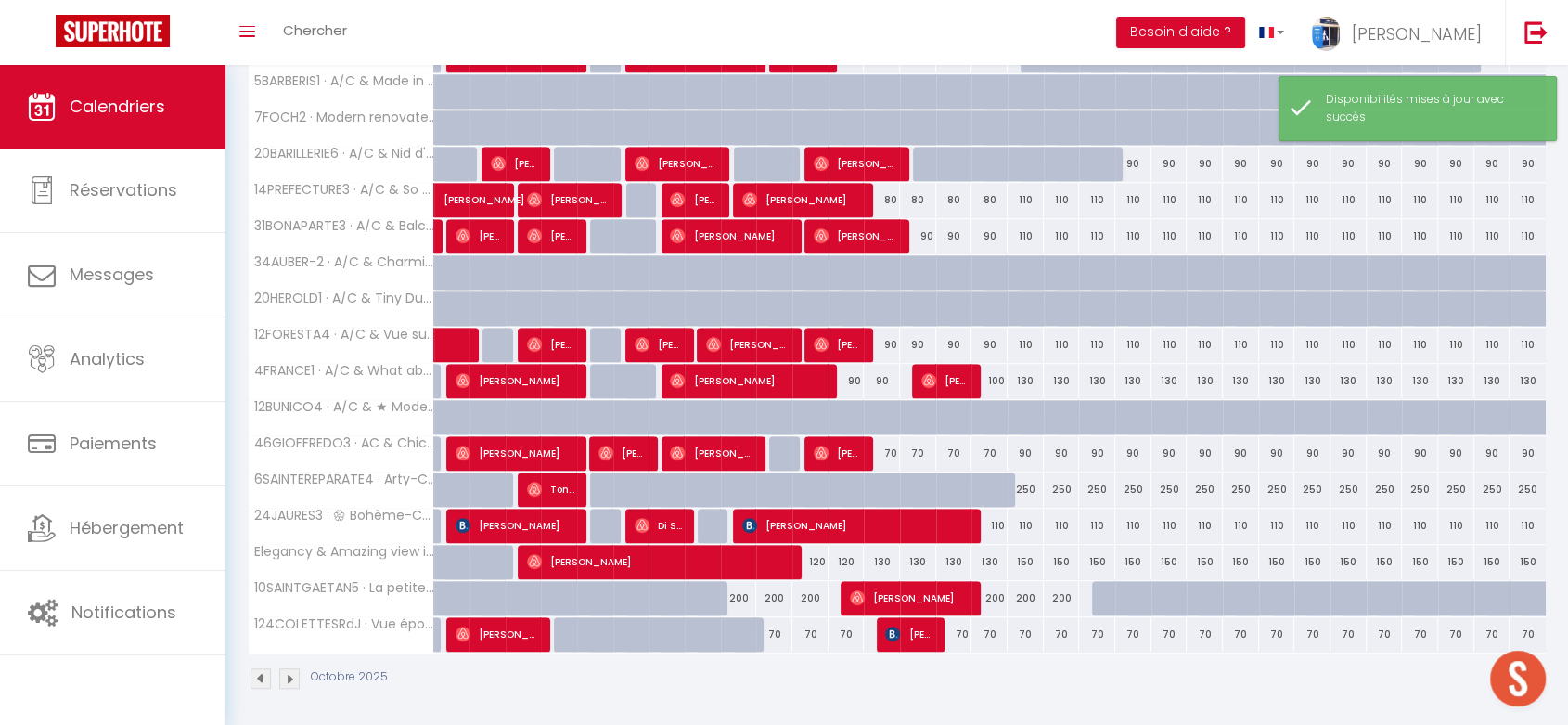
click at [746, 599] on div "200" at bounding box center [738, 597] width 36 height 34
select select "1"
type input "Jeu 09 Octobre 2025"
type input "Ven 10 Octobre 2025"
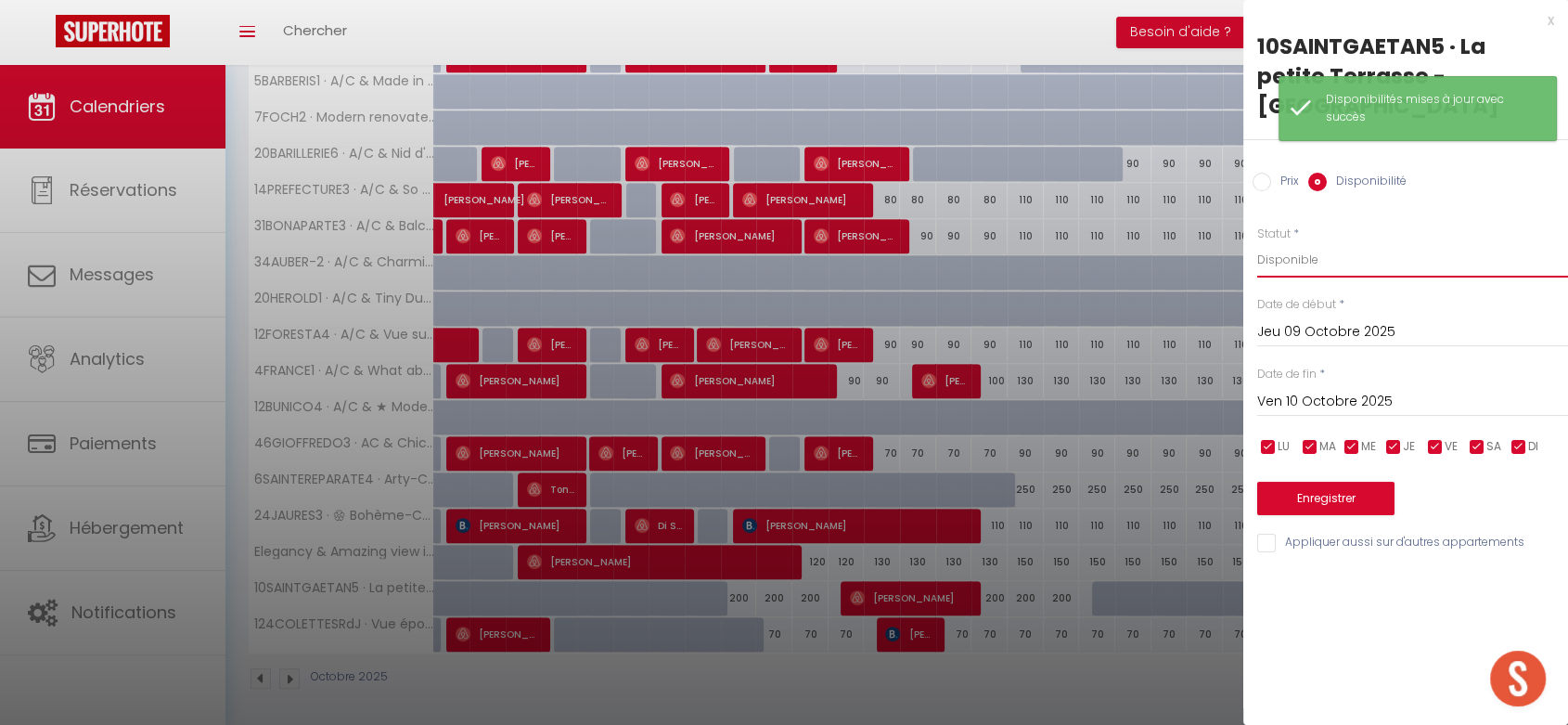
click at [1295, 243] on select "Disponible Indisponible" at bounding box center [1412, 260] width 310 height 35
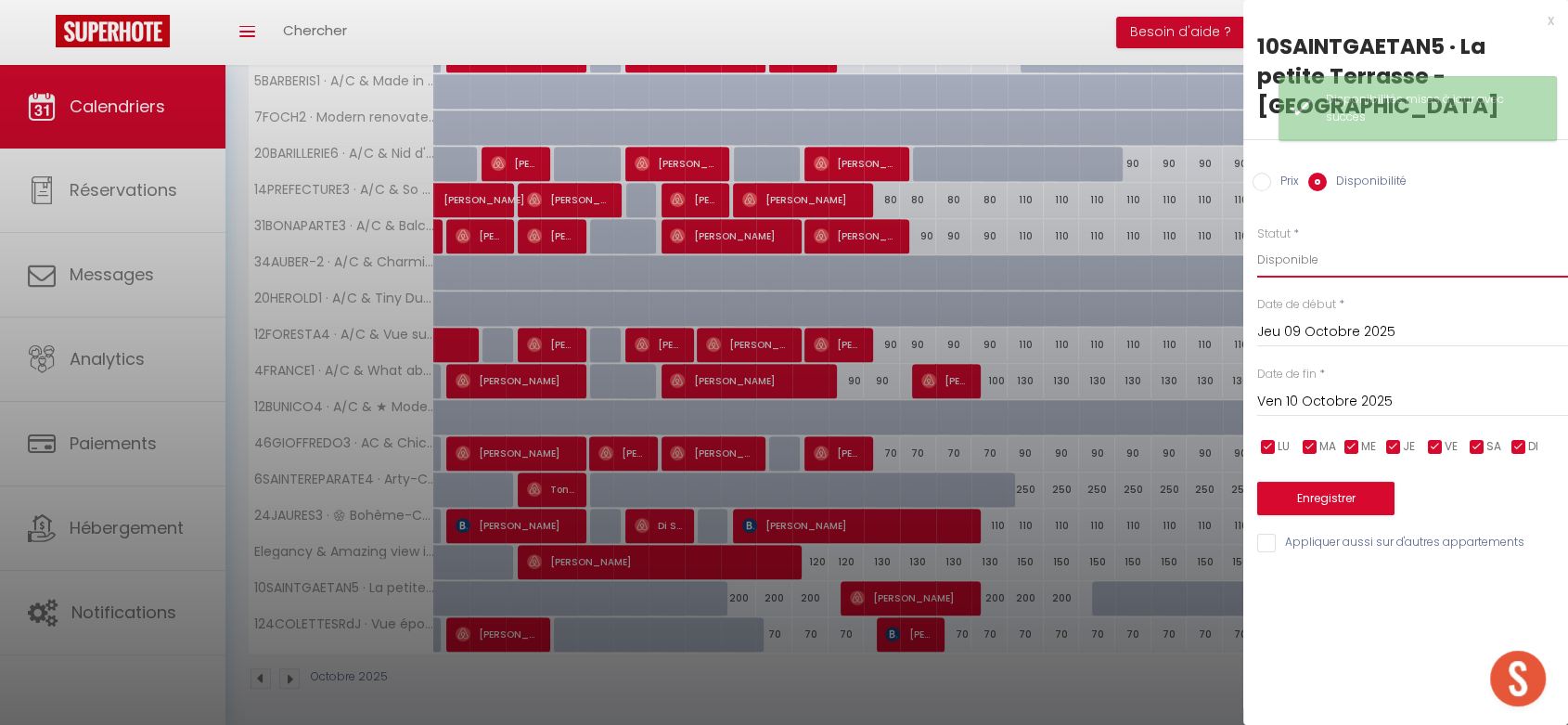
select select "0"
click at [1257, 243] on select "Disponible Indisponible" at bounding box center [1412, 260] width 310 height 35
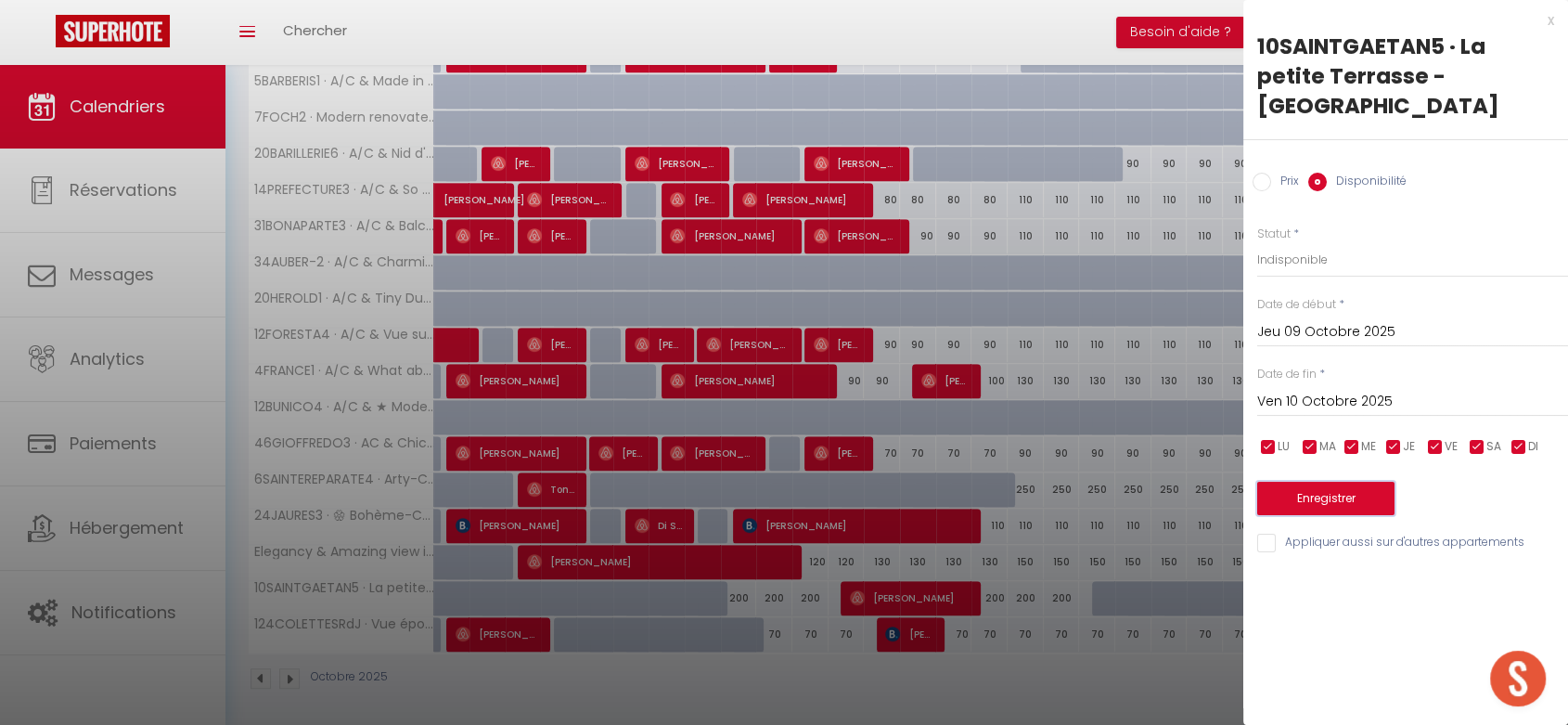
click at [1335, 481] on button "Enregistrer" at bounding box center [1324, 498] width 137 height 33
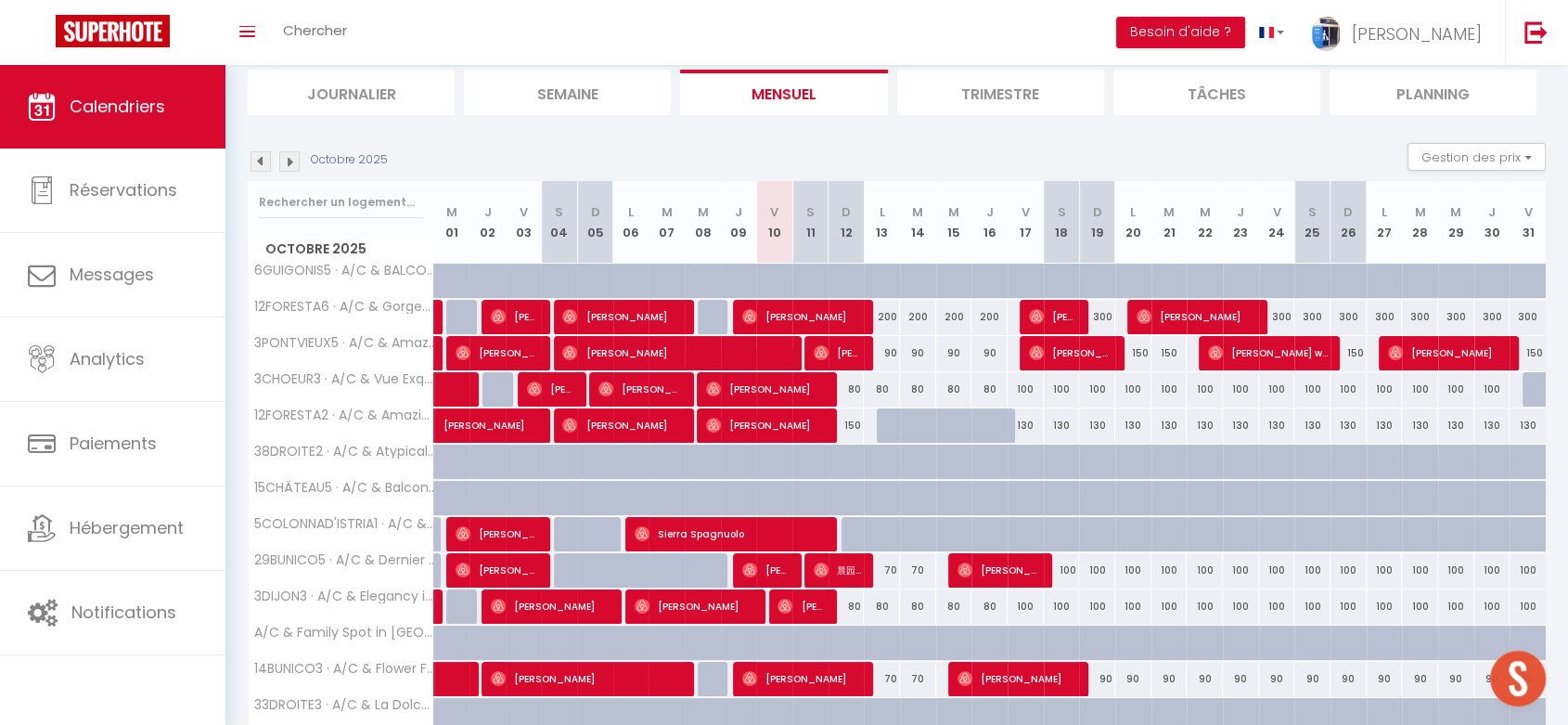
scroll to position [0, 0]
